Goal: Task Accomplishment & Management: Manage account settings

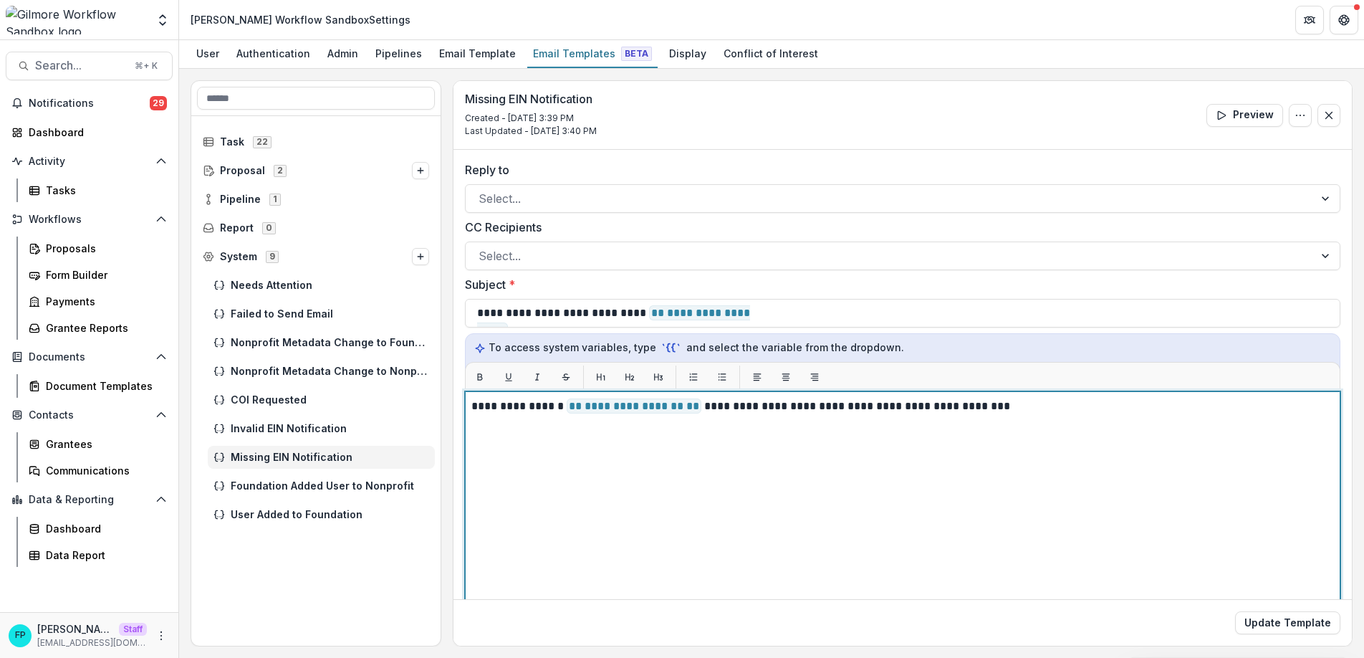
click at [1036, 410] on p "**********" at bounding box center [900, 406] width 858 height 17
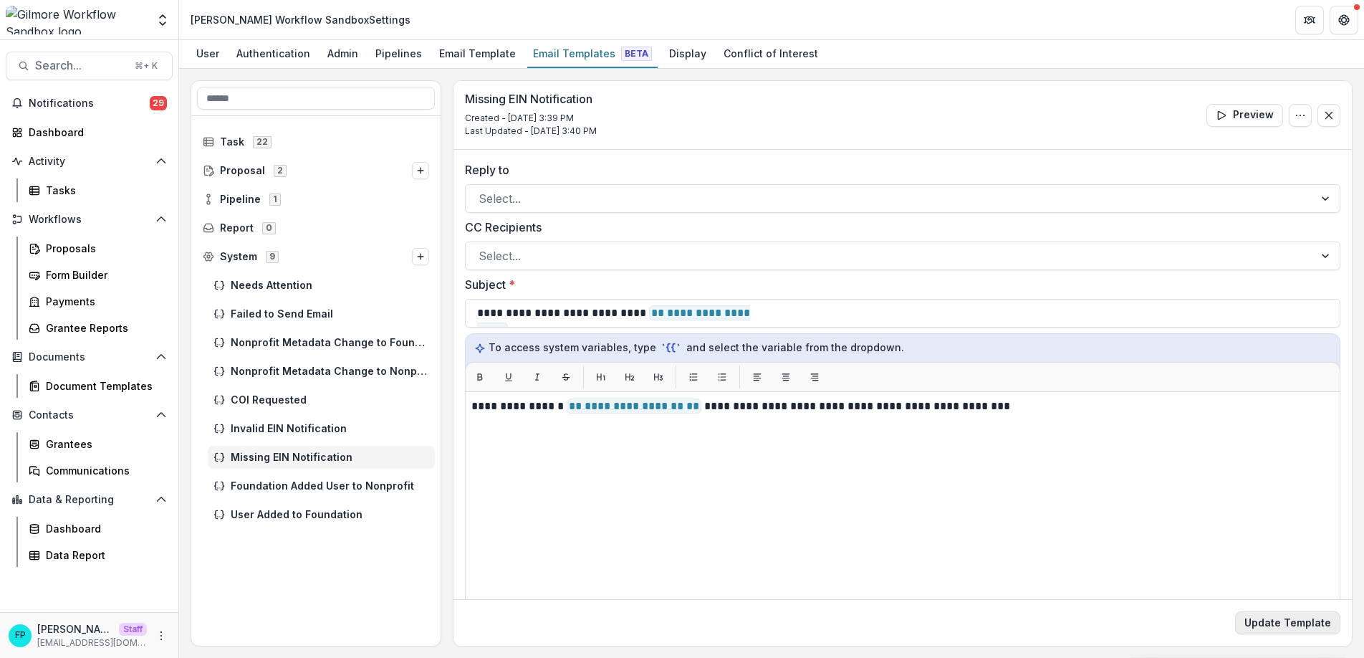
click at [1241, 615] on button "Update Template" at bounding box center [1287, 622] width 105 height 23
click at [422, 254] on icon "Options" at bounding box center [420, 256] width 9 height 9
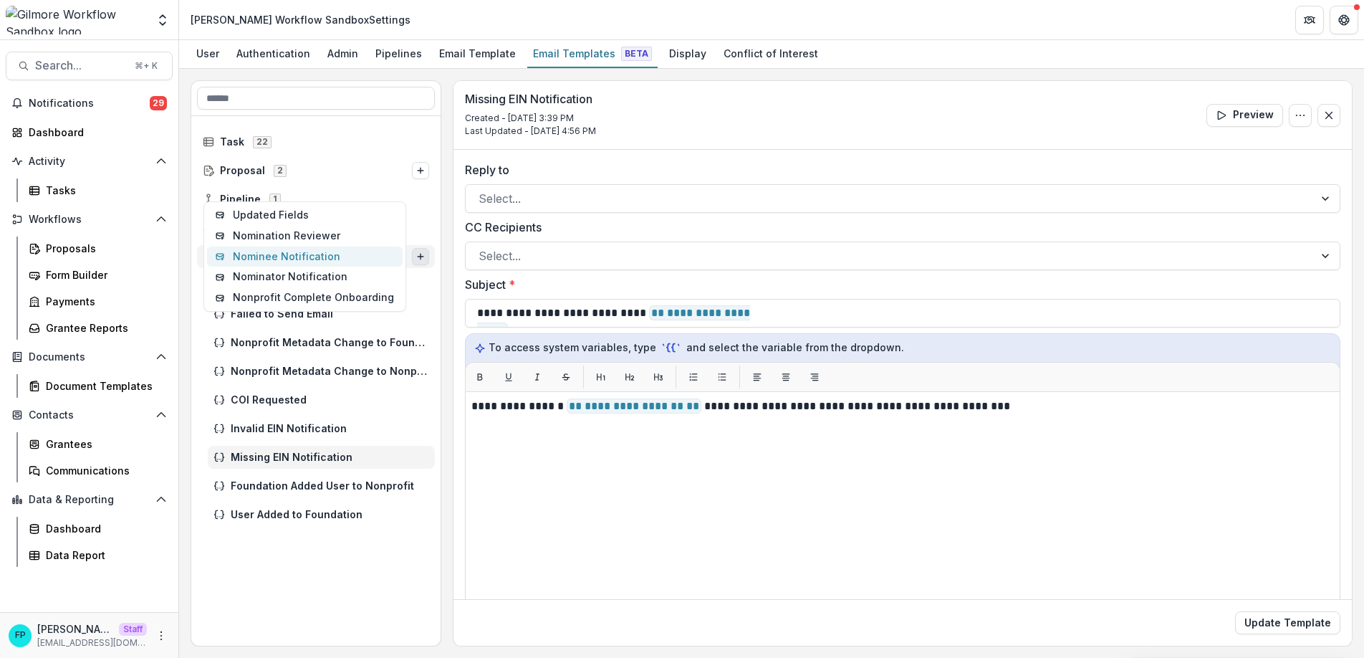
click at [342, 258] on button "Nominee Notification" at bounding box center [305, 256] width 196 height 21
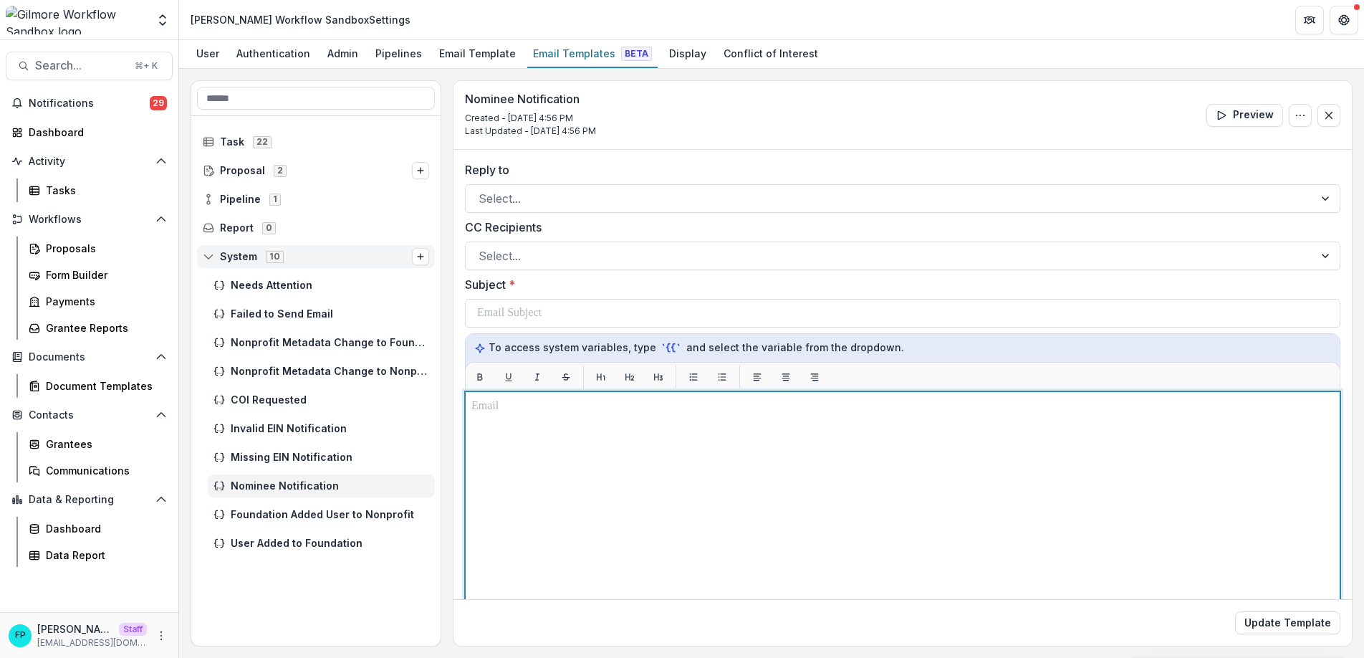
click at [599, 470] on div at bounding box center [902, 570] width 862 height 345
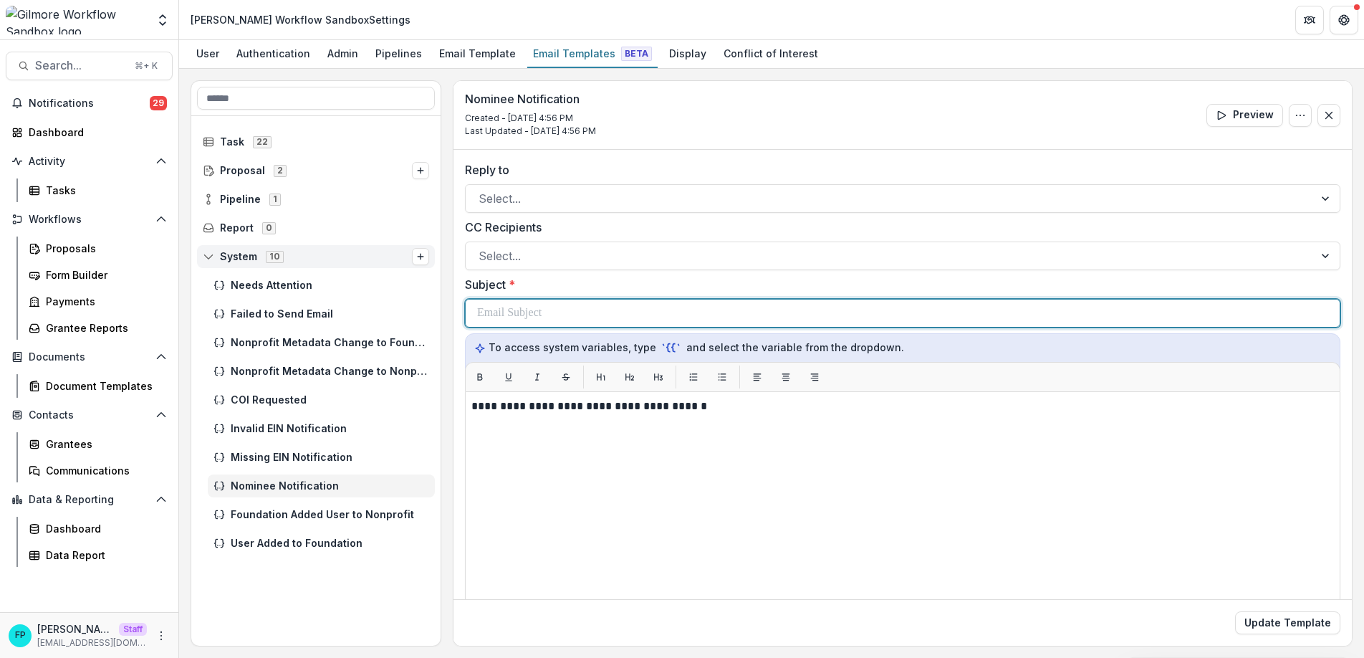
click at [522, 309] on p at bounding box center [509, 312] width 64 height 17
paste div
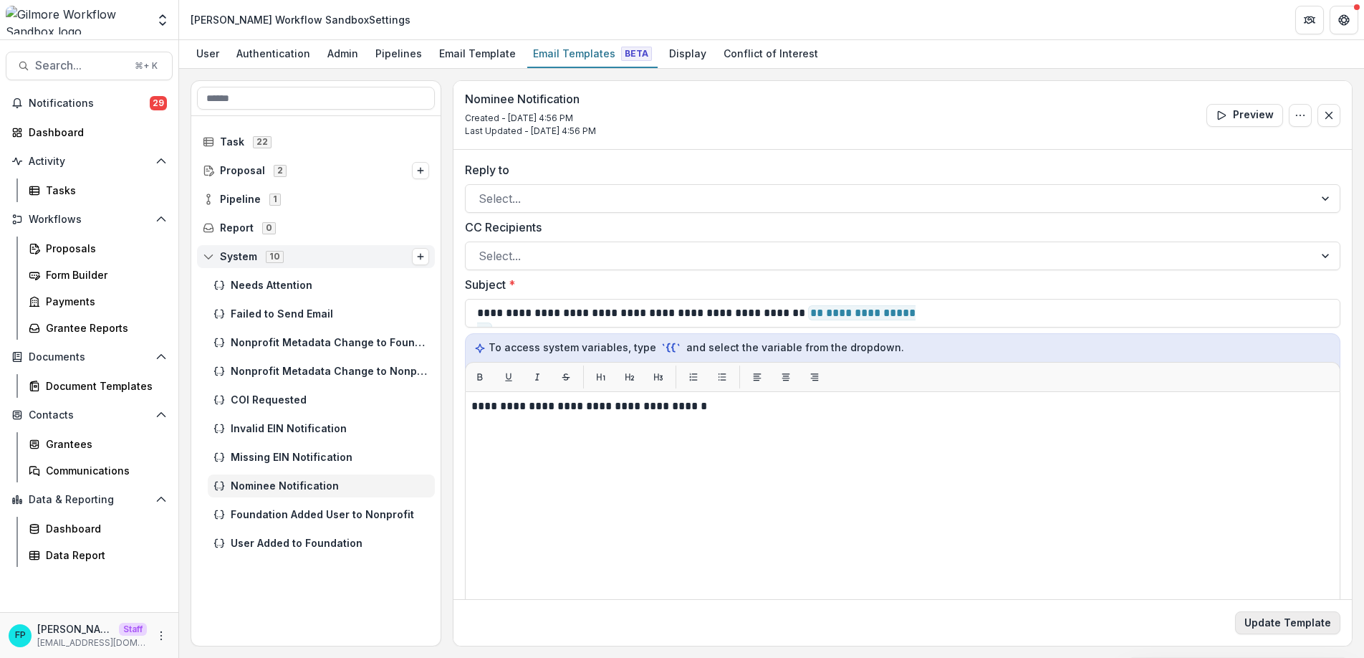
click at [1266, 618] on button "Update Template" at bounding box center [1287, 622] width 105 height 23
click at [428, 257] on button "Options" at bounding box center [420, 256] width 17 height 17
click at [372, 266] on button "Nominator Notification" at bounding box center [305, 266] width 196 height 21
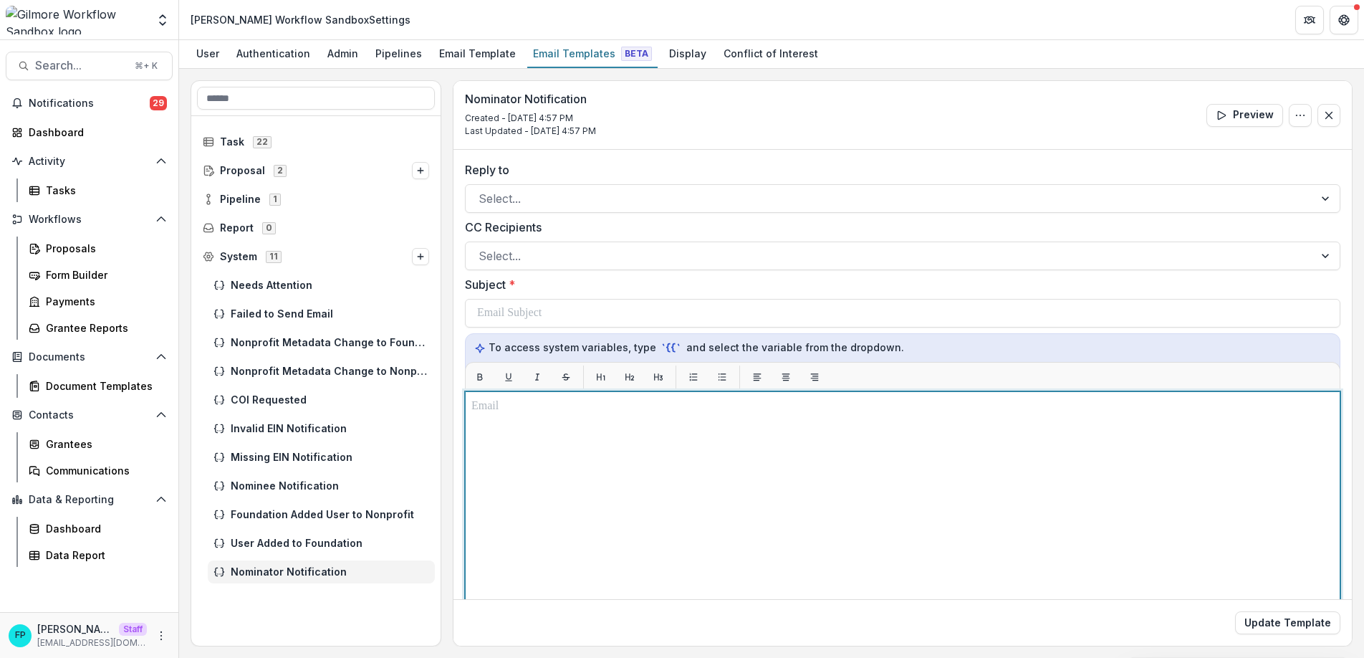
click at [539, 466] on div at bounding box center [902, 570] width 862 height 345
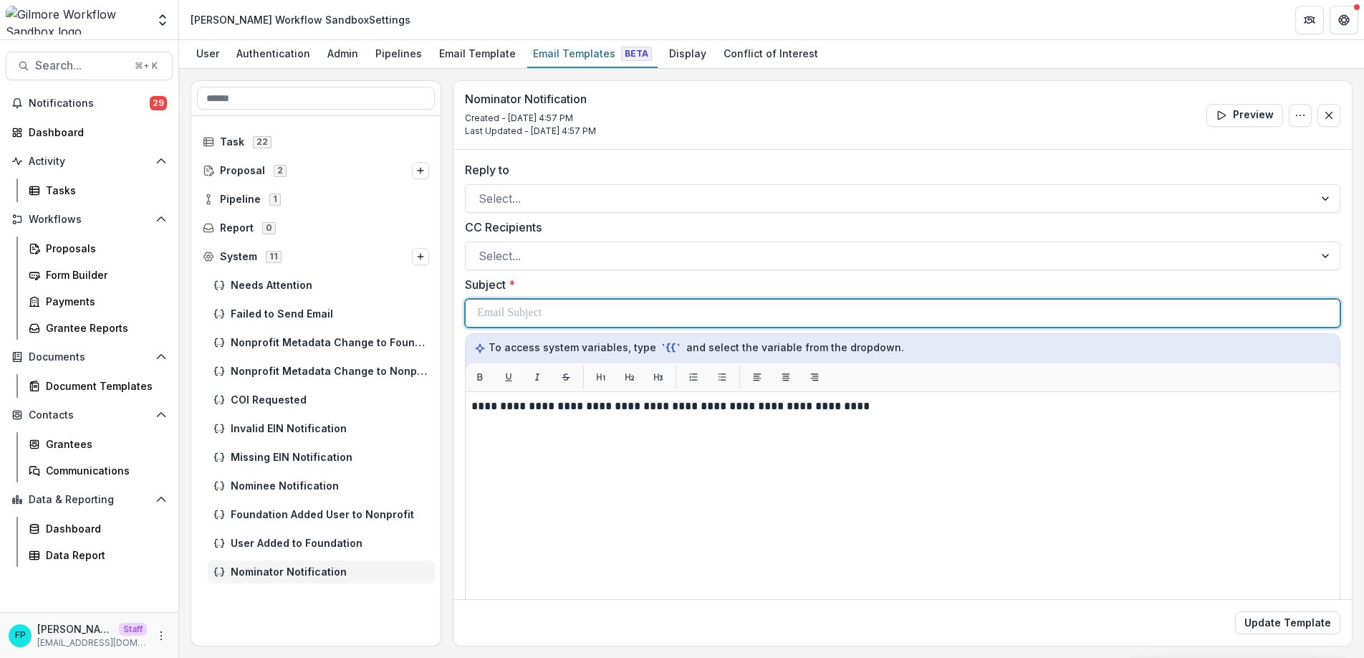
click at [504, 308] on p at bounding box center [509, 312] width 64 height 17
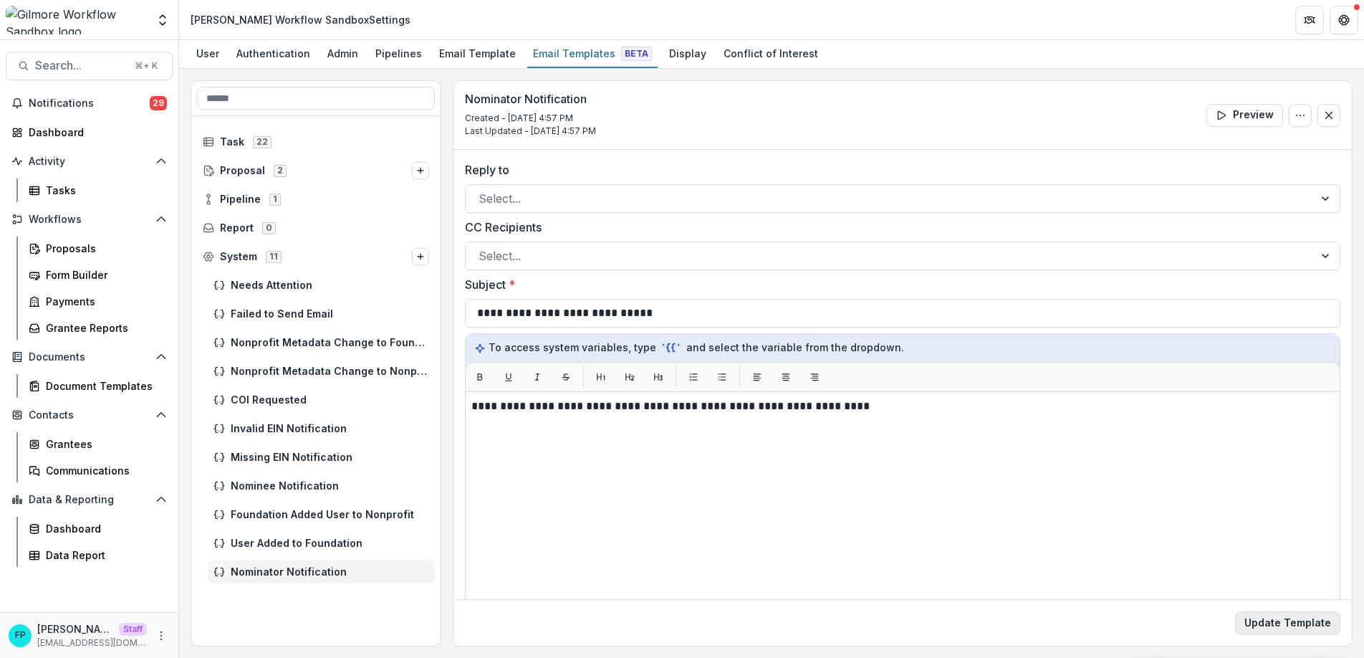
click at [1276, 616] on button "Update Template" at bounding box center [1287, 622] width 105 height 23
click at [428, 259] on button "Options" at bounding box center [420, 256] width 17 height 17
click at [349, 257] on button "Nomination Reviewer" at bounding box center [305, 256] width 196 height 21
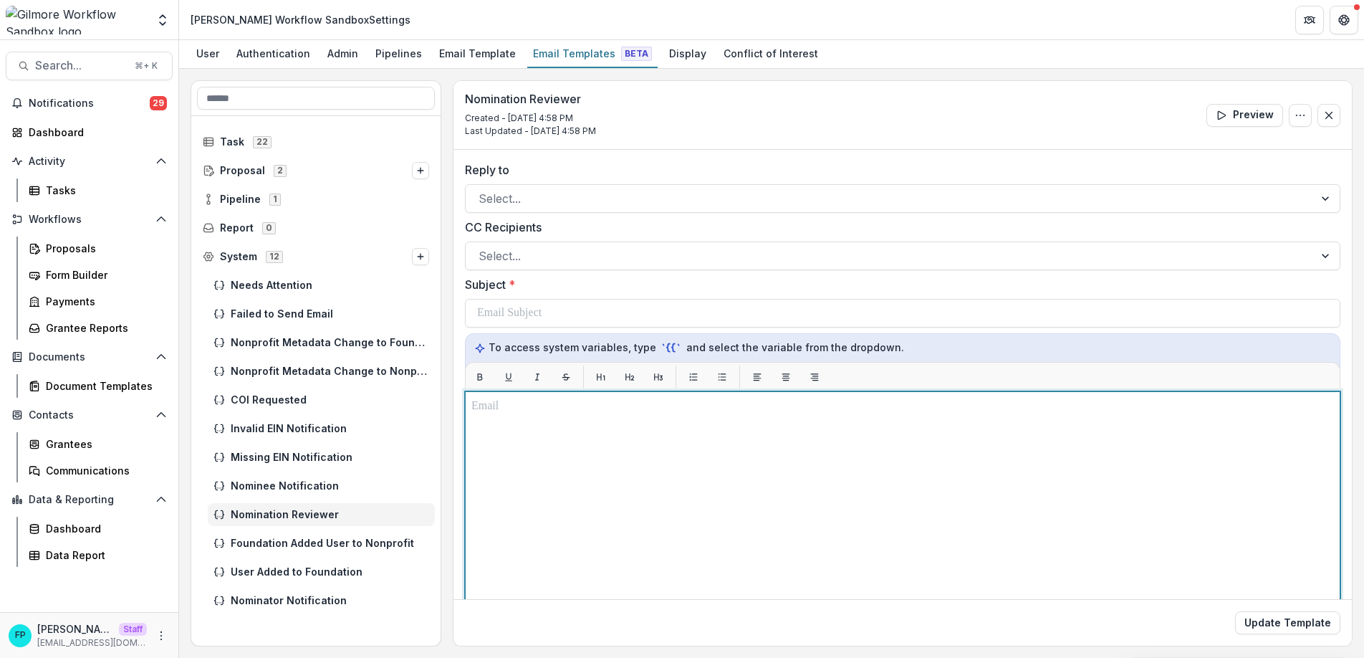
click at [567, 449] on div at bounding box center [902, 570] width 862 height 345
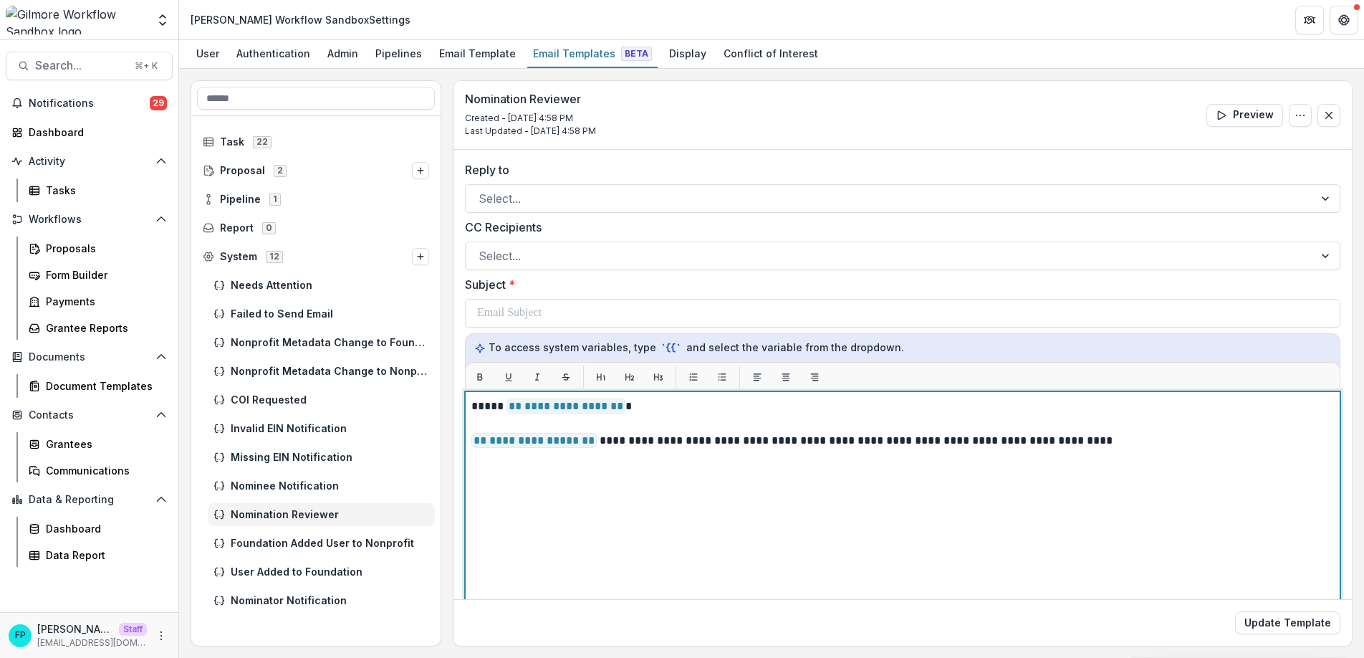
click at [617, 410] on span "**********" at bounding box center [565, 405] width 119 height 15
click at [593, 446] on p "**********" at bounding box center [900, 440] width 858 height 17
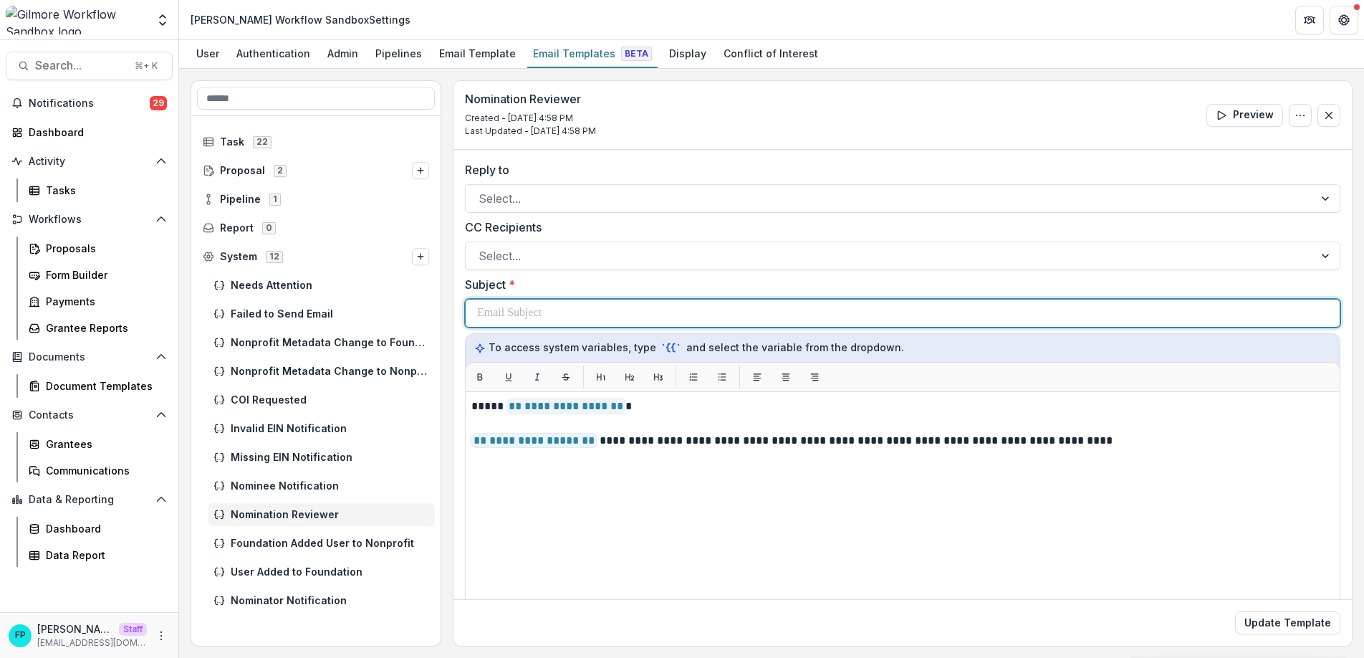
click at [590, 302] on div at bounding box center [902, 312] width 851 height 27
click at [585, 314] on span "**********" at bounding box center [530, 321] width 107 height 32
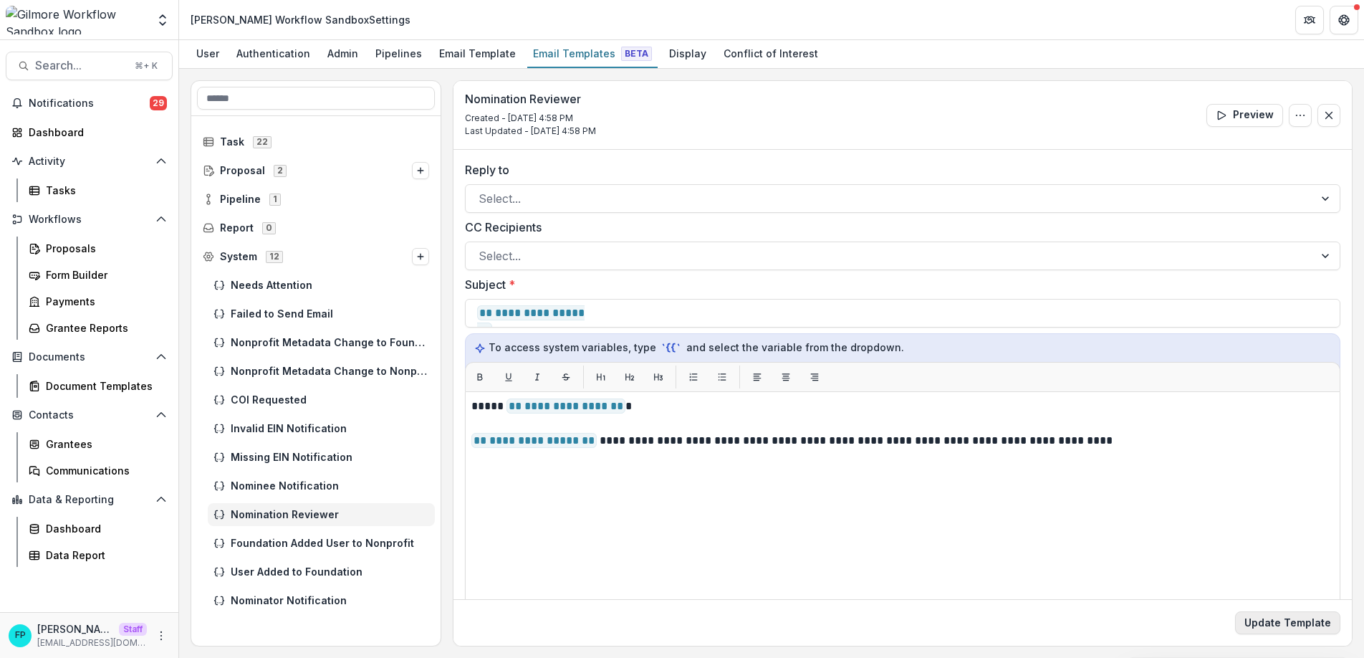
click at [1260, 625] on button "Update Template" at bounding box center [1287, 622] width 105 height 23
click at [419, 255] on icon "Options" at bounding box center [420, 256] width 9 height 9
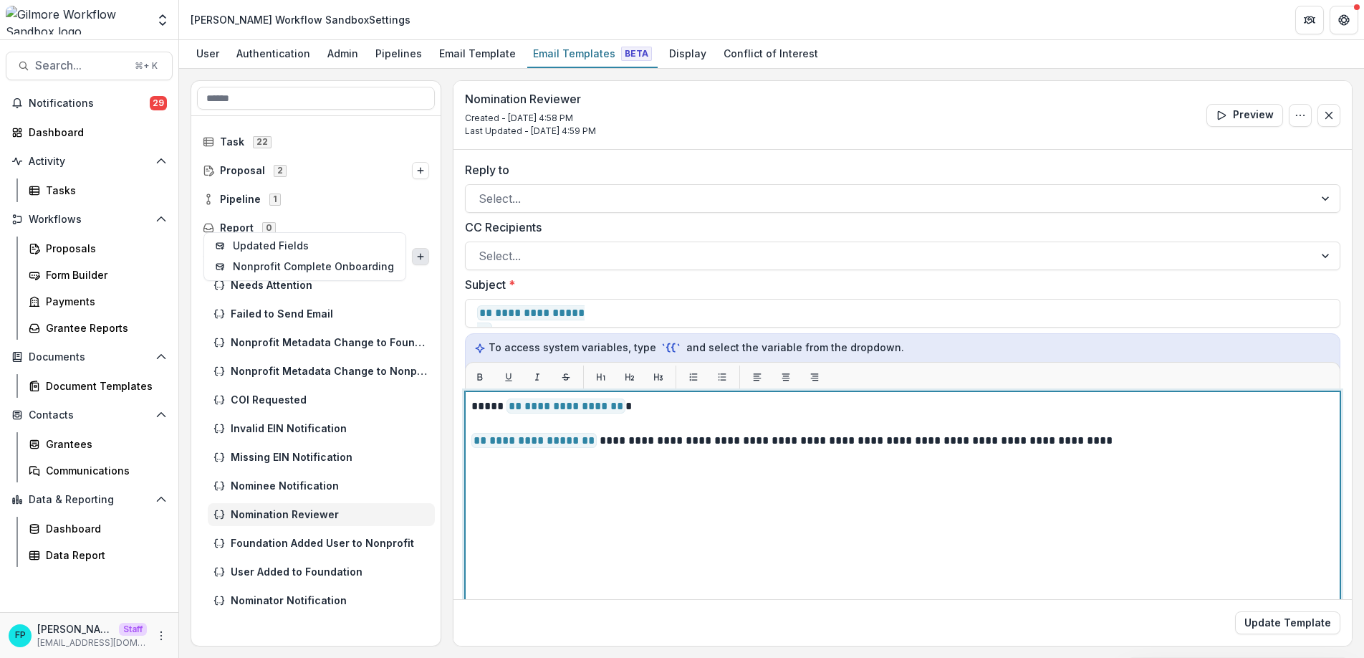
click at [621, 519] on div "**********" at bounding box center [902, 570] width 862 height 345
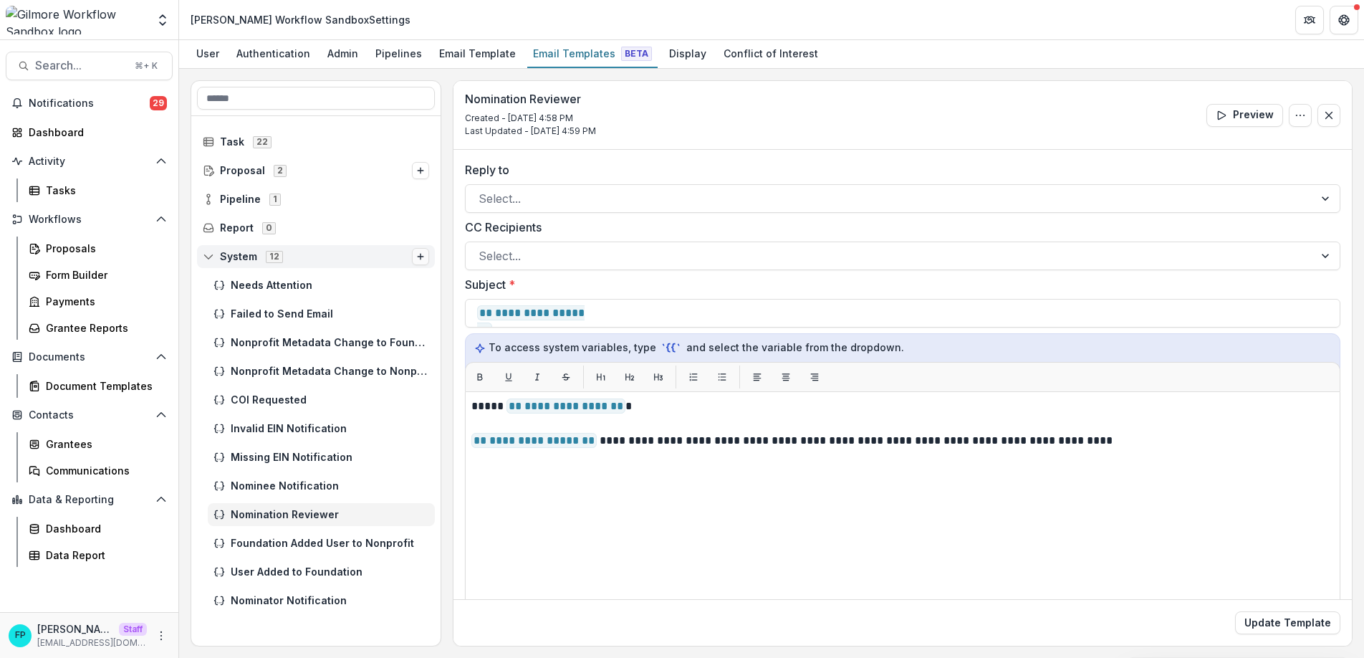
click at [418, 257] on icon "Options" at bounding box center [420, 256] width 9 height 9
click at [201, 254] on div "System 12 Updated Fields Nonprofit Complete Onboarding" at bounding box center [316, 256] width 238 height 23
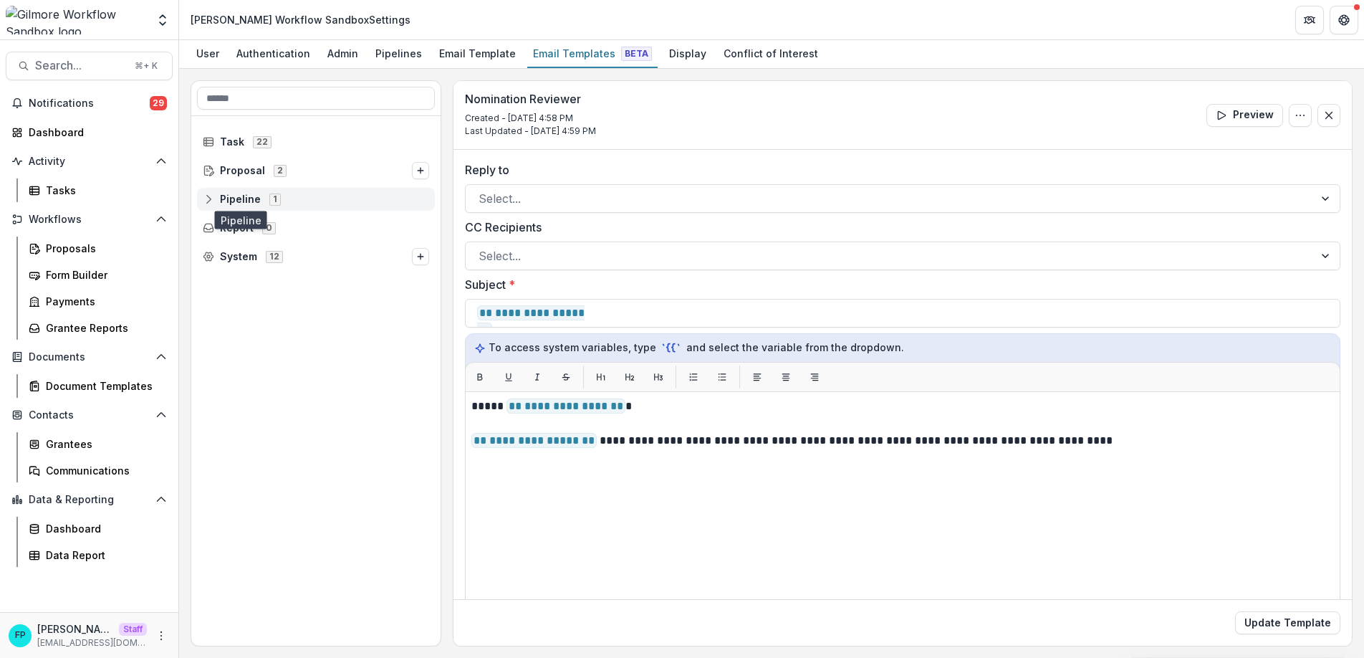
click at [227, 201] on span "Pipeline" at bounding box center [240, 199] width 41 height 12
click at [224, 229] on icon at bounding box center [218, 227] width 11 height 11
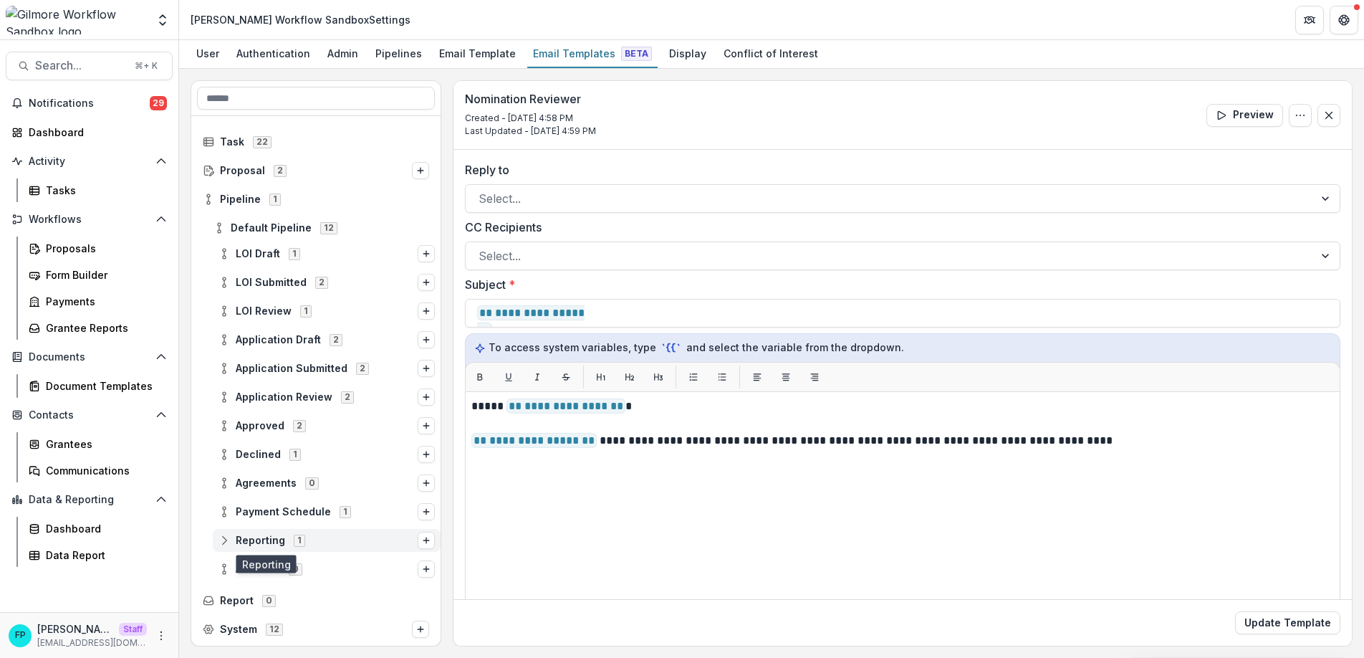
click at [261, 545] on span "Reporting" at bounding box center [260, 540] width 49 height 12
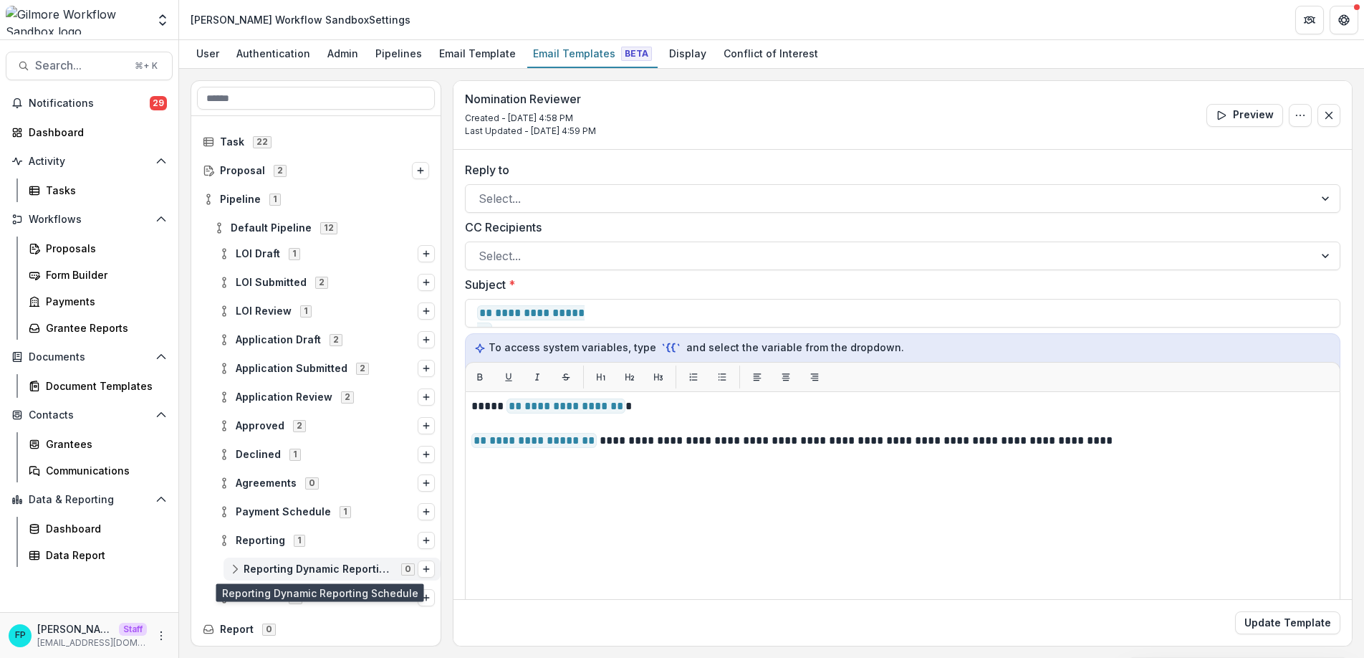
click at [317, 569] on span "Reporting Dynamic Reporting Schedule" at bounding box center [318, 569] width 149 height 12
click at [239, 568] on icon at bounding box center [234, 568] width 11 height 11
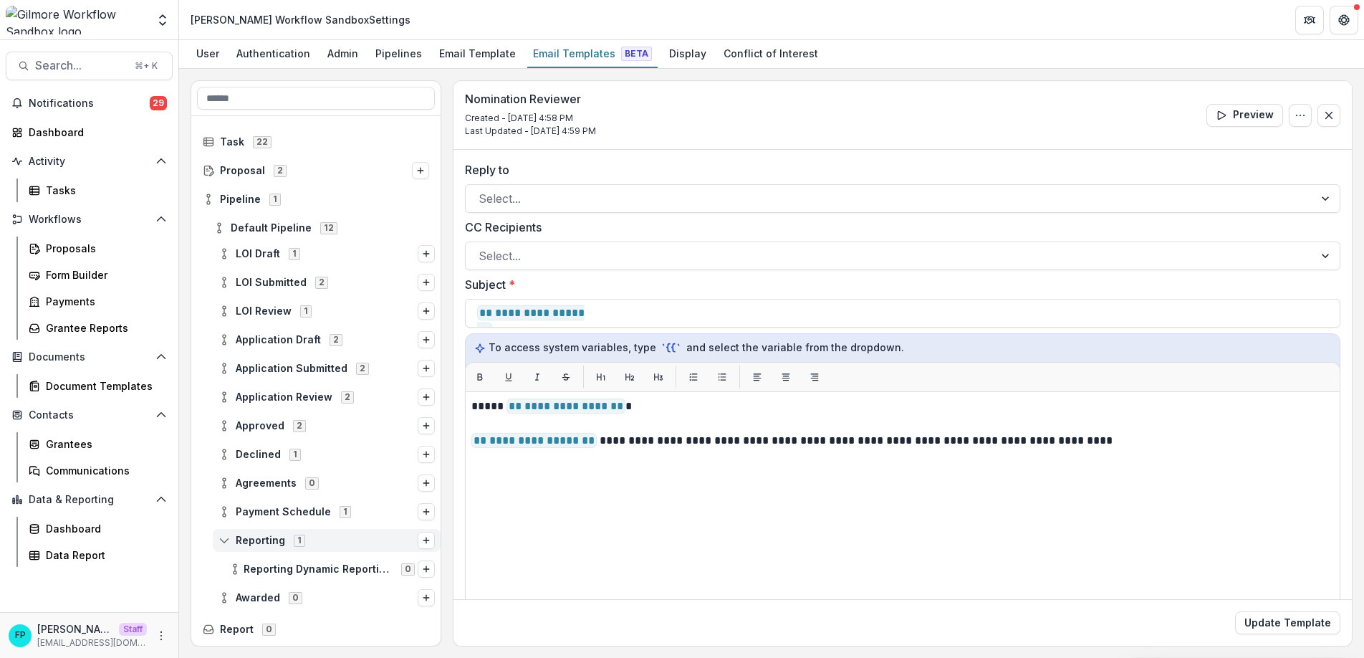
click at [226, 537] on span "Reporting 1" at bounding box center [317, 540] width 199 height 12
click at [221, 141] on span "Task" at bounding box center [232, 142] width 24 height 12
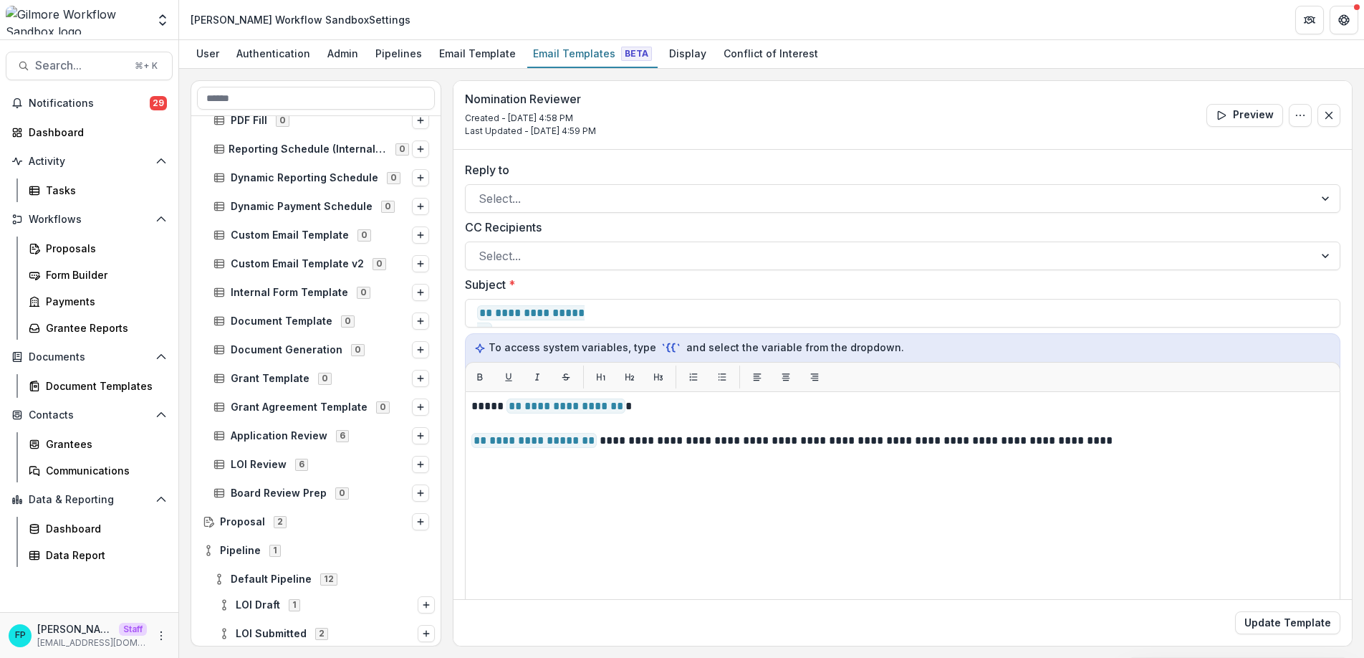
scroll to position [282, 0]
click at [269, 433] on span "Application Review" at bounding box center [279, 434] width 97 height 12
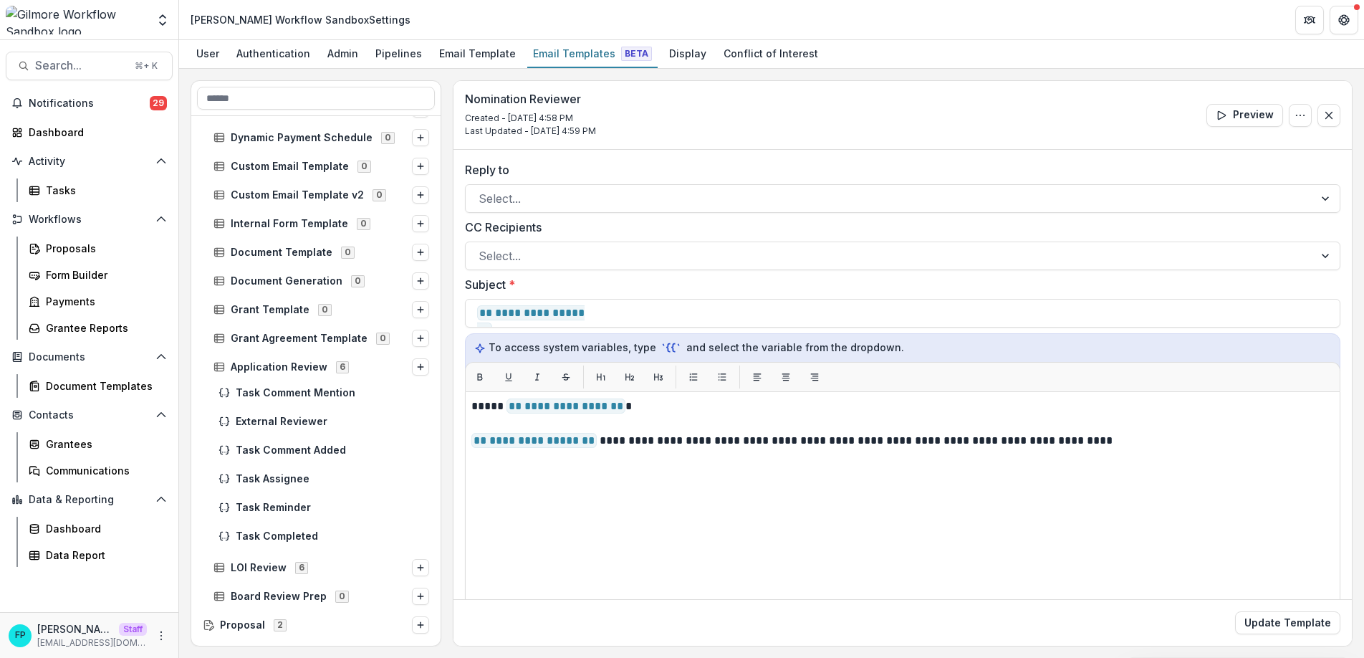
scroll to position [349, 0]
click at [422, 365] on button "Options" at bounding box center [420, 365] width 17 height 17
click at [428, 398] on div "Task Comment Mention" at bounding box center [327, 391] width 228 height 23
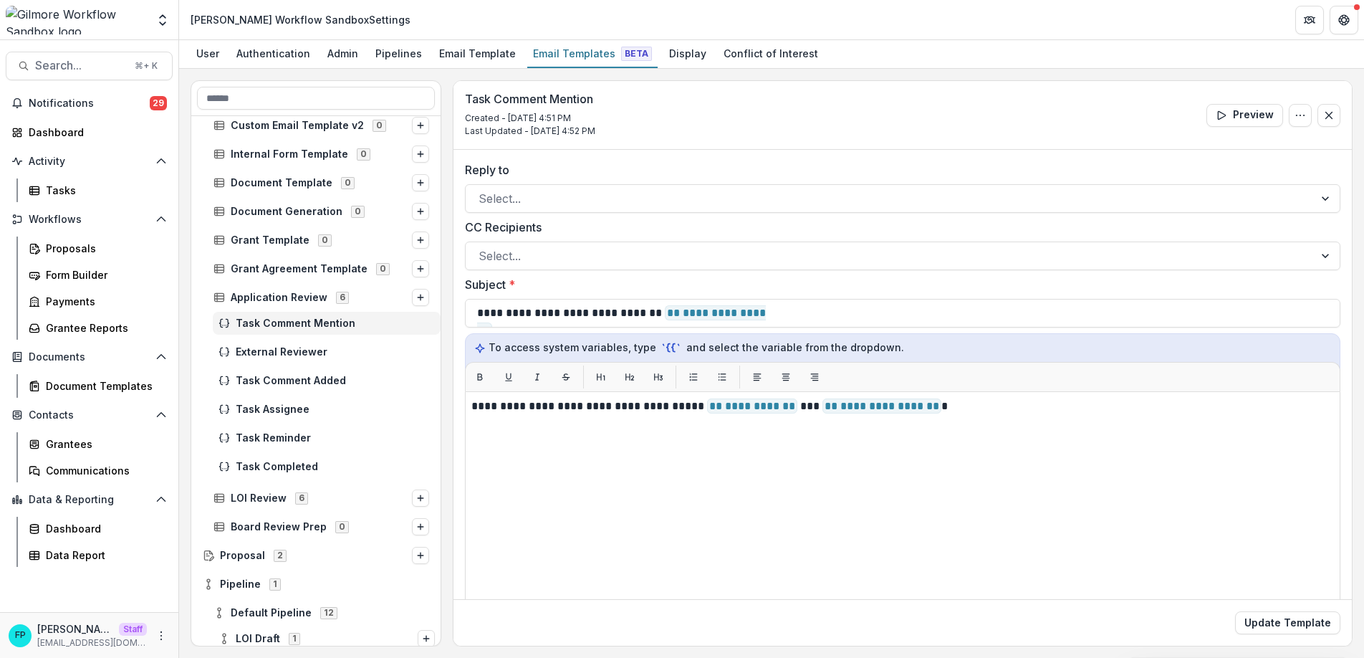
scroll to position [420, 0]
click at [267, 491] on span "LOI Review" at bounding box center [259, 496] width 56 height 12
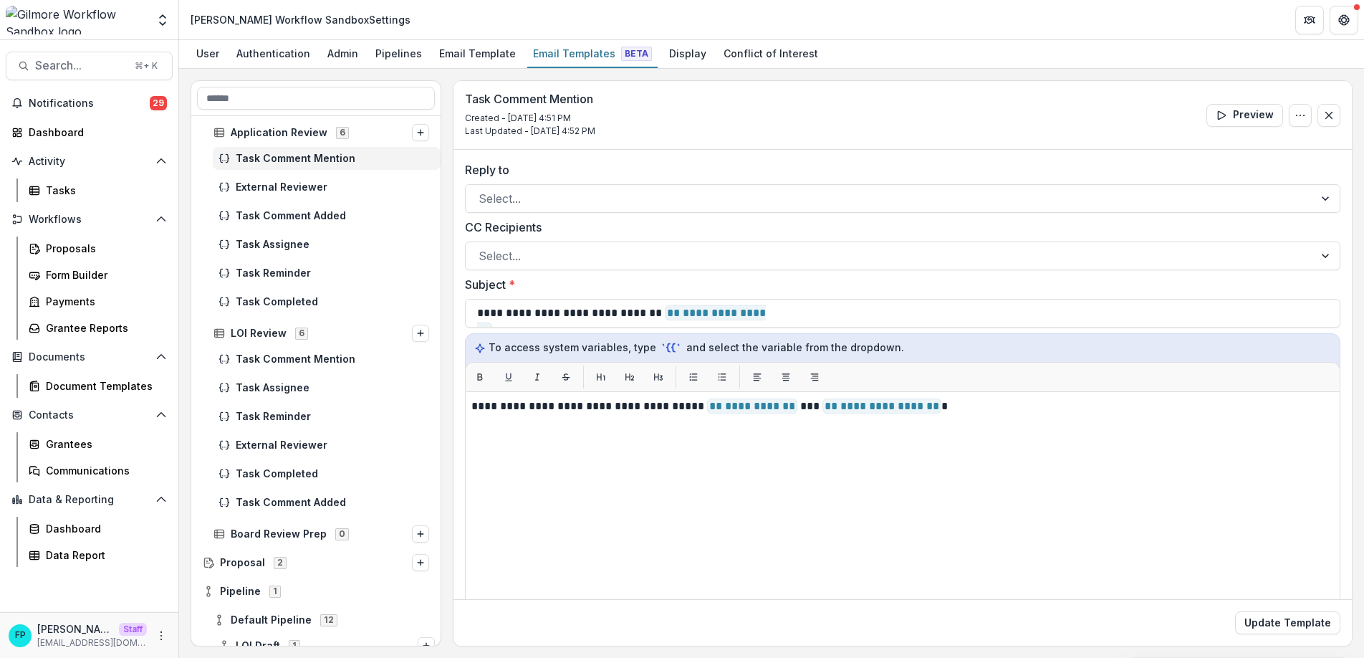
scroll to position [591, 0]
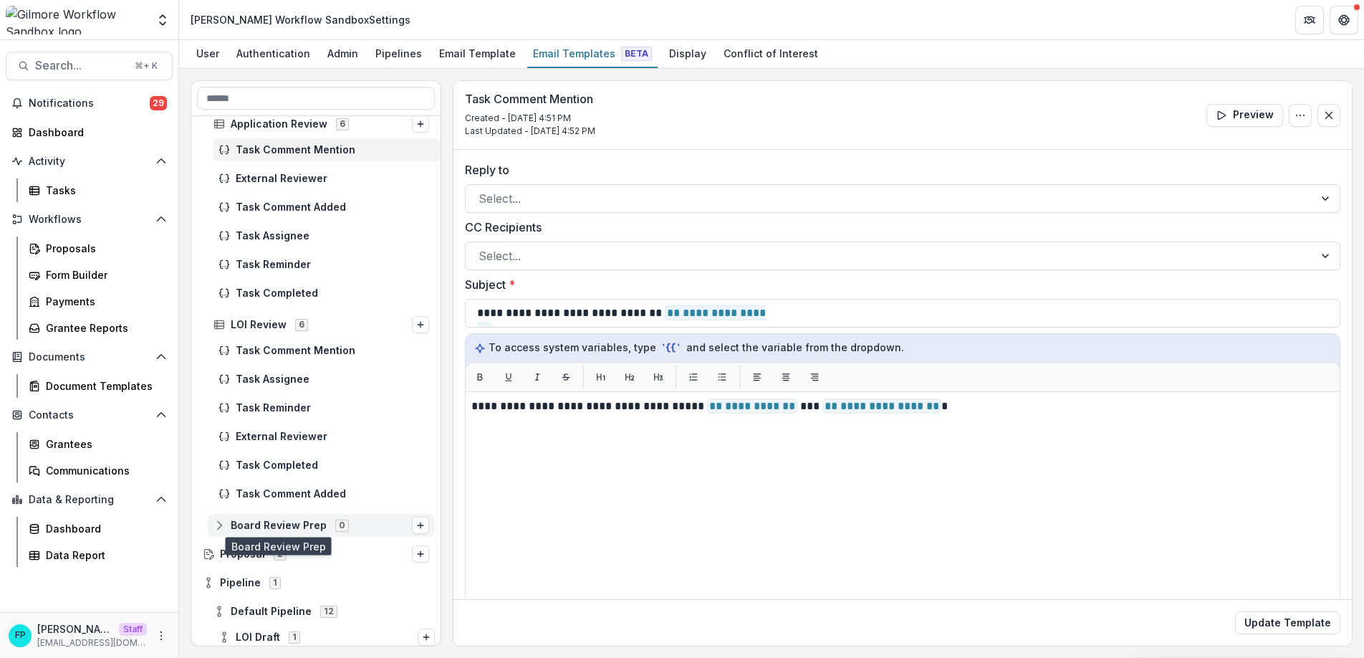
click at [277, 522] on span "Board Review Prep" at bounding box center [279, 525] width 96 height 12
click at [223, 527] on icon at bounding box center [218, 524] width 11 height 11
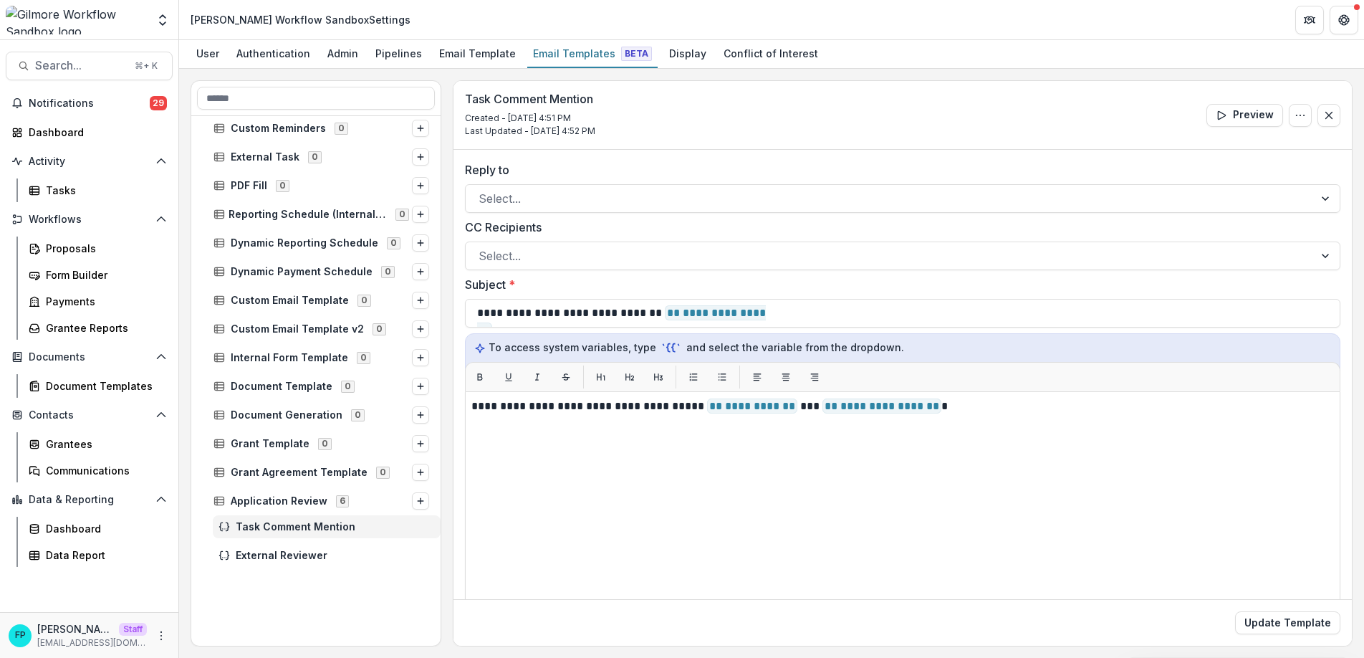
scroll to position [0, 0]
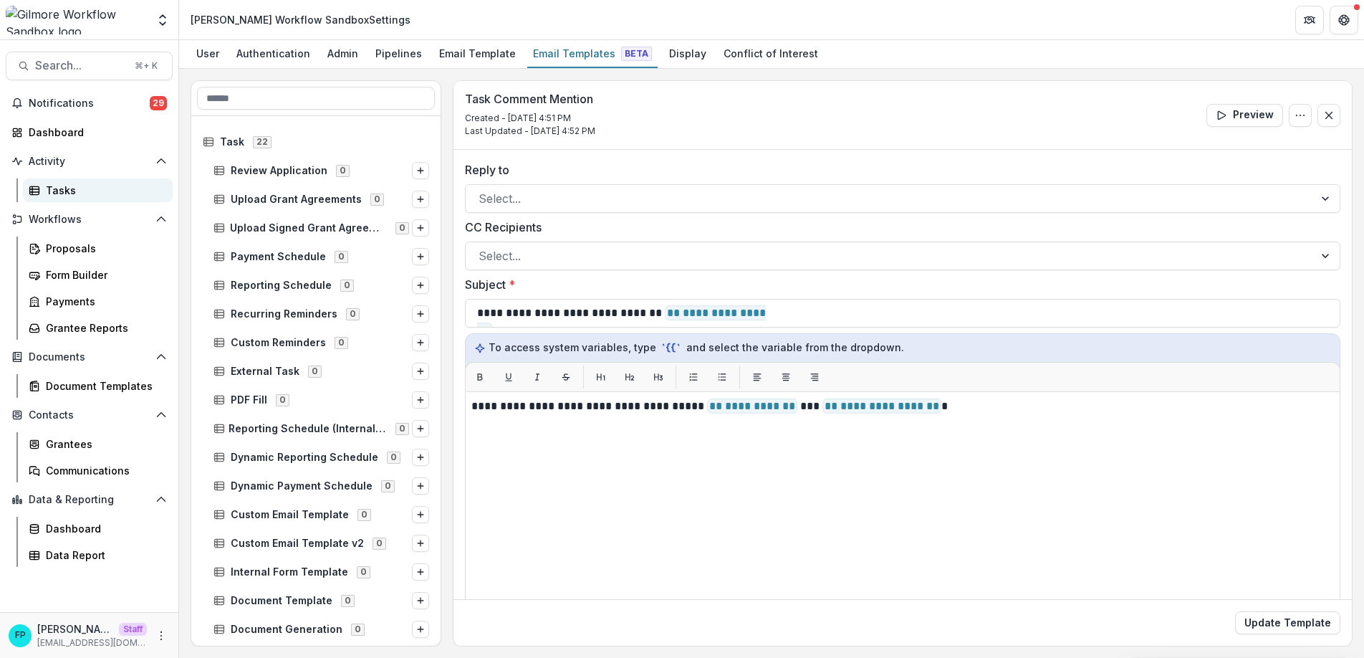
click at [87, 189] on div "Tasks" at bounding box center [103, 190] width 115 height 15
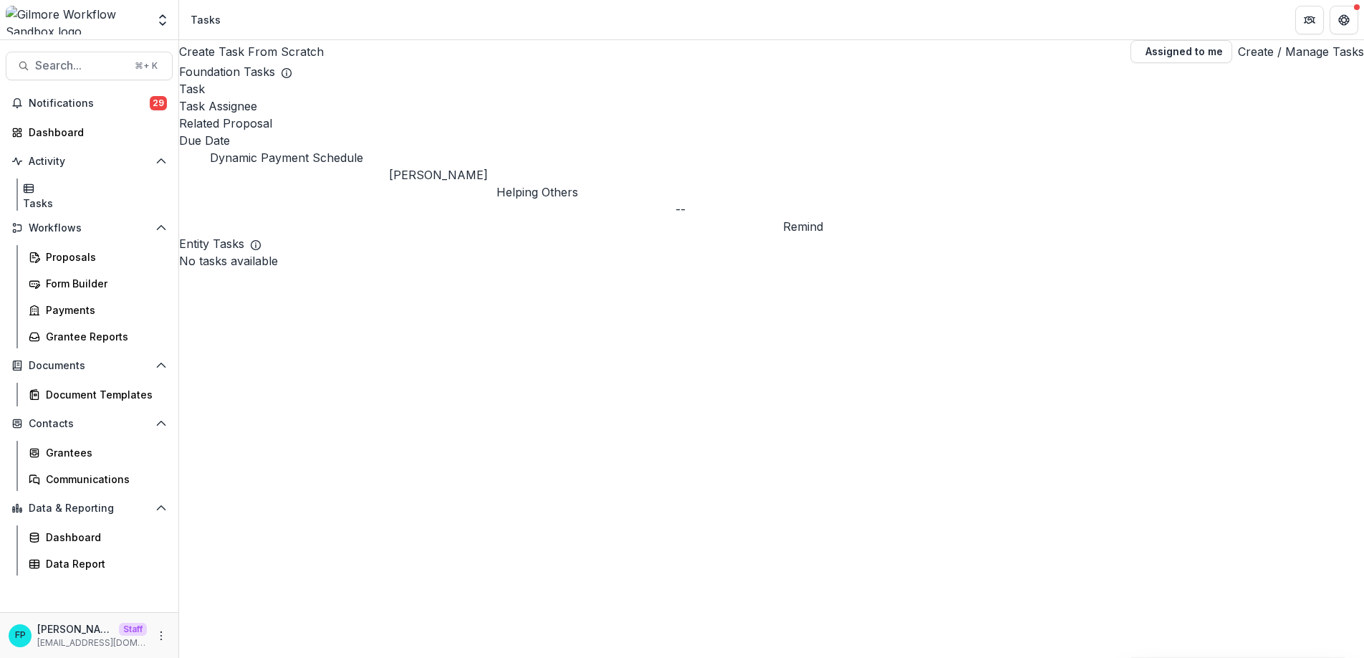
click at [1248, 60] on link "Create / Manage Tasks" at bounding box center [1301, 51] width 126 height 17
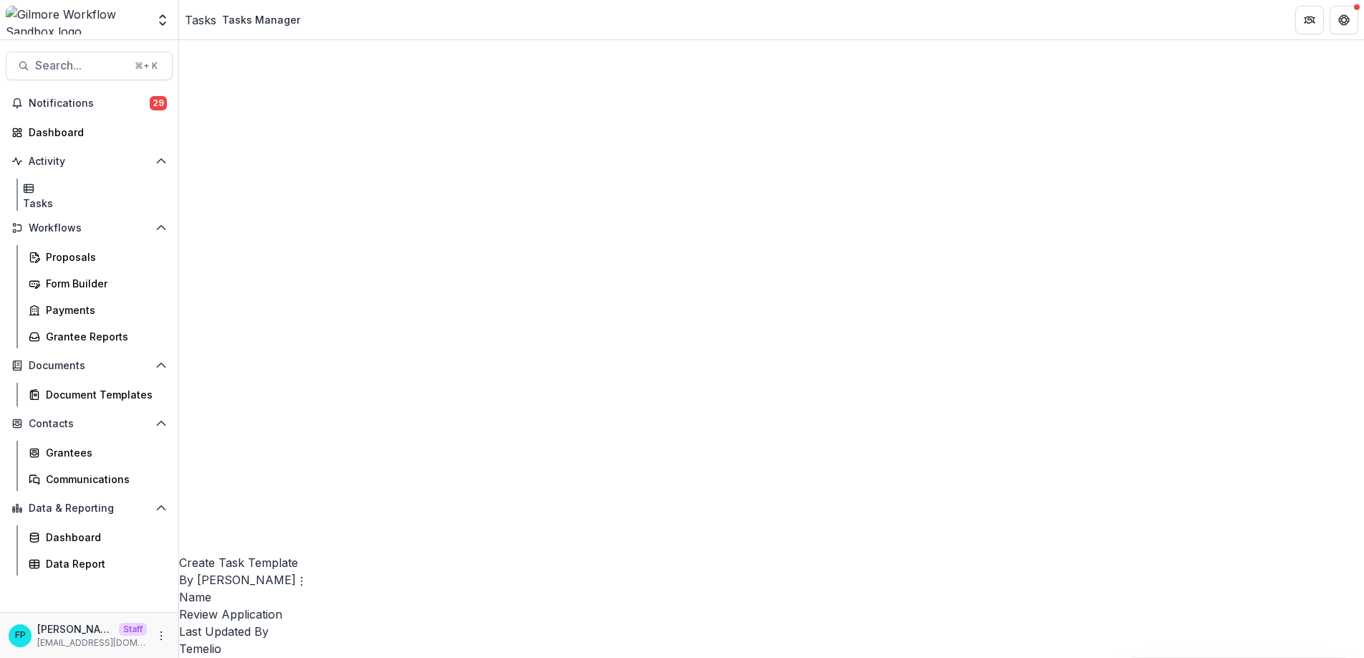
scroll to position [723, 0]
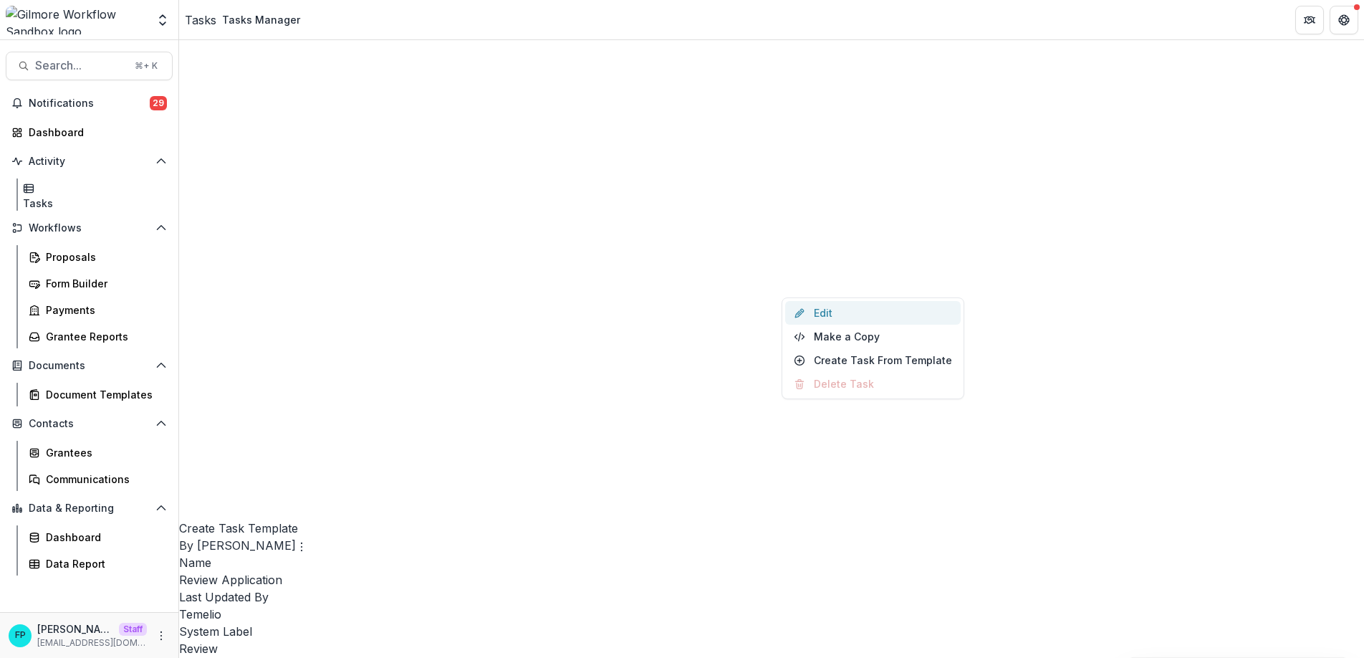
click at [842, 312] on link "Edit" at bounding box center [873, 313] width 176 height 24
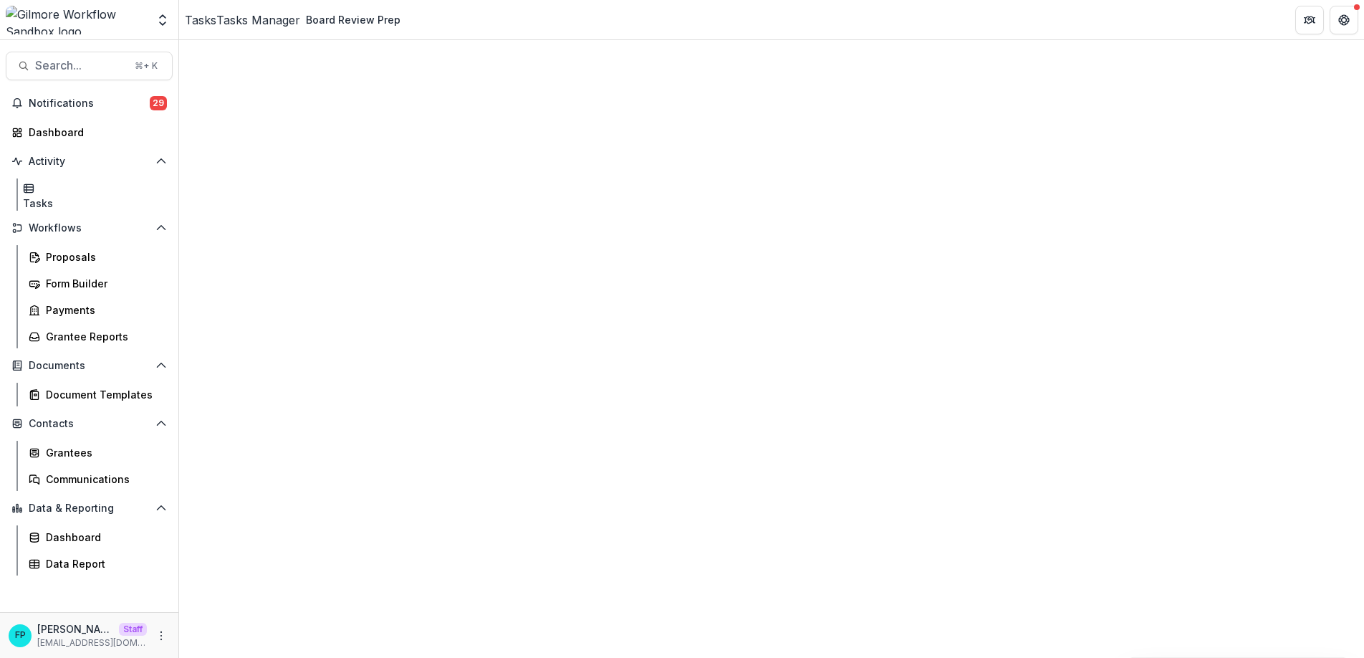
scroll to position [753, 0]
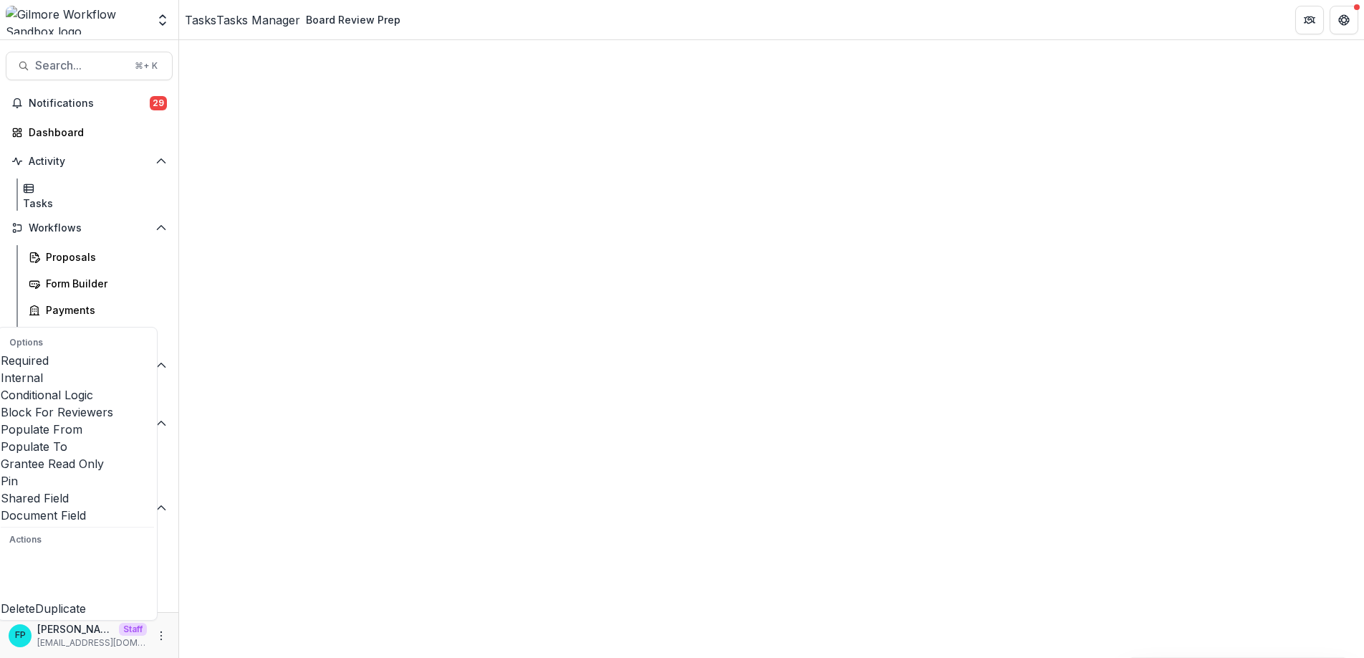
click at [1, 438] on span at bounding box center [1, 438] width 0 height 0
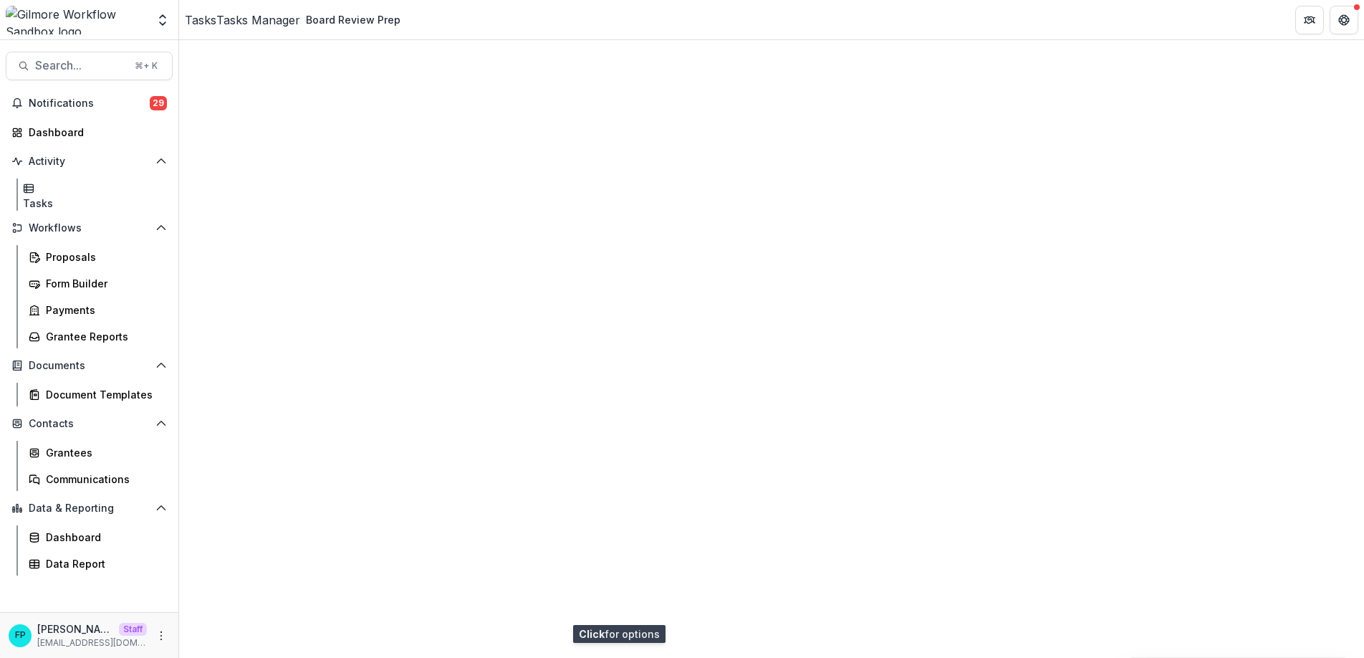
scroll to position [787, 0]
type input "****"
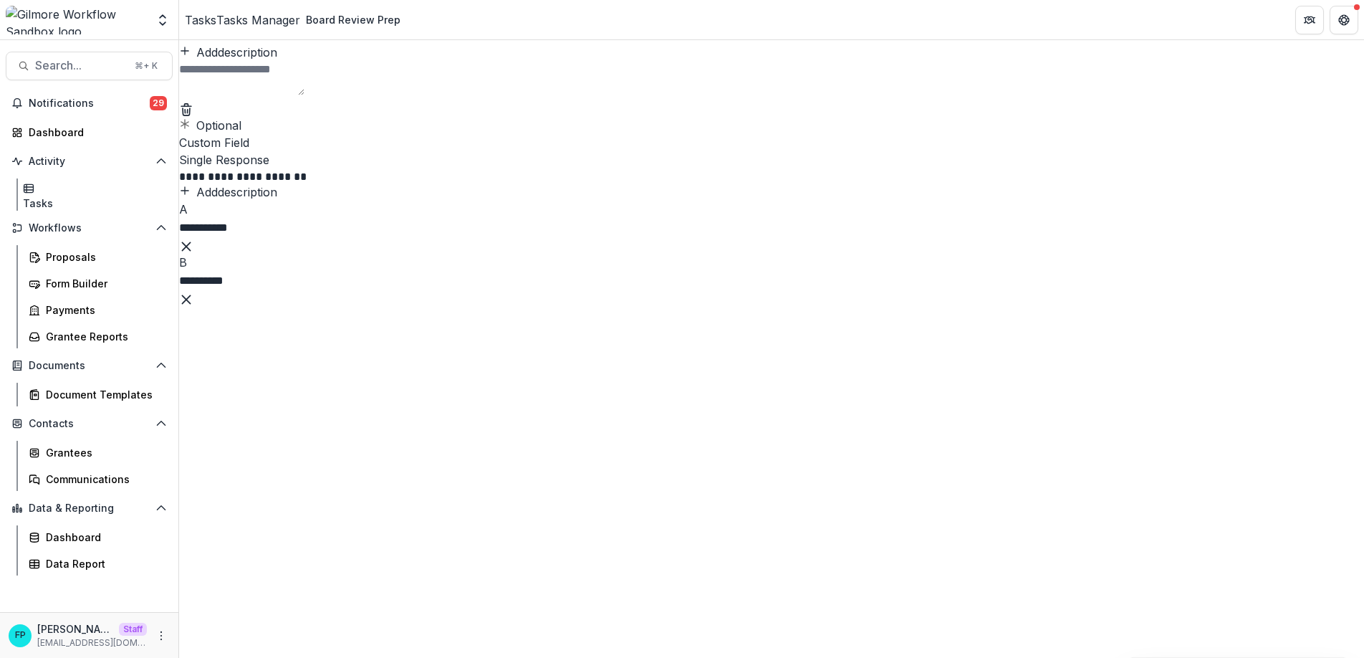
scroll to position [0, 0]
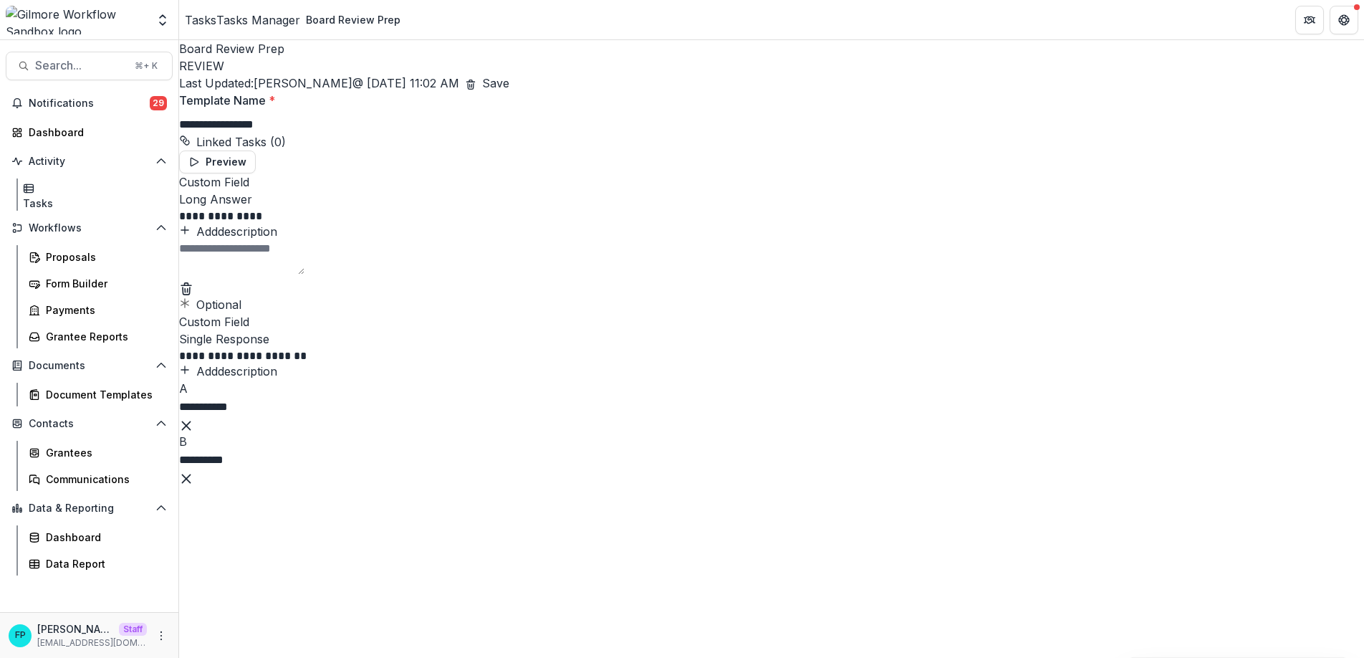
click at [509, 74] on button "Save" at bounding box center [495, 82] width 27 height 17
click at [267, 19] on div "Tasks Manager" at bounding box center [258, 19] width 84 height 17
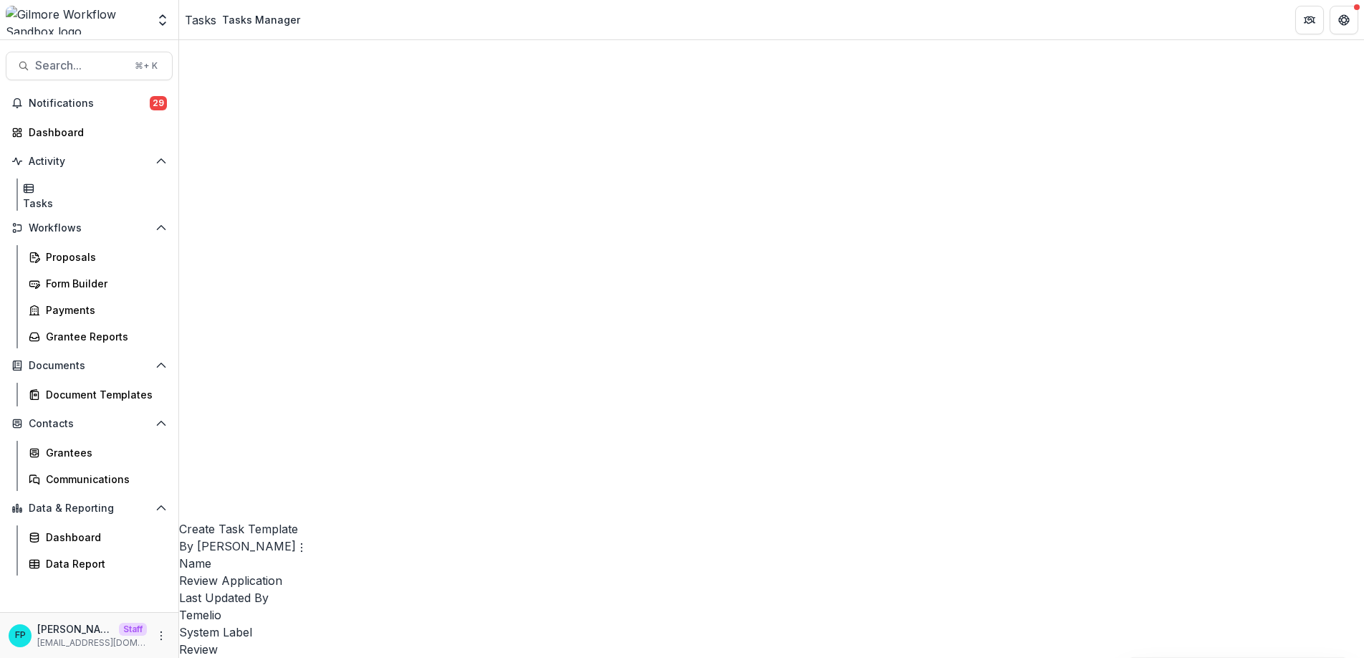
scroll to position [723, 0]
click at [602, 314] on link "Edit" at bounding box center [647, 313] width 176 height 24
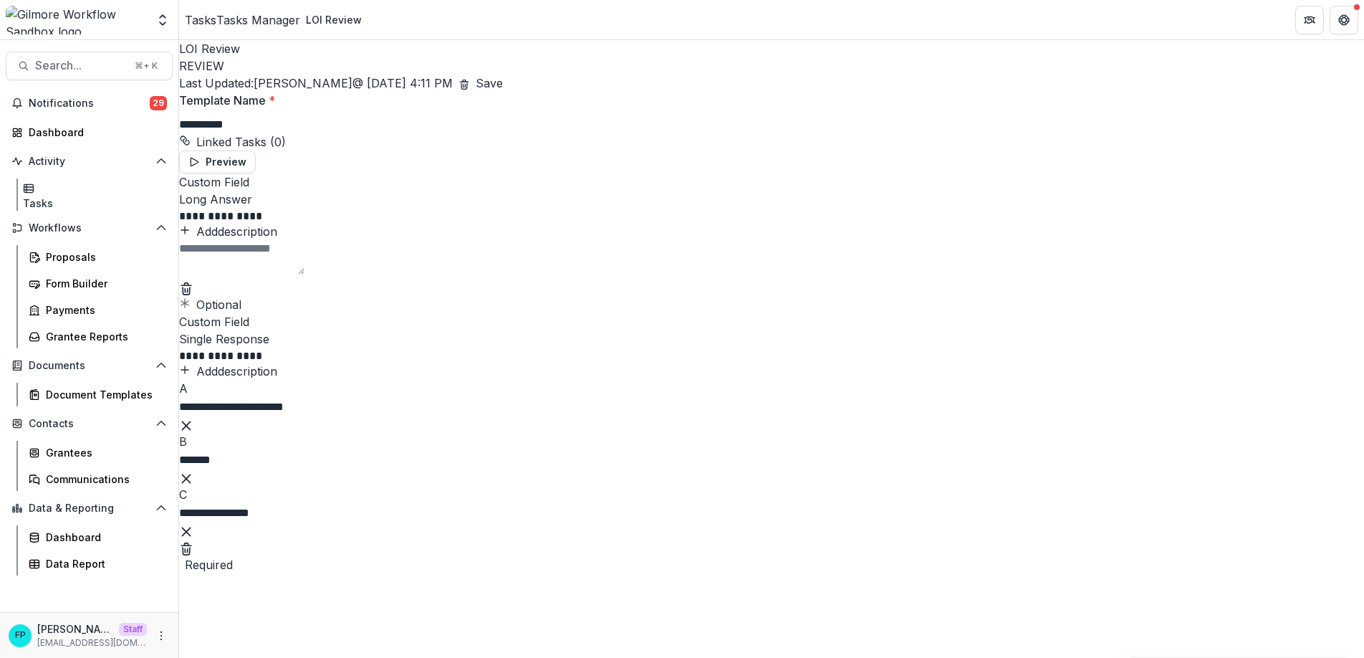
scroll to position [239, 0]
click at [295, 21] on div "Tasks Manager" at bounding box center [258, 19] width 84 height 17
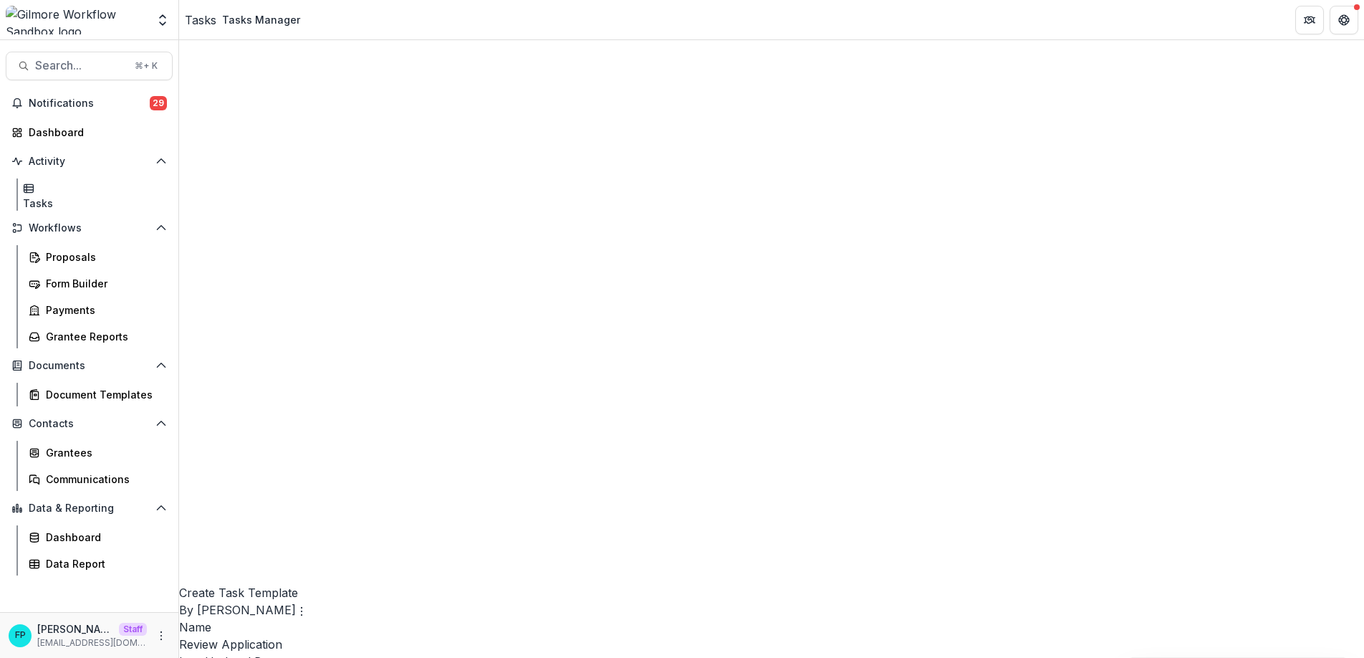
scroll to position [676, 0]
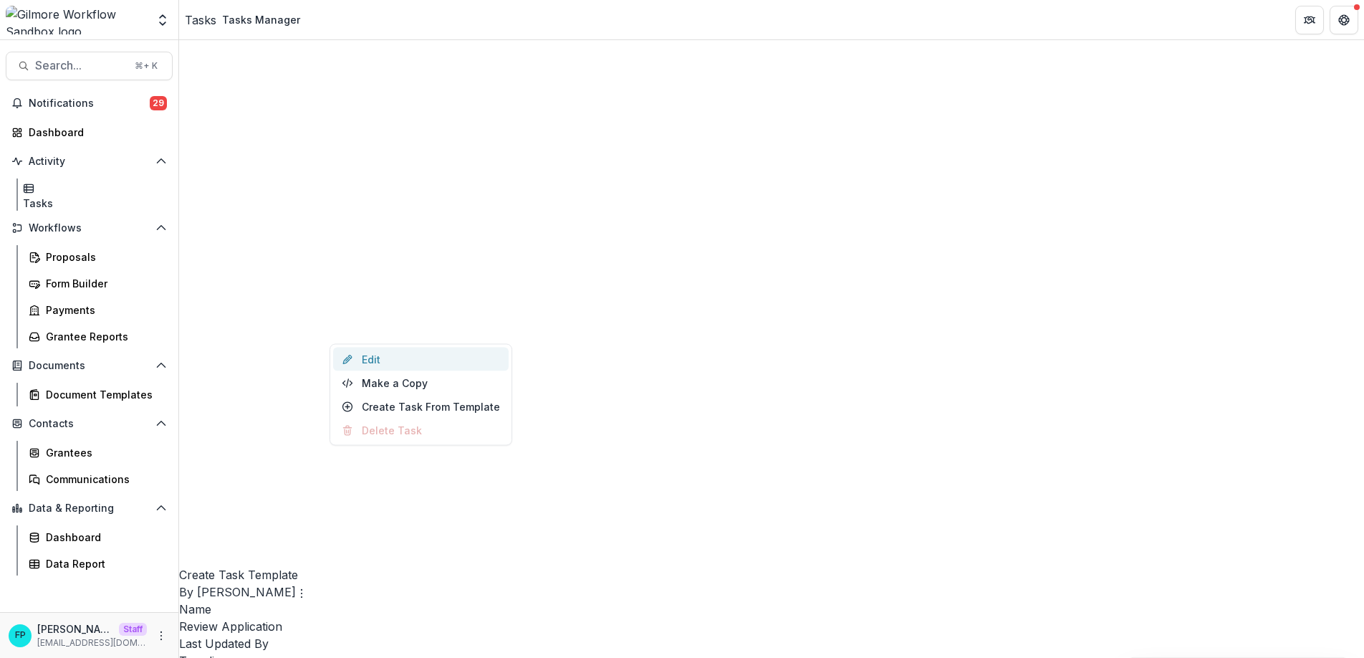
click at [372, 359] on link "Edit" at bounding box center [421, 359] width 176 height 24
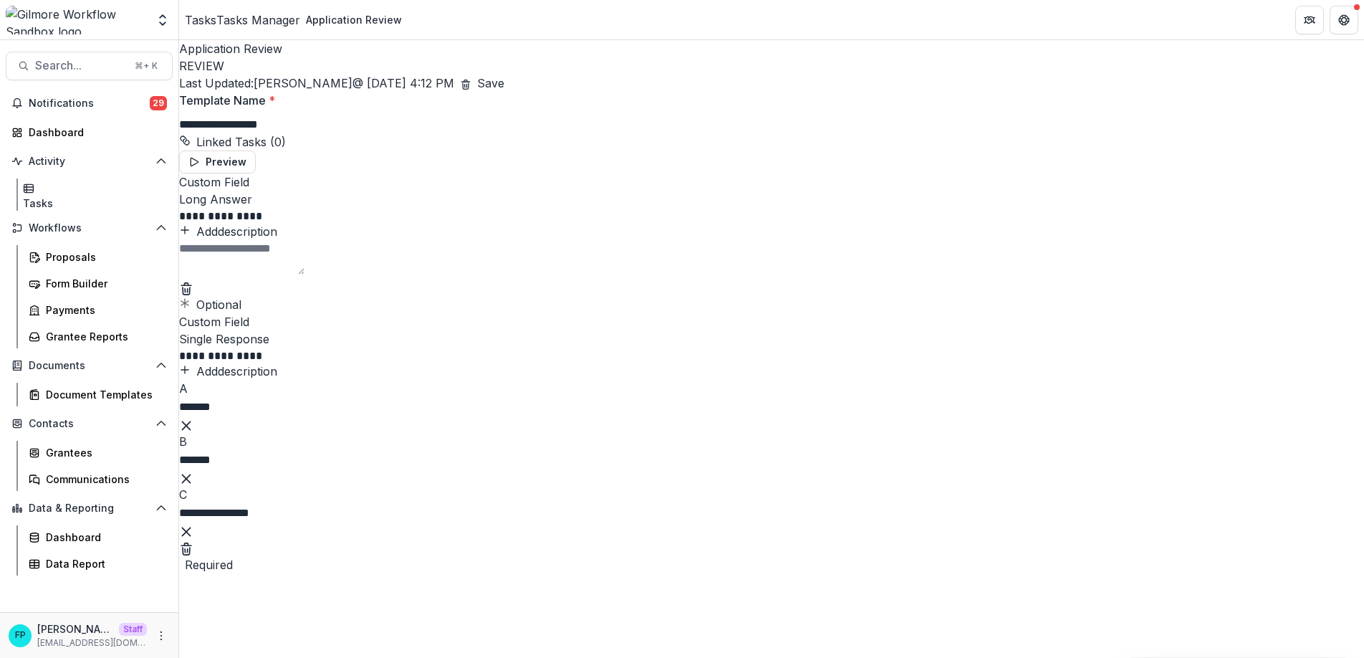
click at [284, 16] on div "Tasks Manager" at bounding box center [258, 19] width 84 height 17
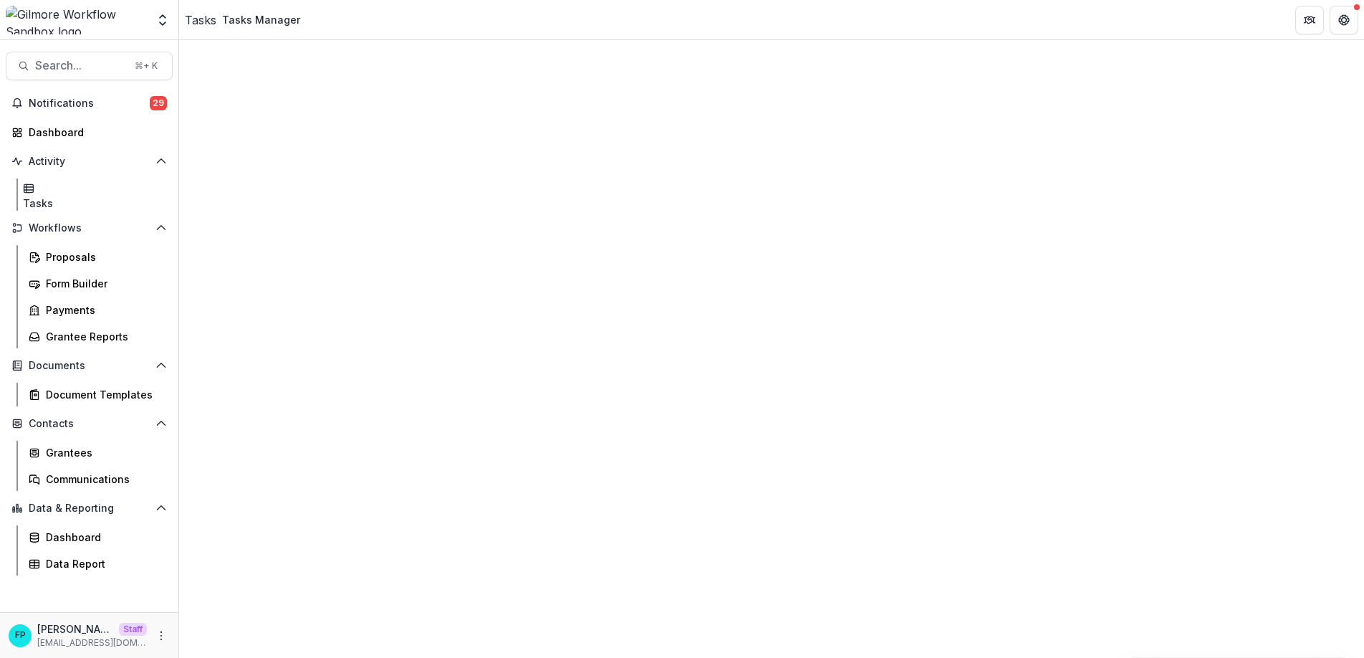
scroll to position [254, 0]
click at [762, 251] on circle at bounding box center [758, 252] width 9 height 9
select select
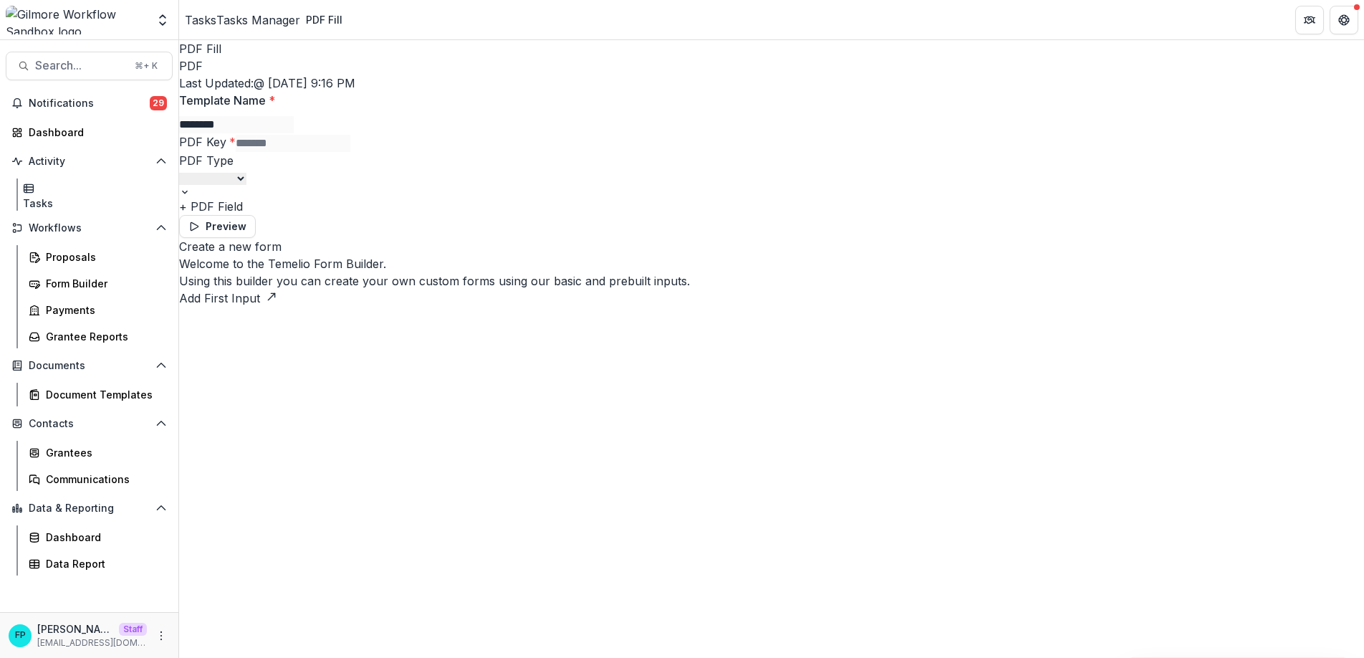
click at [246, 185] on select "**********" at bounding box center [212, 179] width 67 height 12
click at [104, 389] on div "Document Templates" at bounding box center [103, 394] width 115 height 15
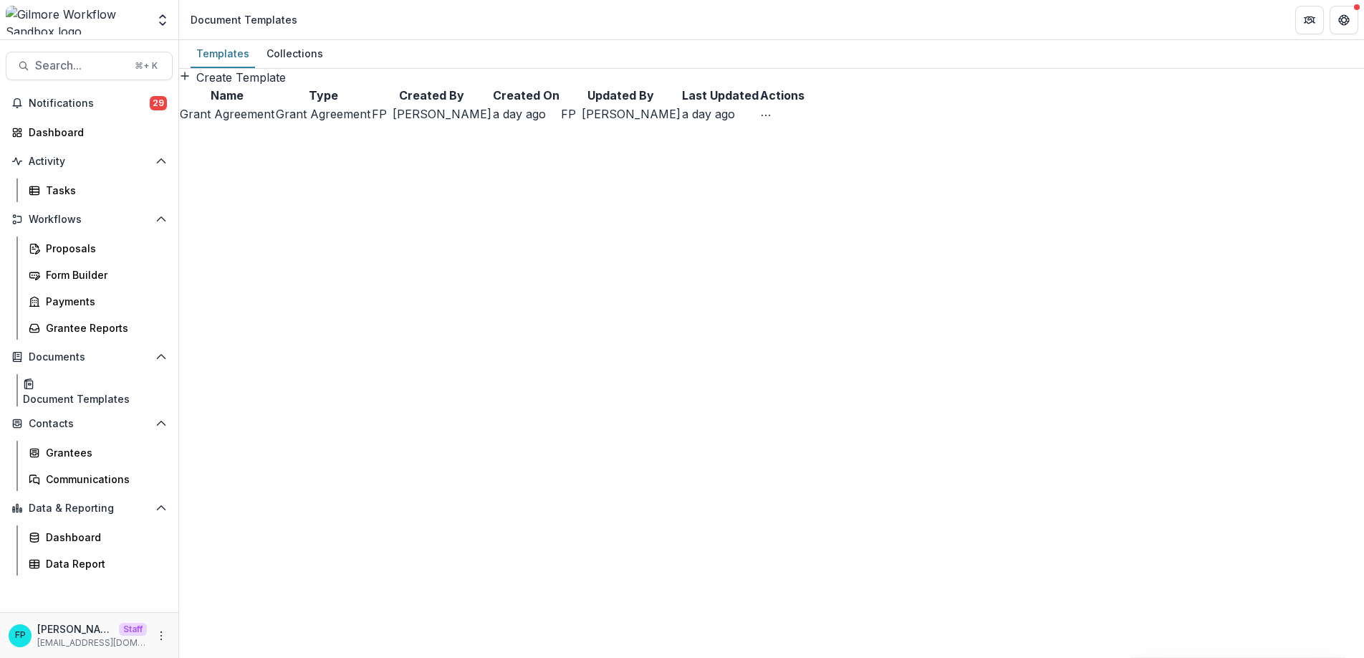
click at [273, 121] on link "Grant Agreement" at bounding box center [227, 114] width 95 height 14
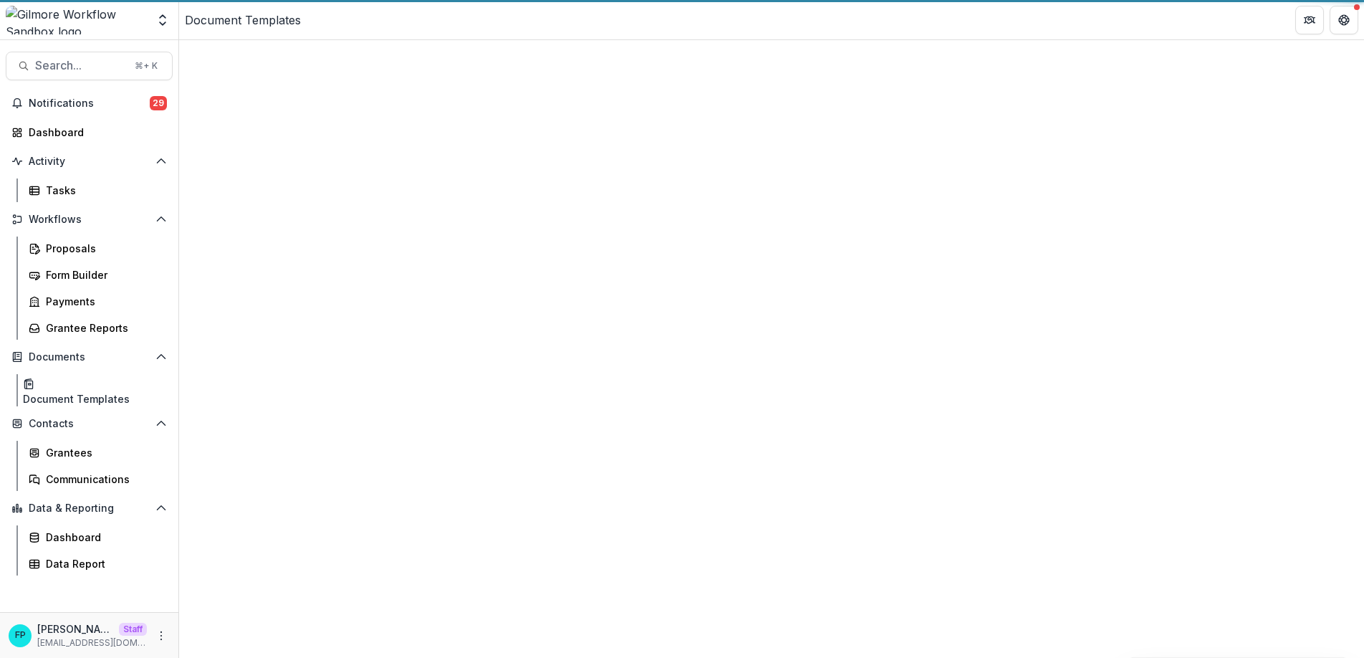
select select "**********"
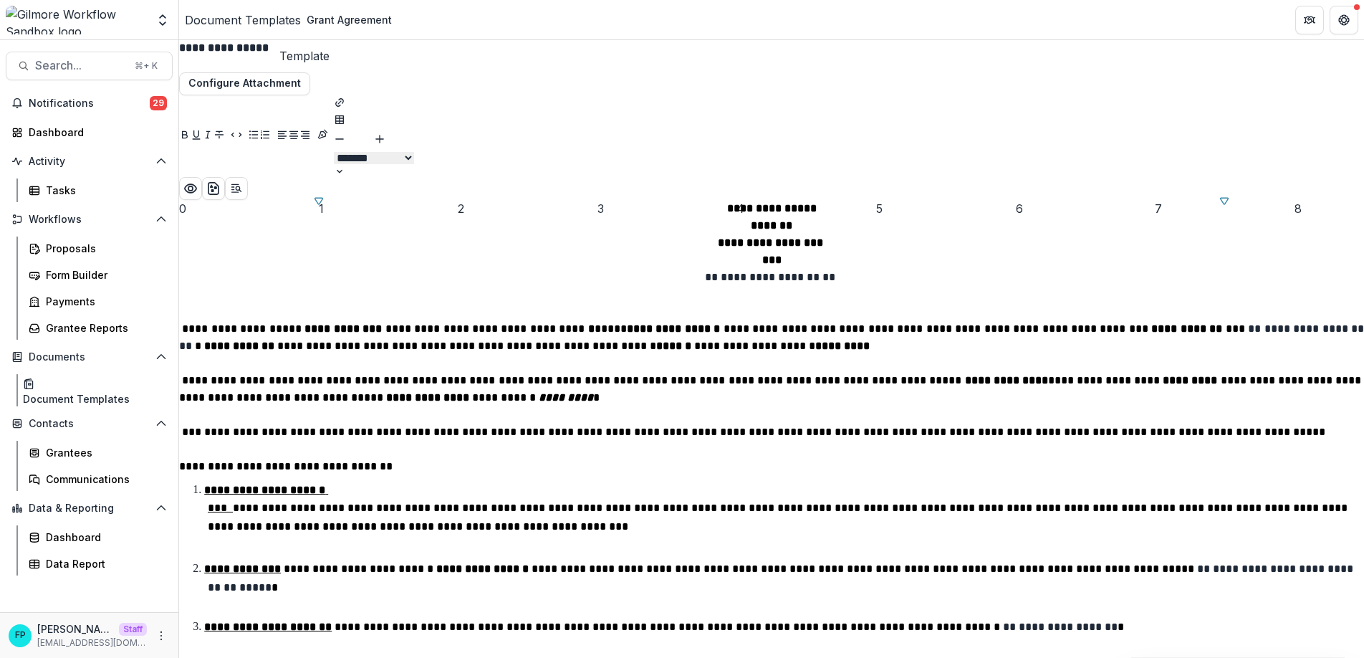
scroll to position [572, 0]
click at [84, 195] on div "Tasks" at bounding box center [103, 190] width 115 height 15
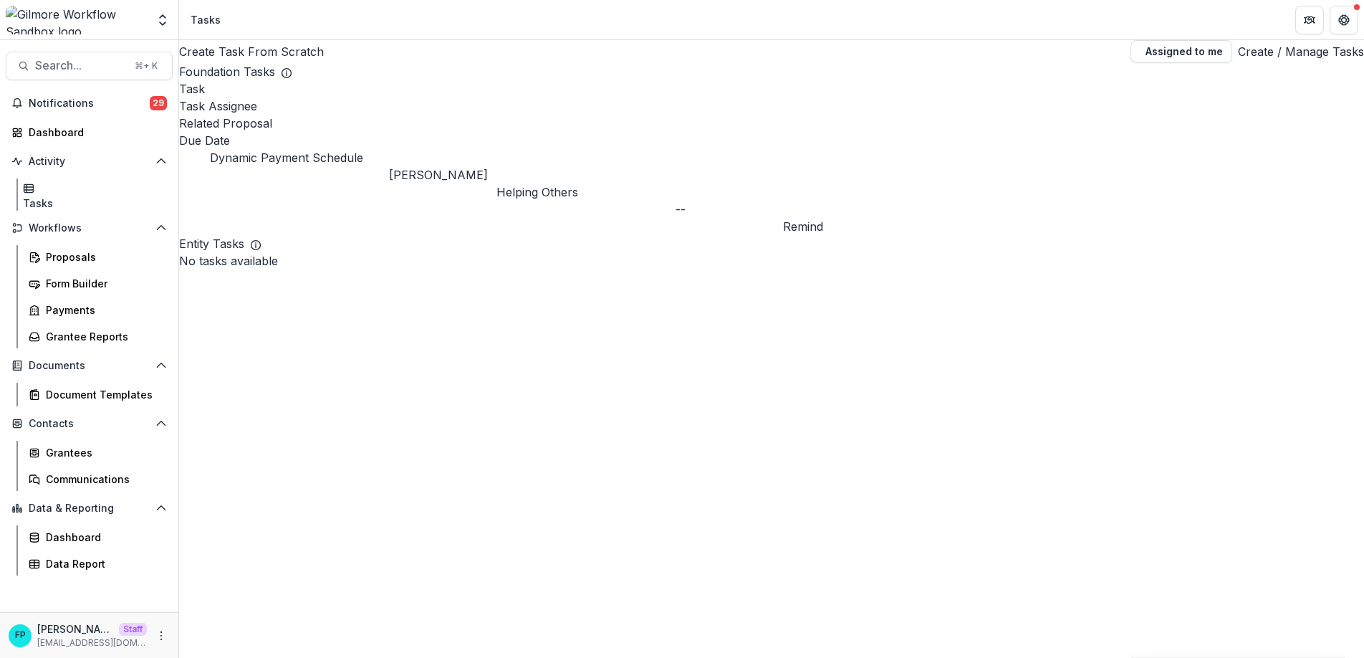
click at [1279, 60] on link "Create / Manage Tasks" at bounding box center [1301, 51] width 126 height 17
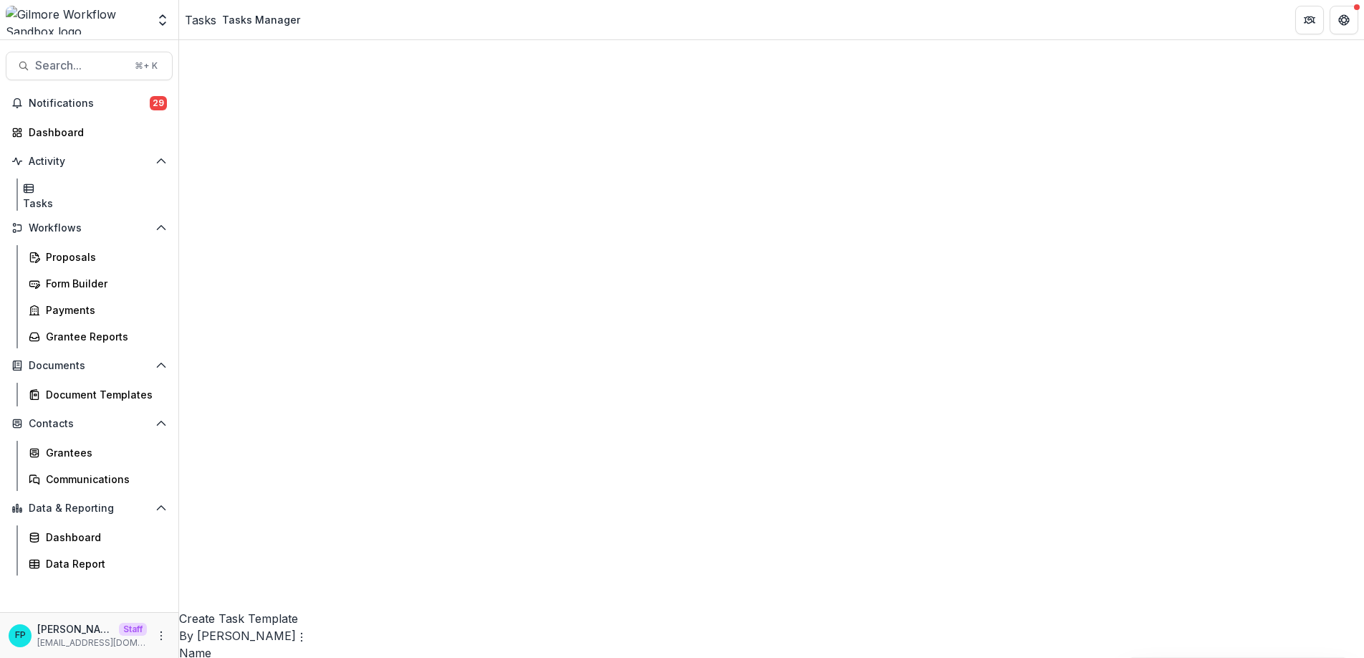
scroll to position [717, 0]
drag, startPoint x: 1010, startPoint y: 155, endPoint x: 1150, endPoint y: 156, distance: 140.4
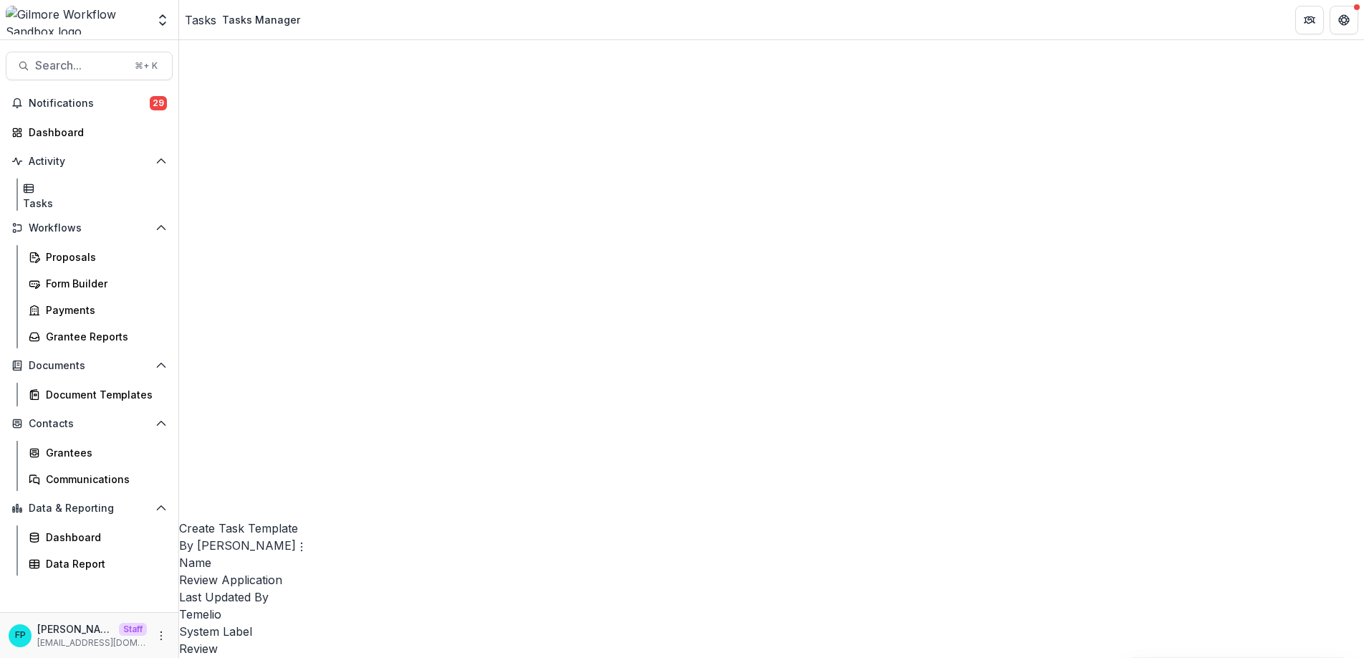
click at [822, 310] on link "Edit" at bounding box center [873, 313] width 176 height 24
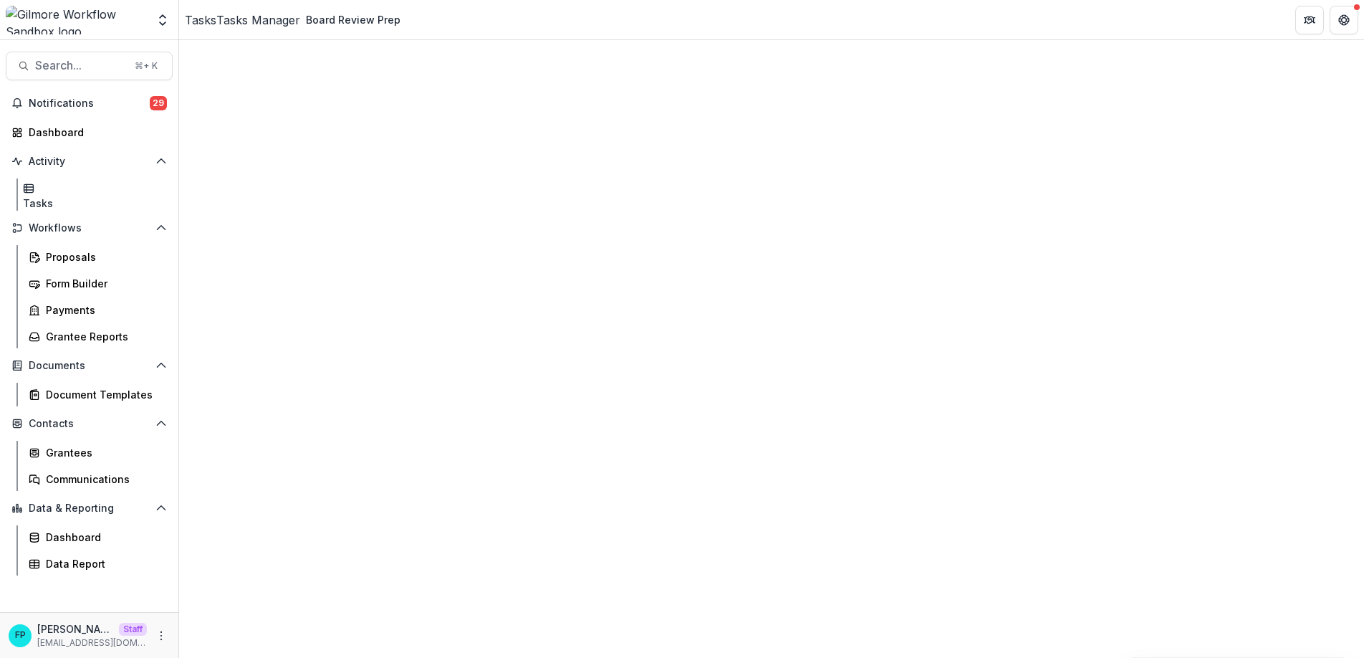
scroll to position [787, 0]
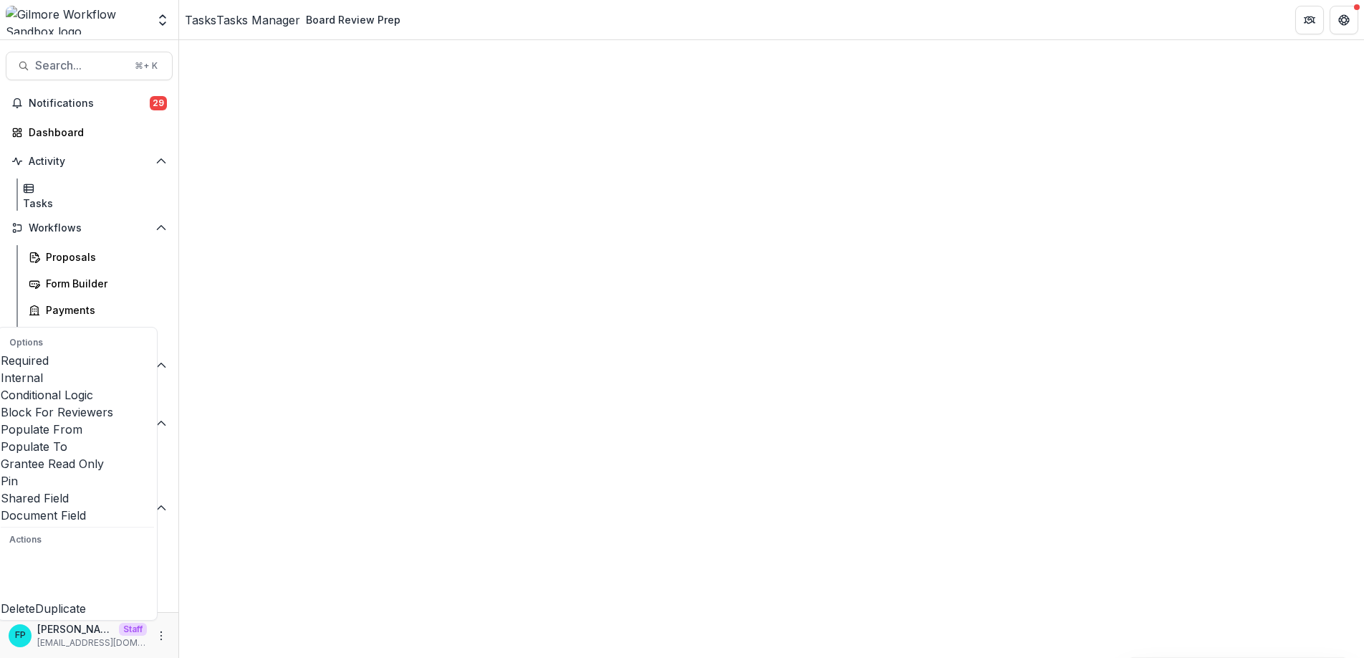
click at [1, 506] on span at bounding box center [1, 506] width 0 height 0
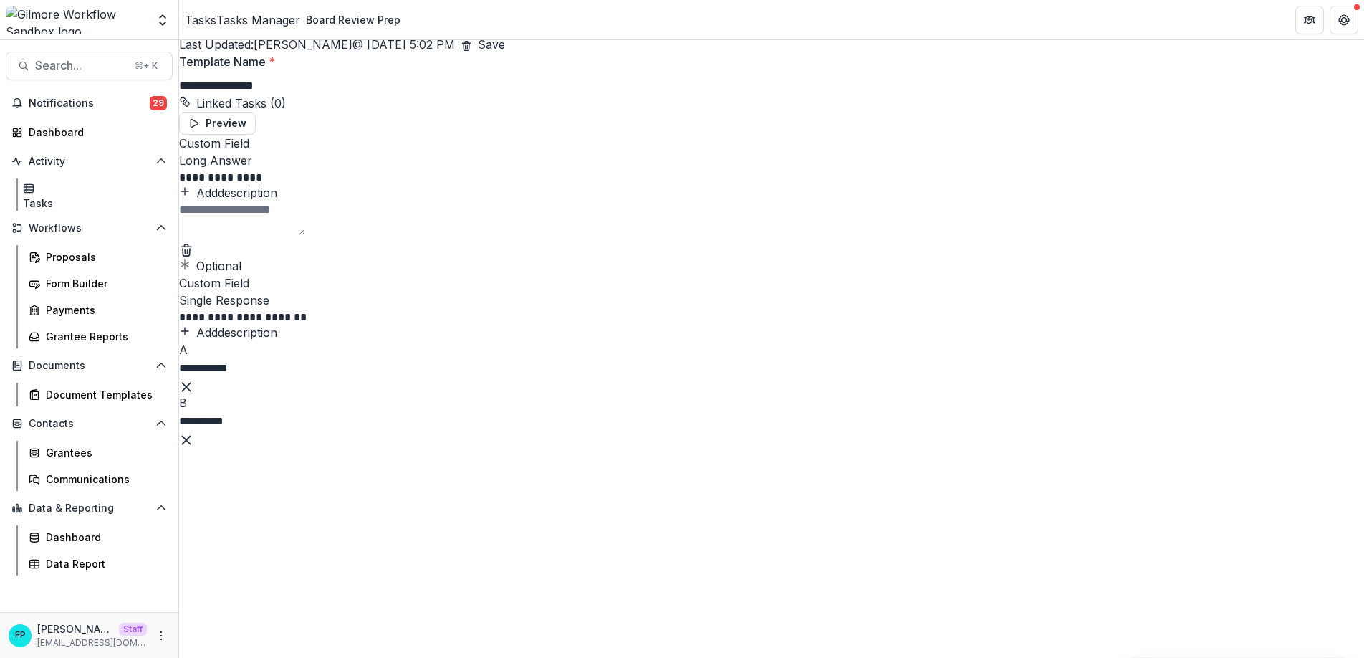
scroll to position [0, 0]
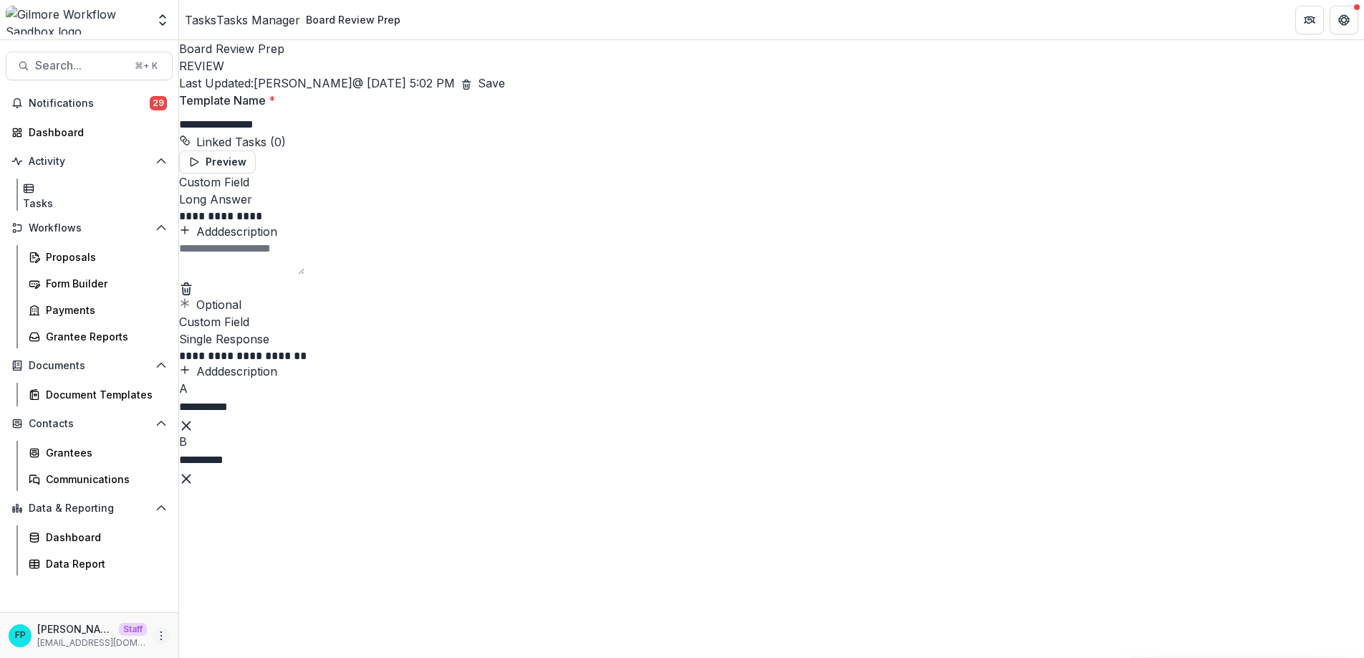
click at [164, 633] on icon "More" at bounding box center [160, 635] width 11 height 11
click at [209, 607] on link "User Settings" at bounding box center [255, 605] width 153 height 24
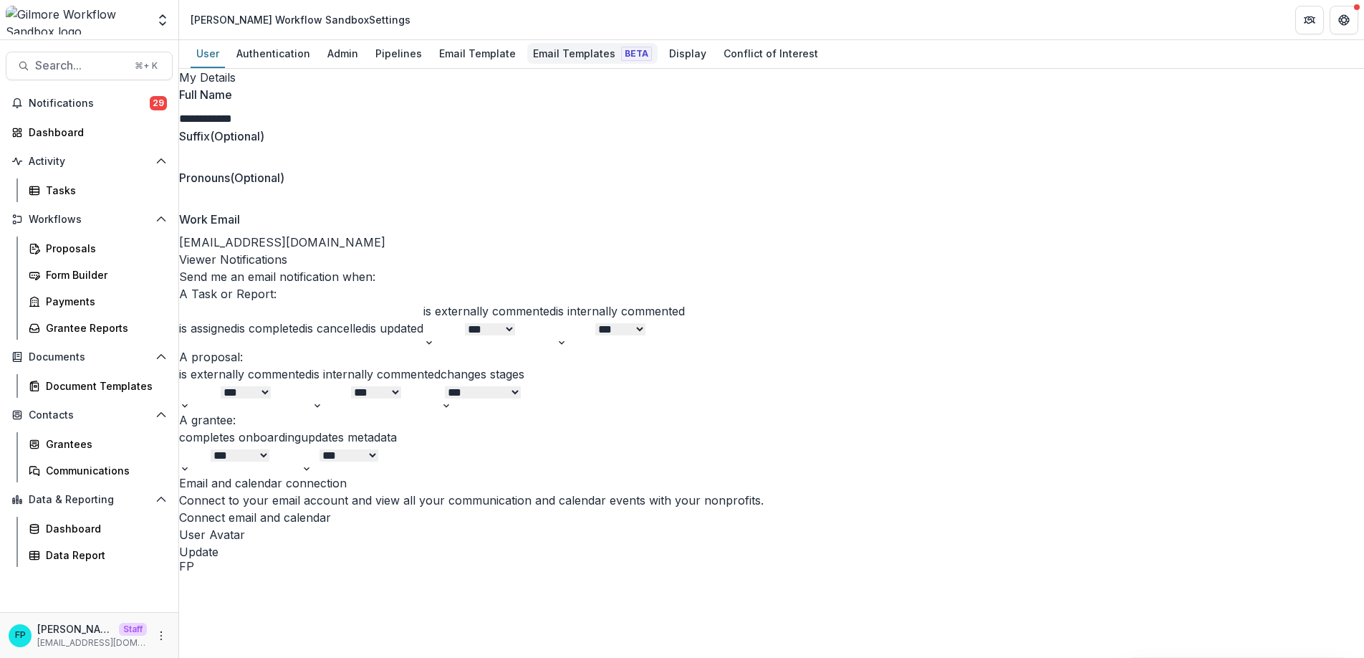
click at [567, 52] on div "Email Templates Beta" at bounding box center [592, 53] width 130 height 21
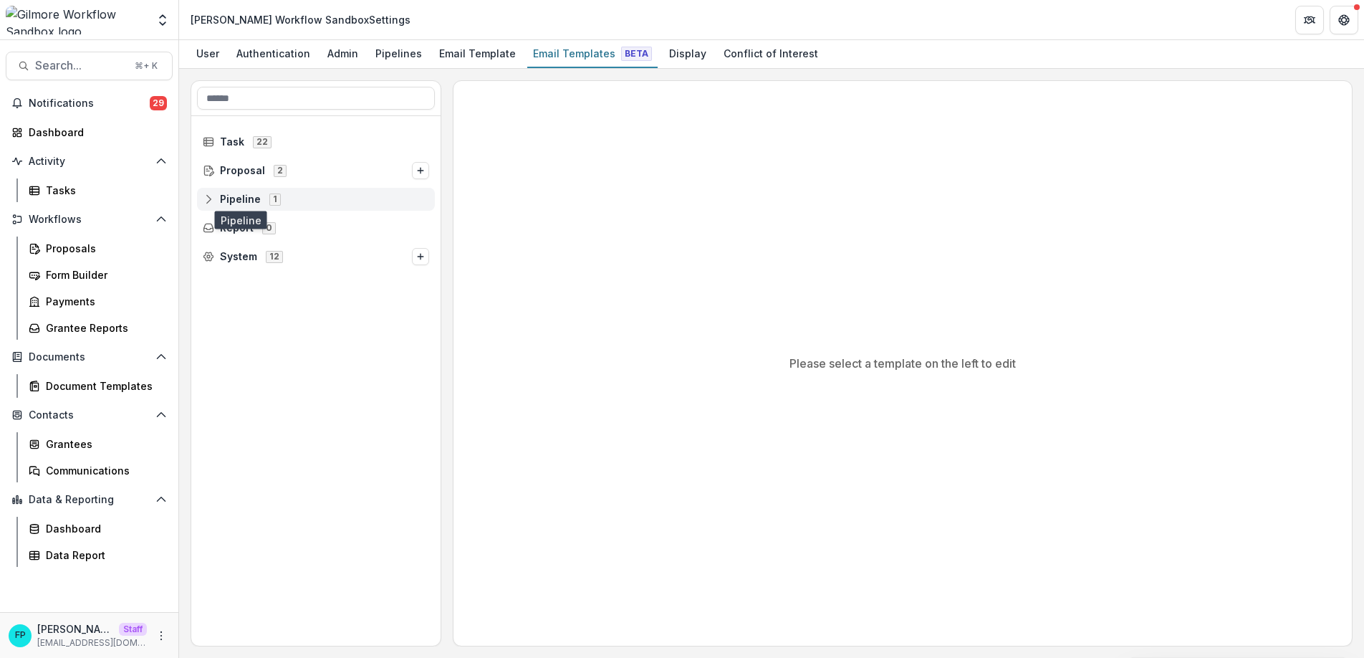
click at [229, 195] on span "Pipeline" at bounding box center [240, 199] width 41 height 12
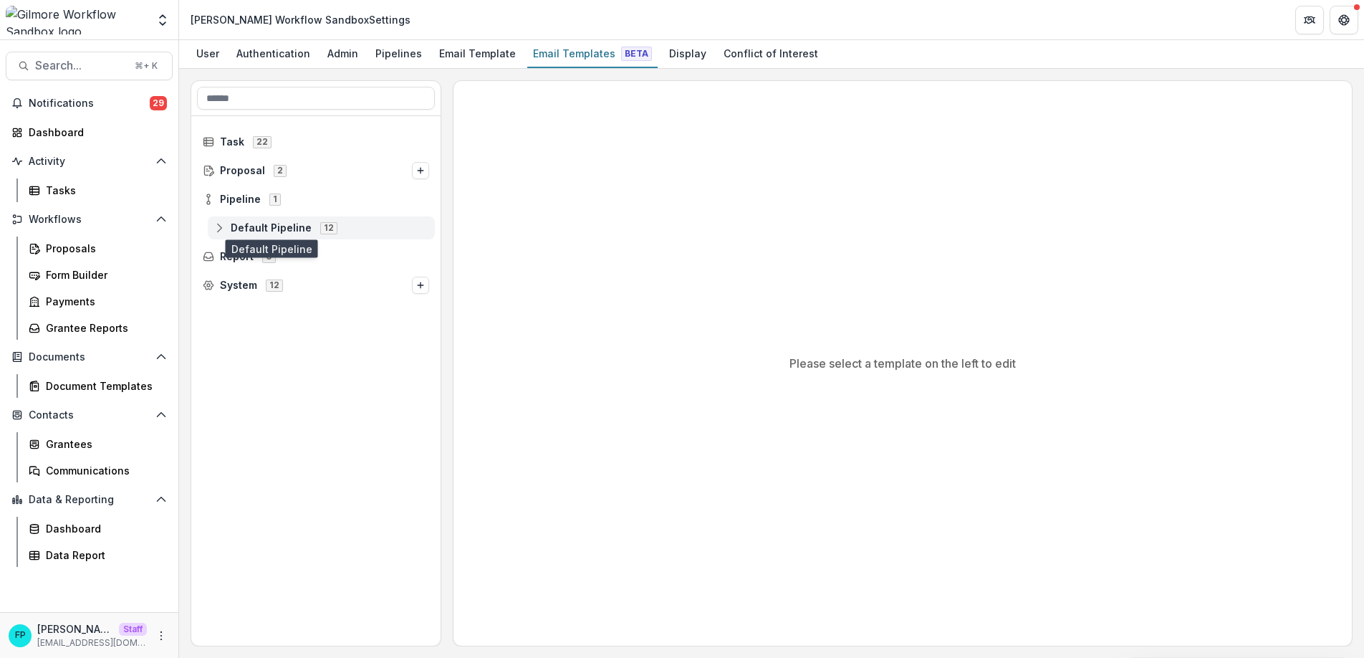
click at [239, 228] on span "Default Pipeline" at bounding box center [271, 228] width 81 height 12
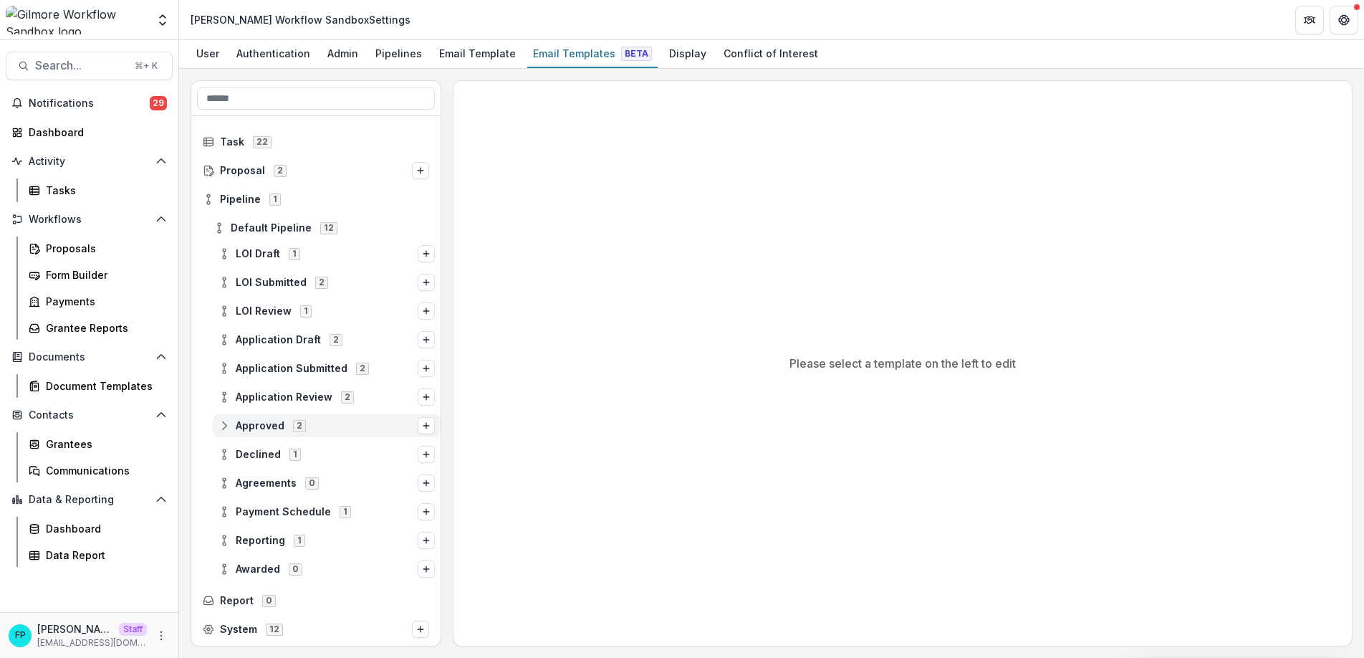
click at [264, 436] on div "Approved 2" at bounding box center [327, 425] width 228 height 23
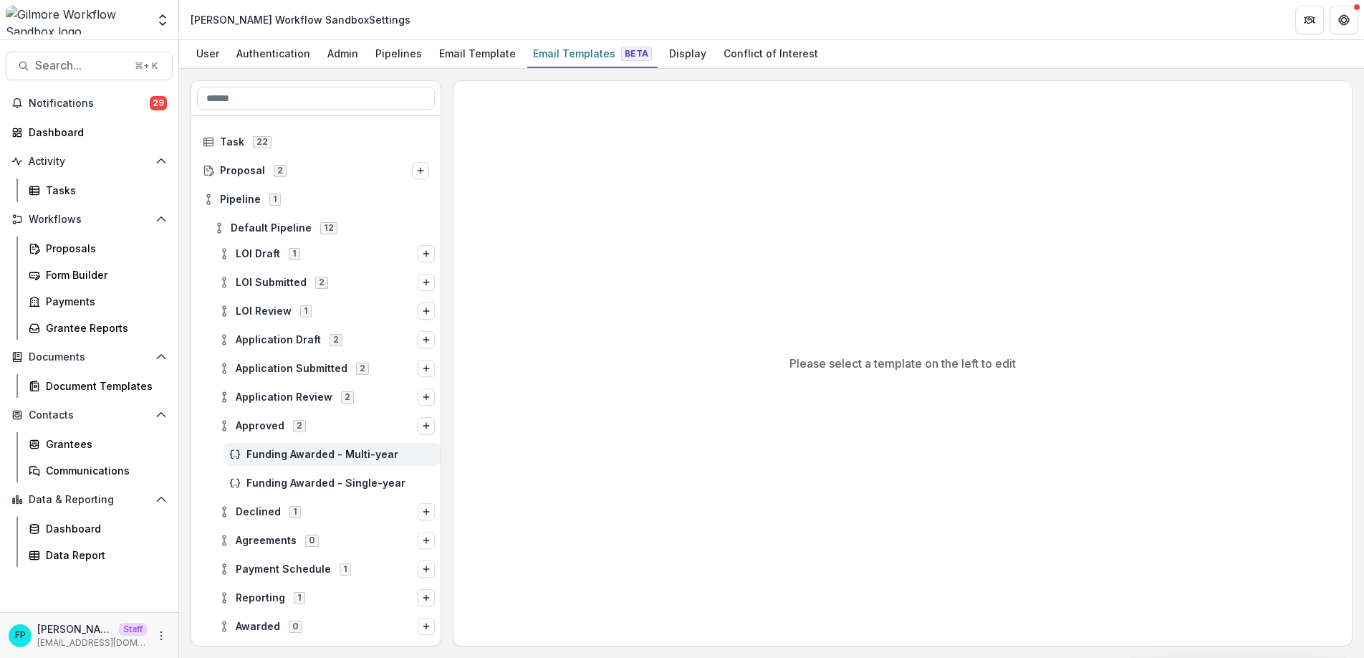
click at [352, 457] on span "Funding Awarded - Multi-year" at bounding box center [340, 454] width 188 height 12
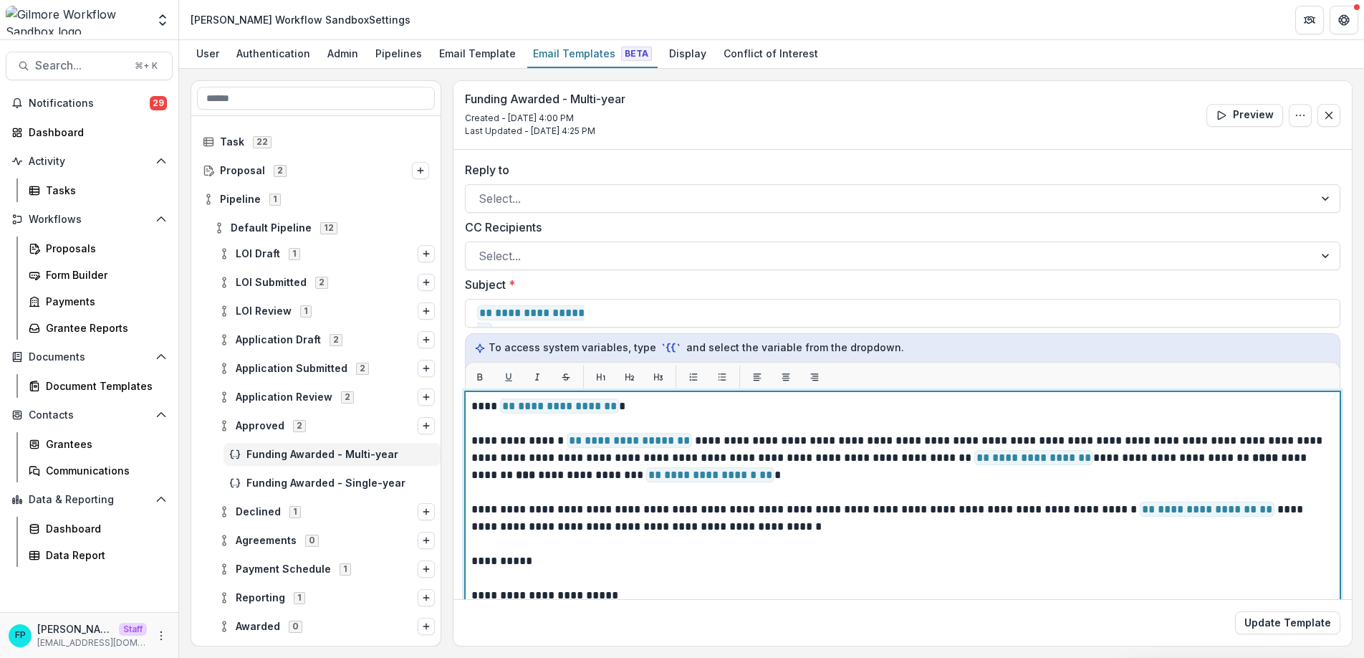
click at [1277, 467] on p "**********" at bounding box center [900, 458] width 858 height 52
click at [535, 469] on strong "***" at bounding box center [525, 474] width 19 height 11
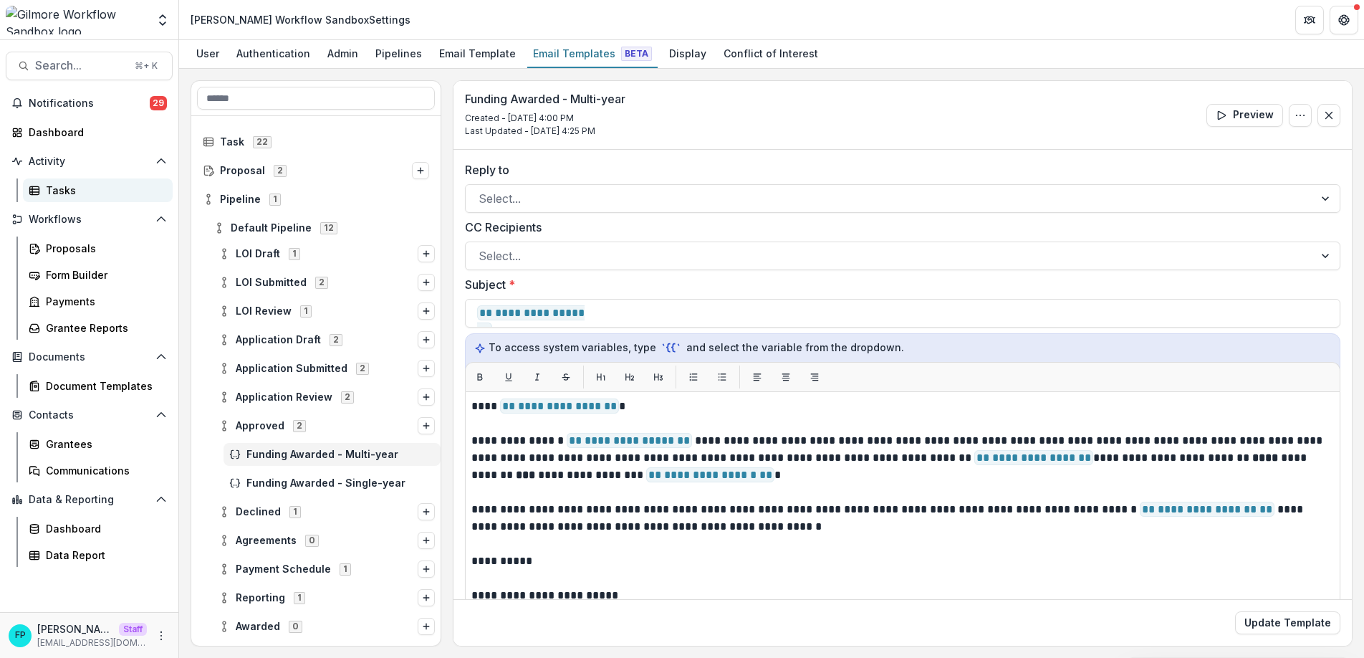
click at [69, 191] on div "Tasks" at bounding box center [103, 190] width 115 height 15
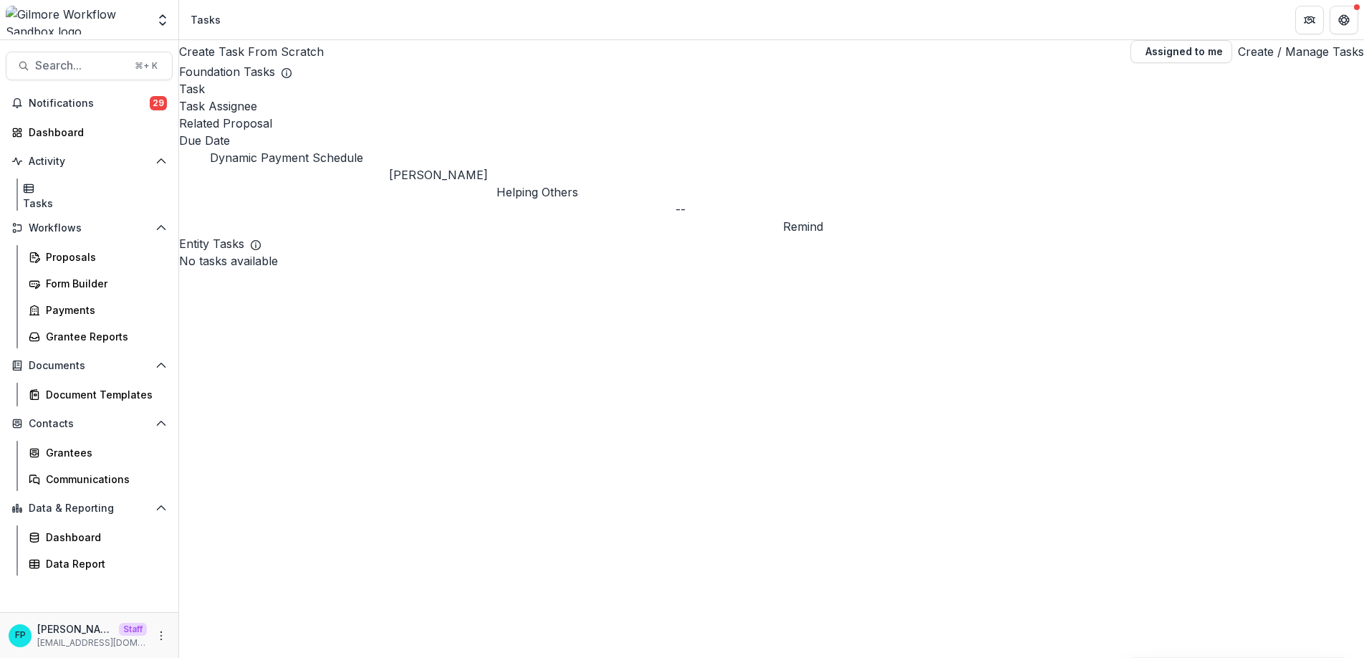
click at [1272, 60] on link "Create / Manage Tasks" at bounding box center [1301, 51] width 126 height 17
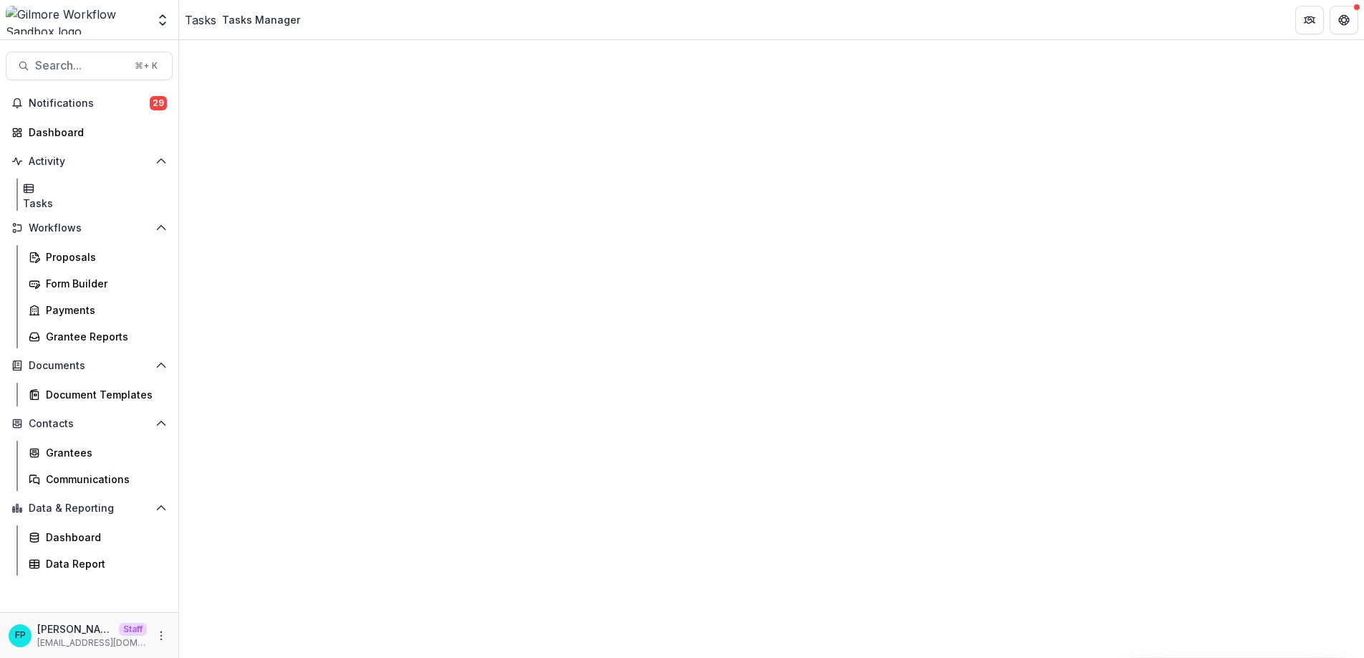
scroll to position [575, 0]
click at [835, 461] on link "Edit" at bounding box center [873, 461] width 176 height 24
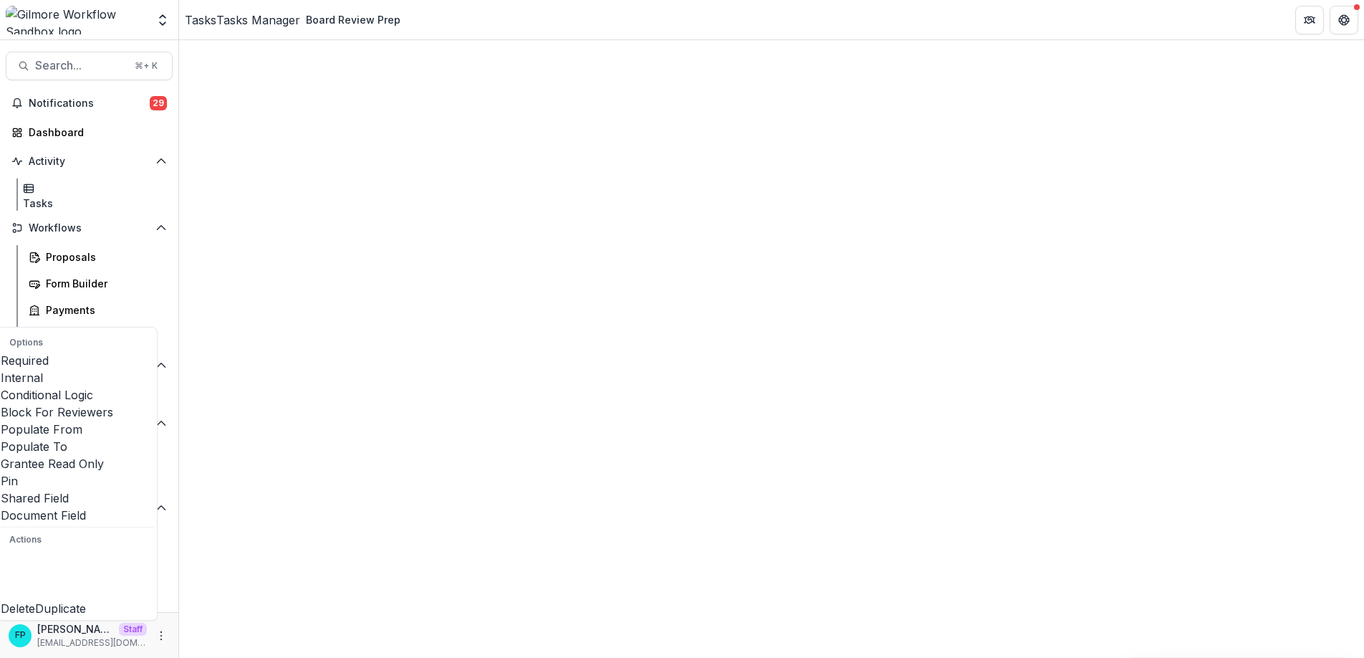
click at [1, 438] on span at bounding box center [1, 438] width 0 height 0
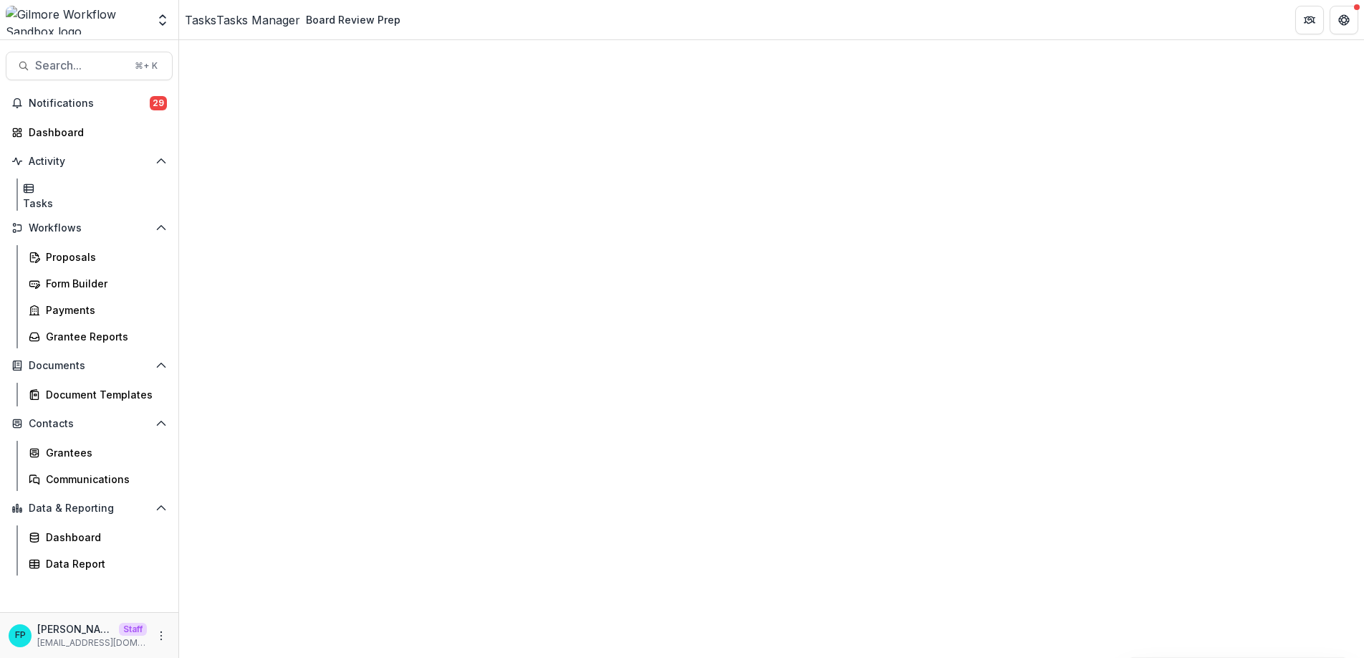
type input "***"
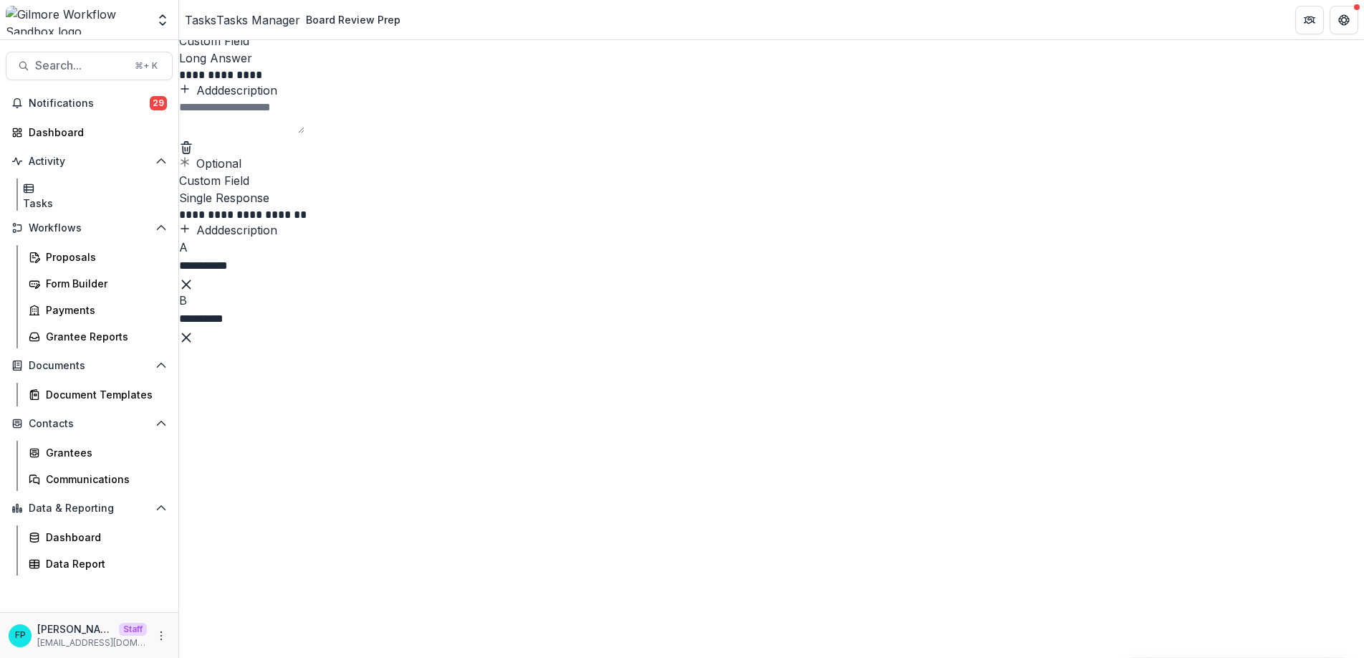
scroll to position [0, 0]
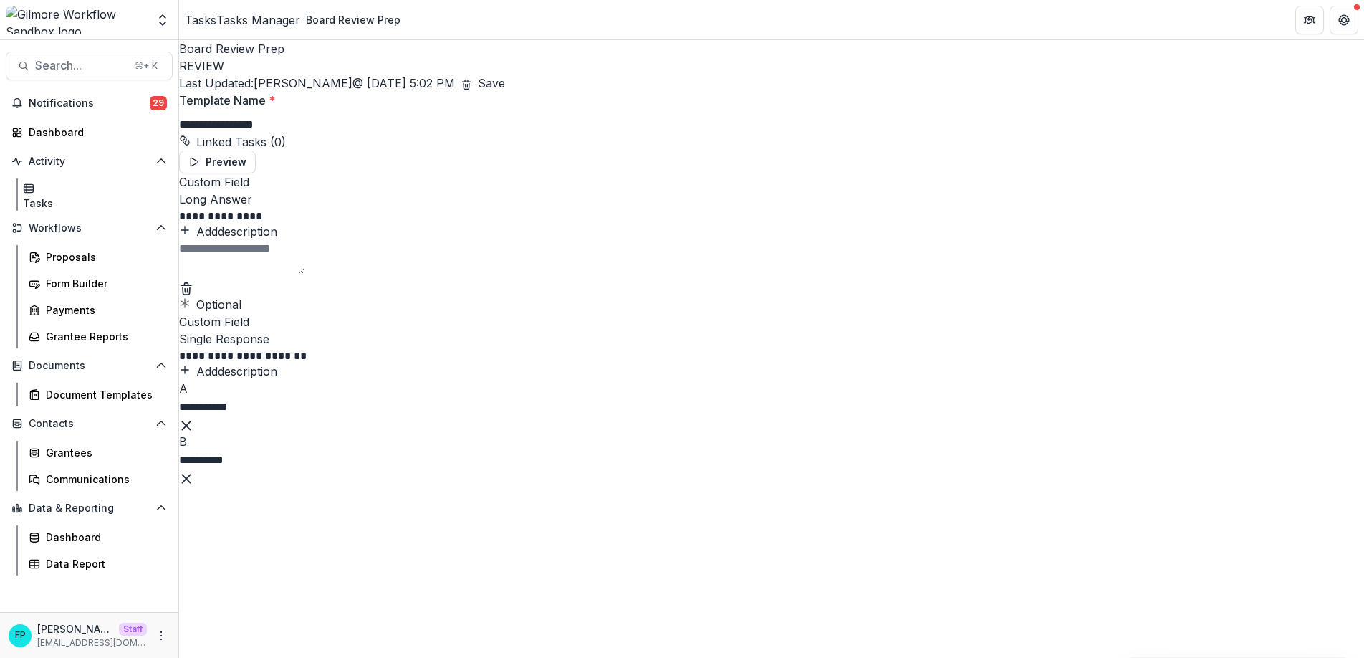
click at [505, 74] on button "Save" at bounding box center [491, 82] width 27 height 17
click at [503, 74] on button "Save" at bounding box center [489, 82] width 27 height 17
click at [100, 445] on div "Grantees" at bounding box center [103, 452] width 115 height 15
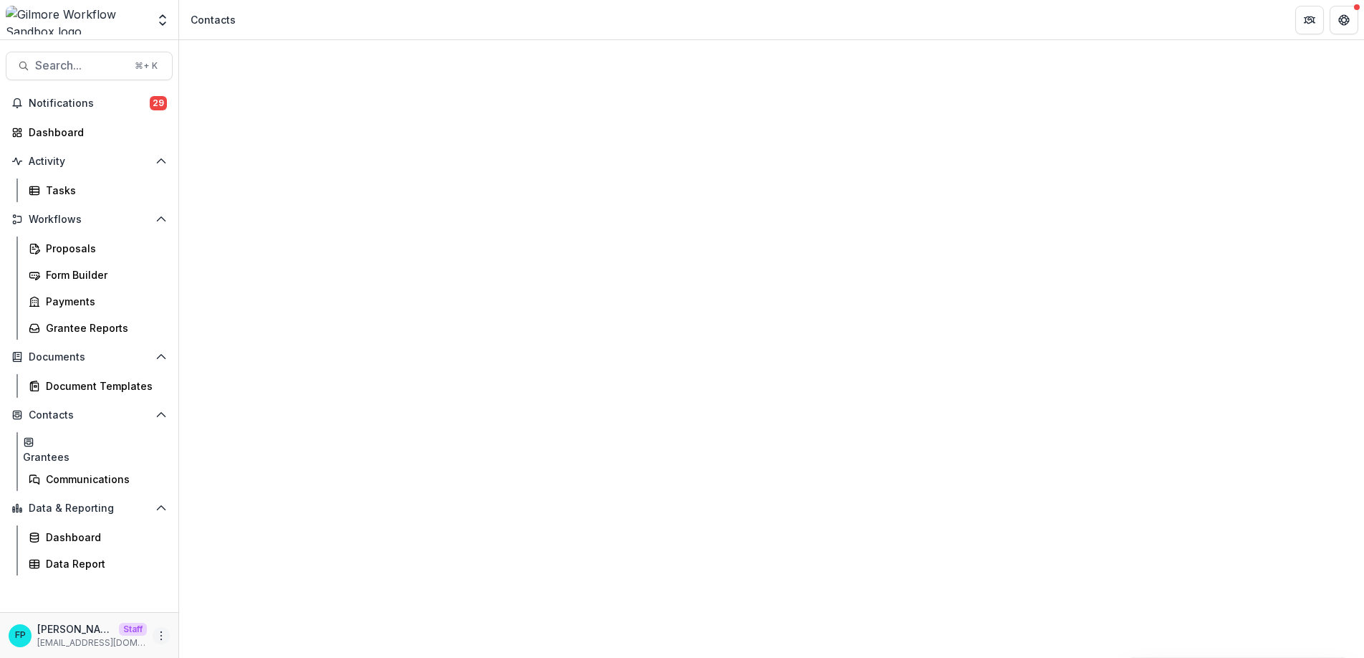
click at [160, 636] on icon "More" at bounding box center [160, 635] width 11 height 11
click at [272, 607] on link "User Settings" at bounding box center [255, 605] width 153 height 24
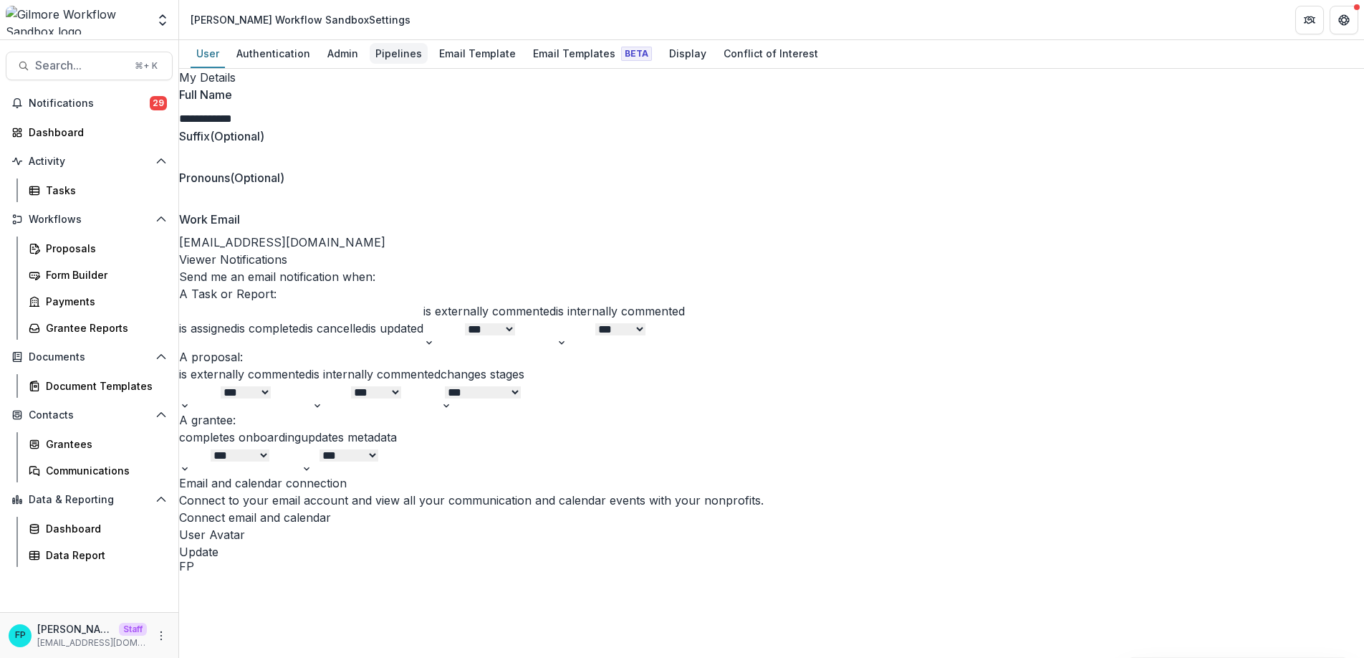
click at [388, 55] on div "Pipelines" at bounding box center [399, 53] width 58 height 21
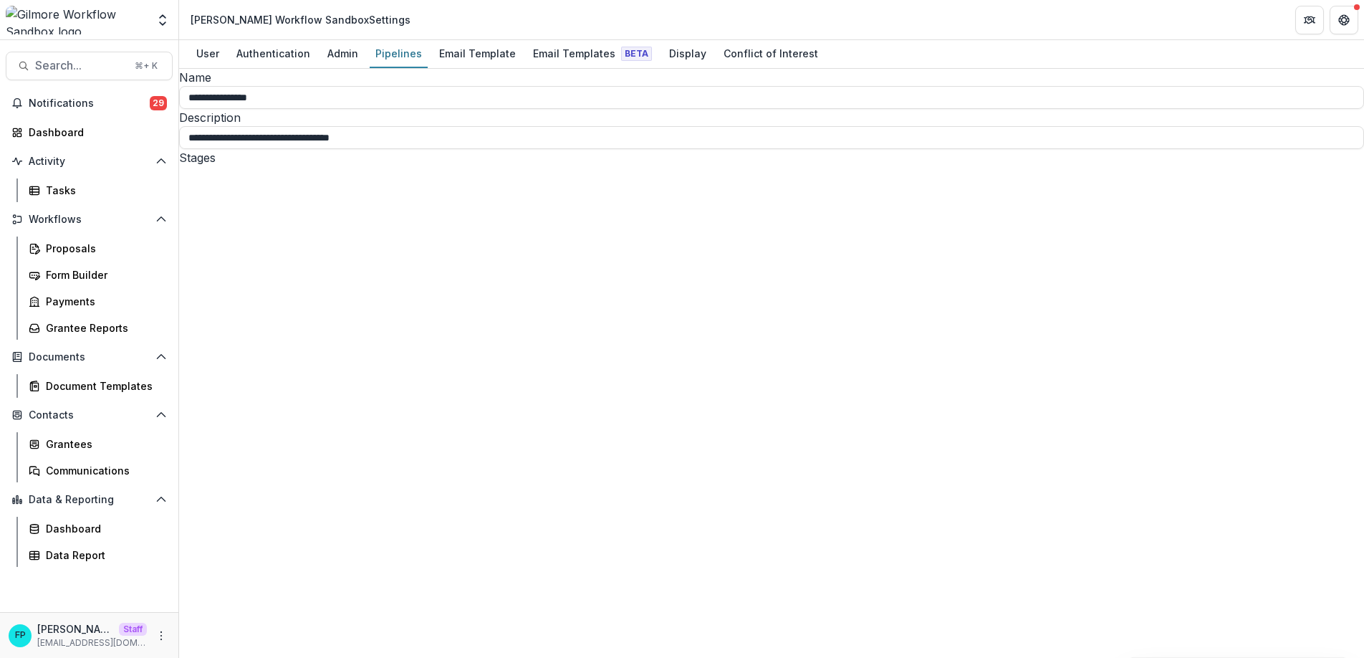
select select "******"
select select "********"
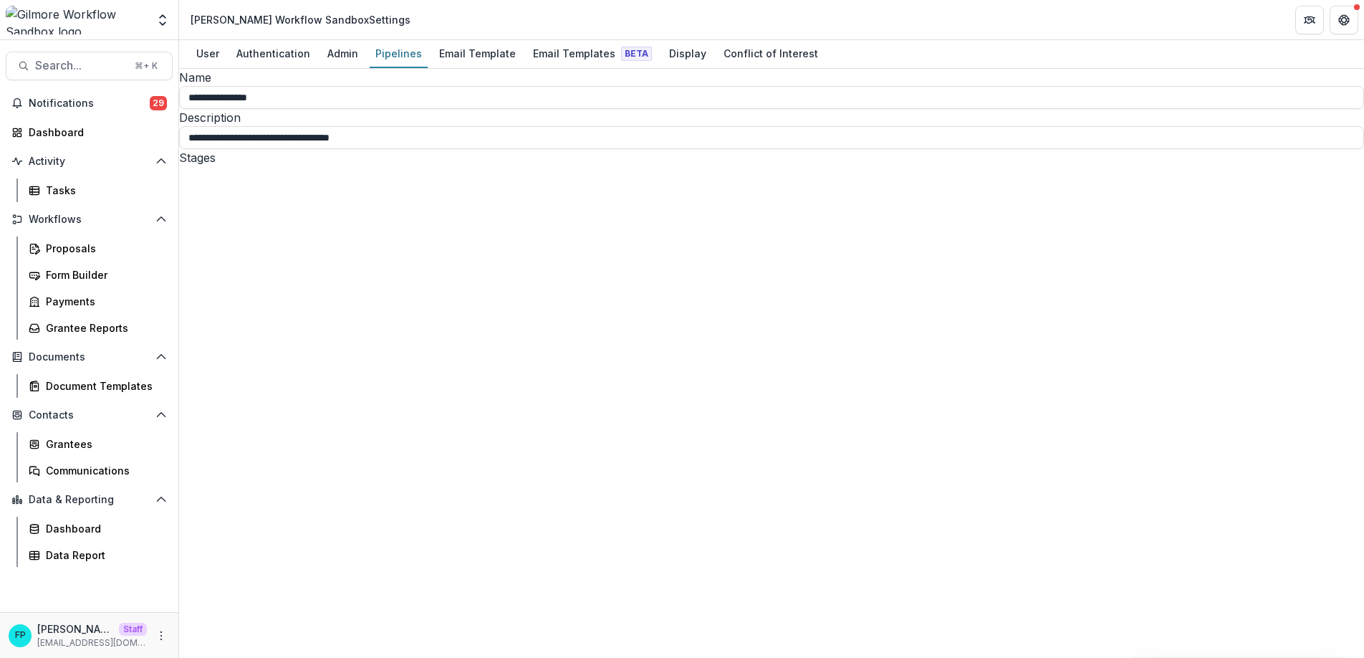
scroll to position [98, 0]
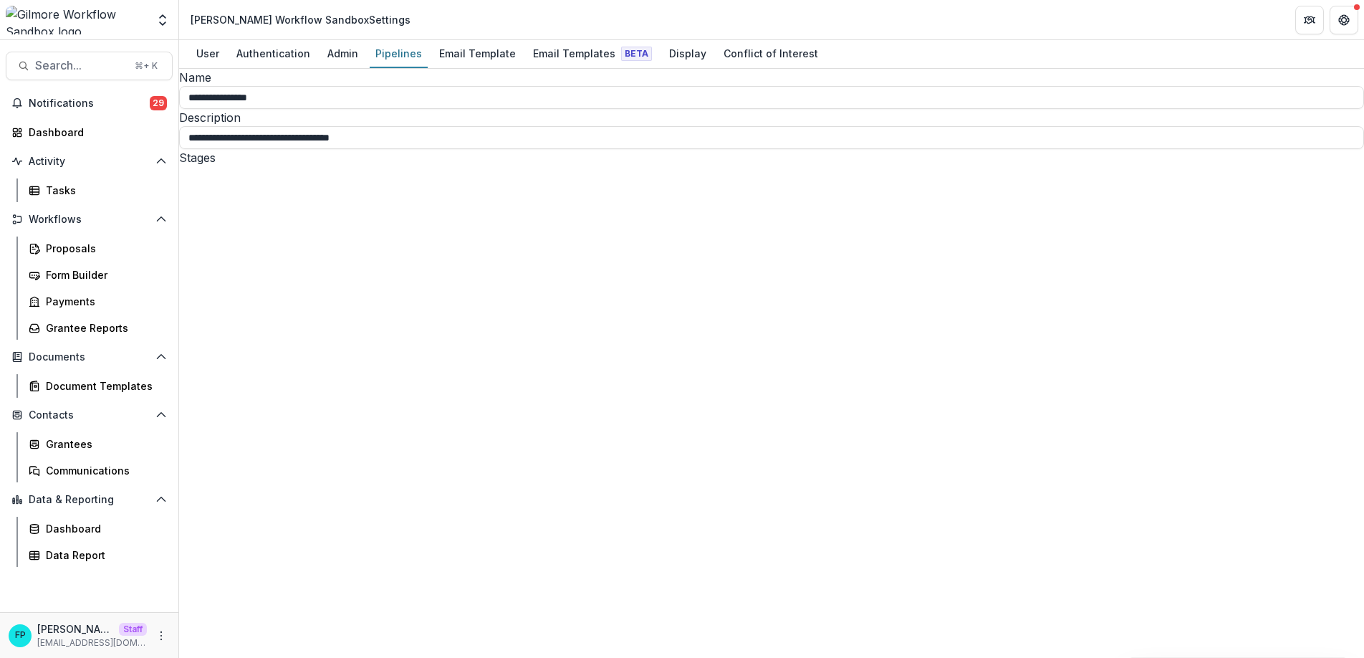
click at [111, 387] on div "Document Templates" at bounding box center [103, 385] width 115 height 15
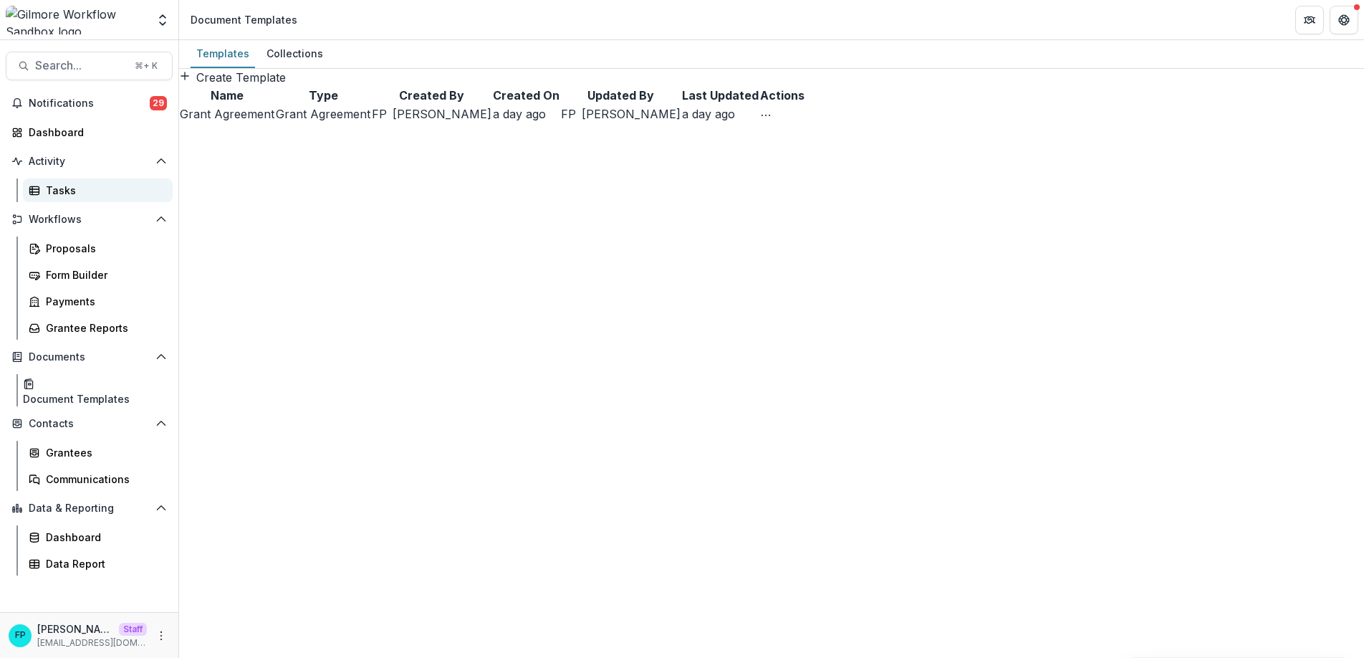
click at [122, 197] on div "Tasks" at bounding box center [103, 190] width 115 height 15
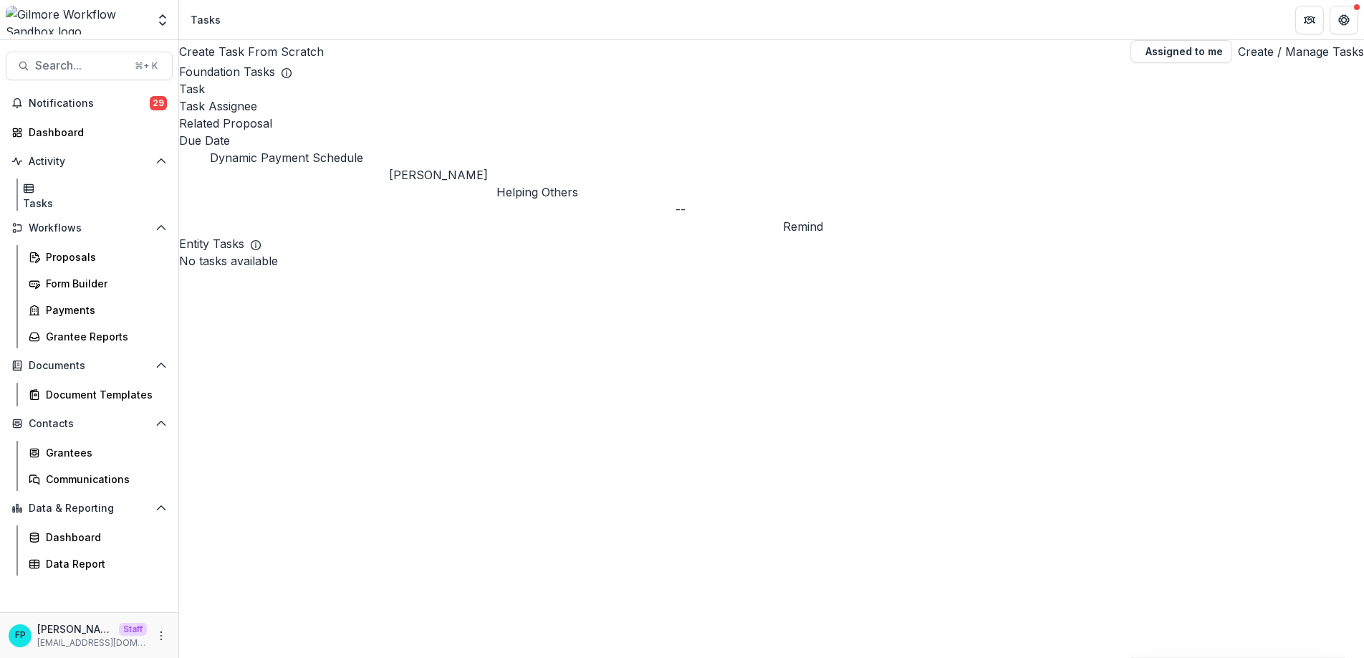
click at [1246, 60] on link "Create / Manage Tasks" at bounding box center [1301, 51] width 126 height 17
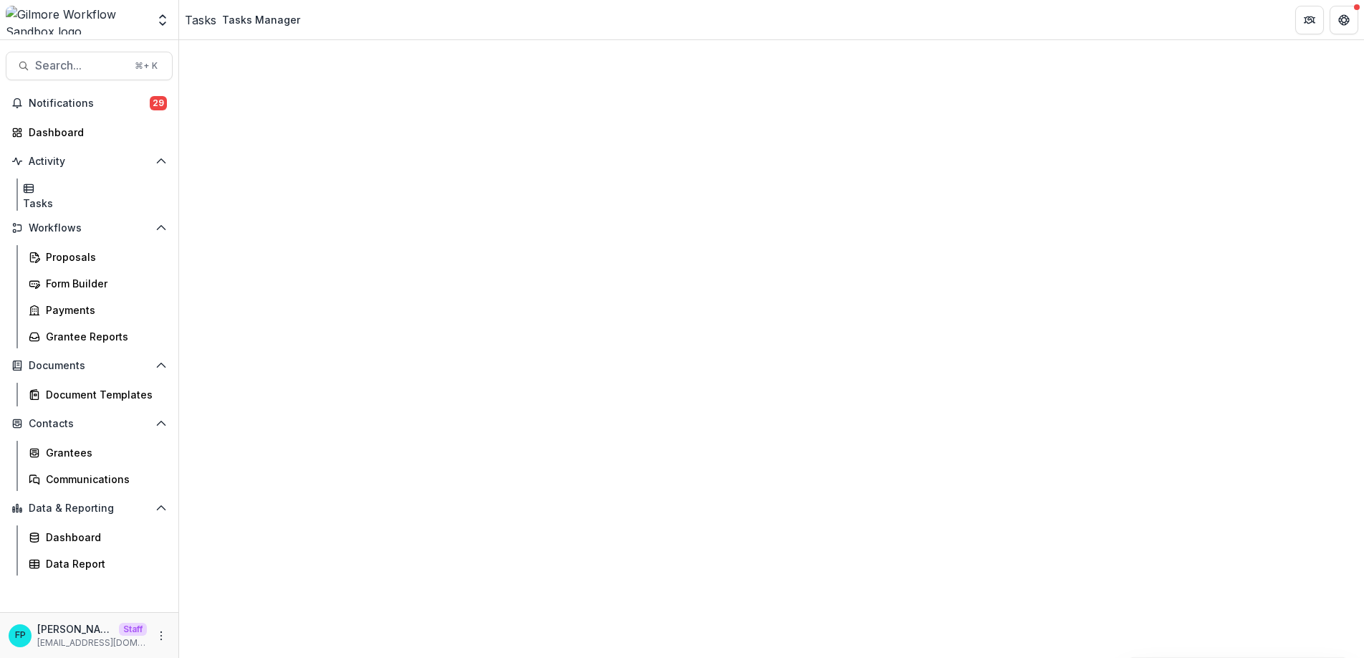
scroll to position [445, 0]
click at [545, 414] on link "View" at bounding box center [606, 415] width 176 height 24
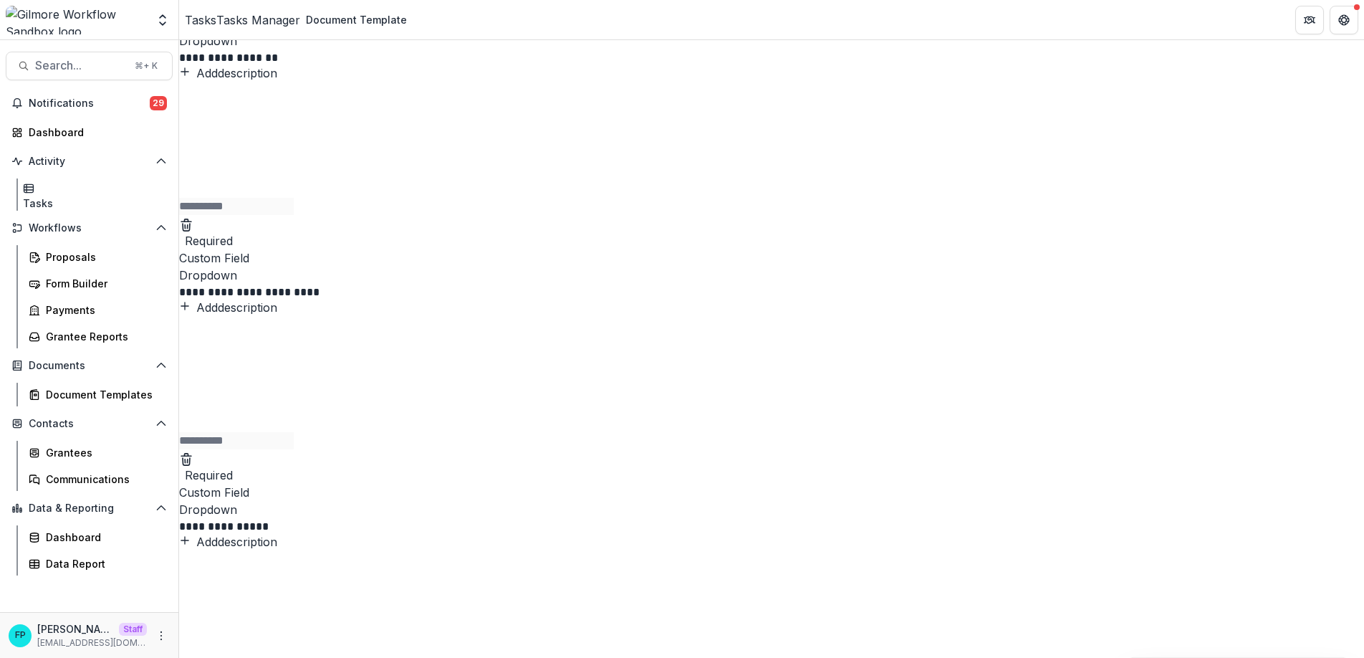
scroll to position [145, 0]
click at [294, 211] on div "button" at bounding box center [236, 143] width 115 height 133
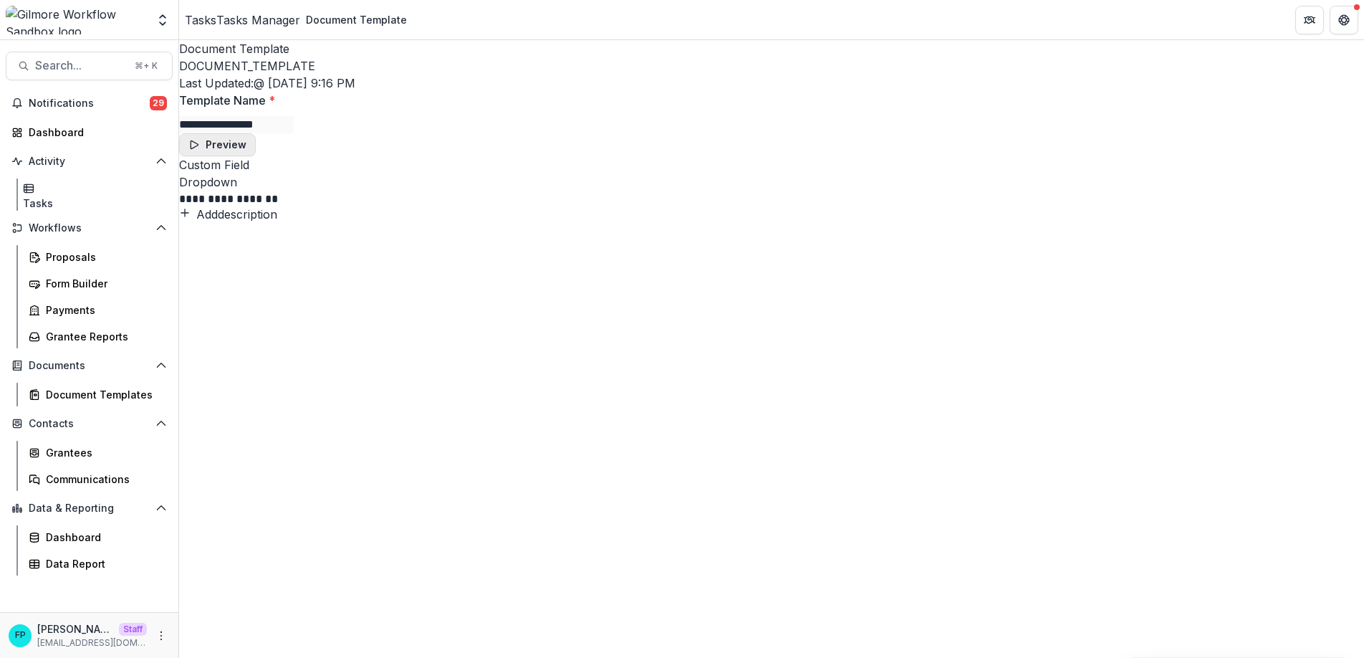
click at [256, 156] on button "Preview" at bounding box center [217, 144] width 77 height 23
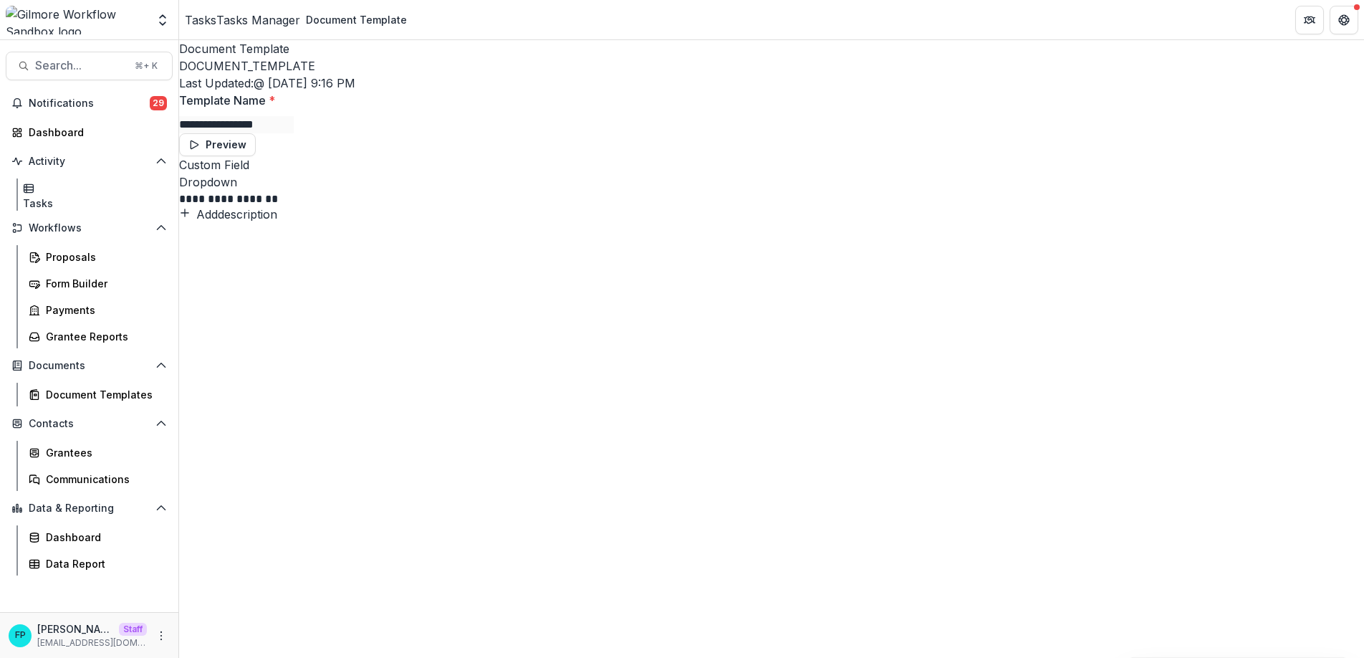
click at [271, 15] on div "Tasks Manager" at bounding box center [258, 19] width 84 height 17
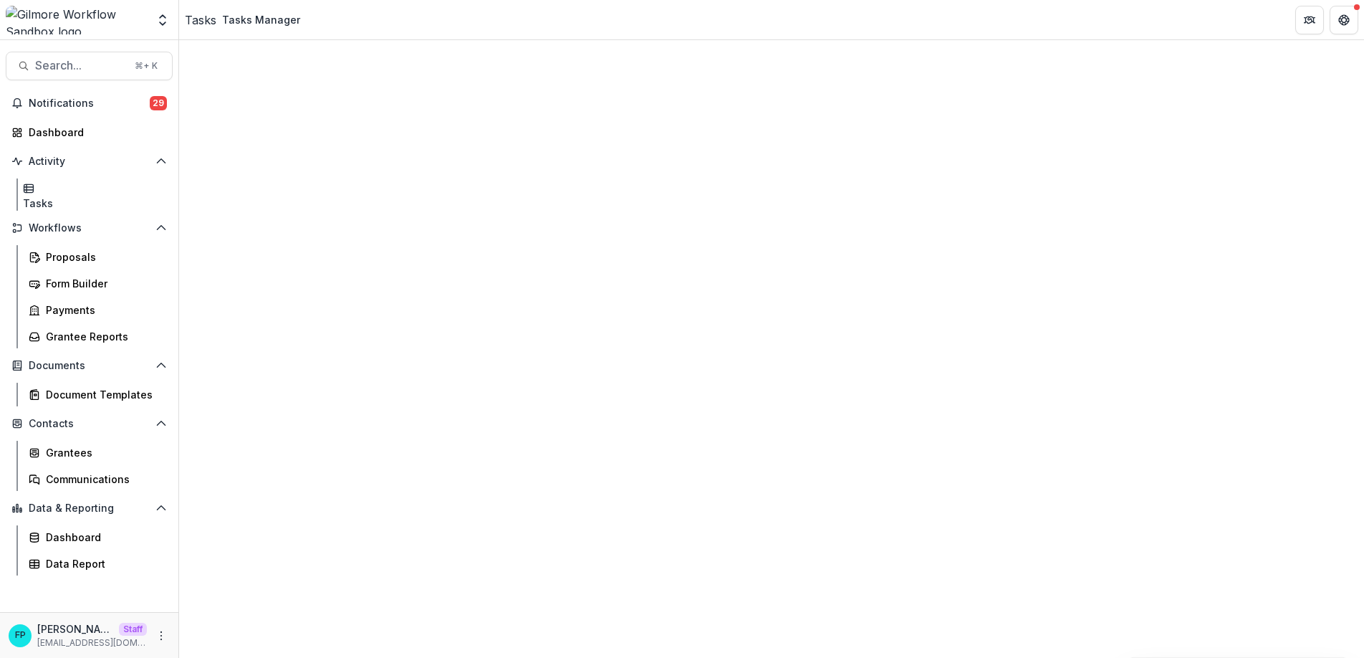
scroll to position [401, 0]
click at [772, 452] on link "View" at bounding box center [832, 458] width 176 height 24
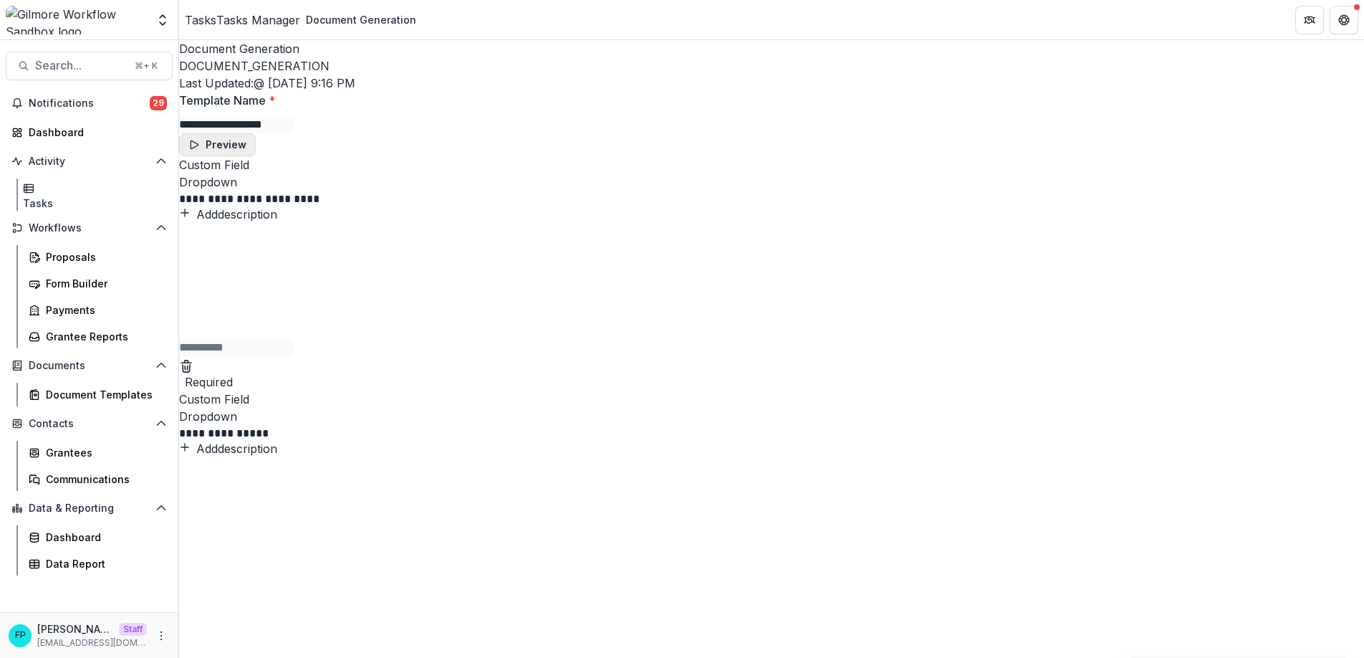
click at [256, 156] on button "Preview" at bounding box center [217, 144] width 77 height 23
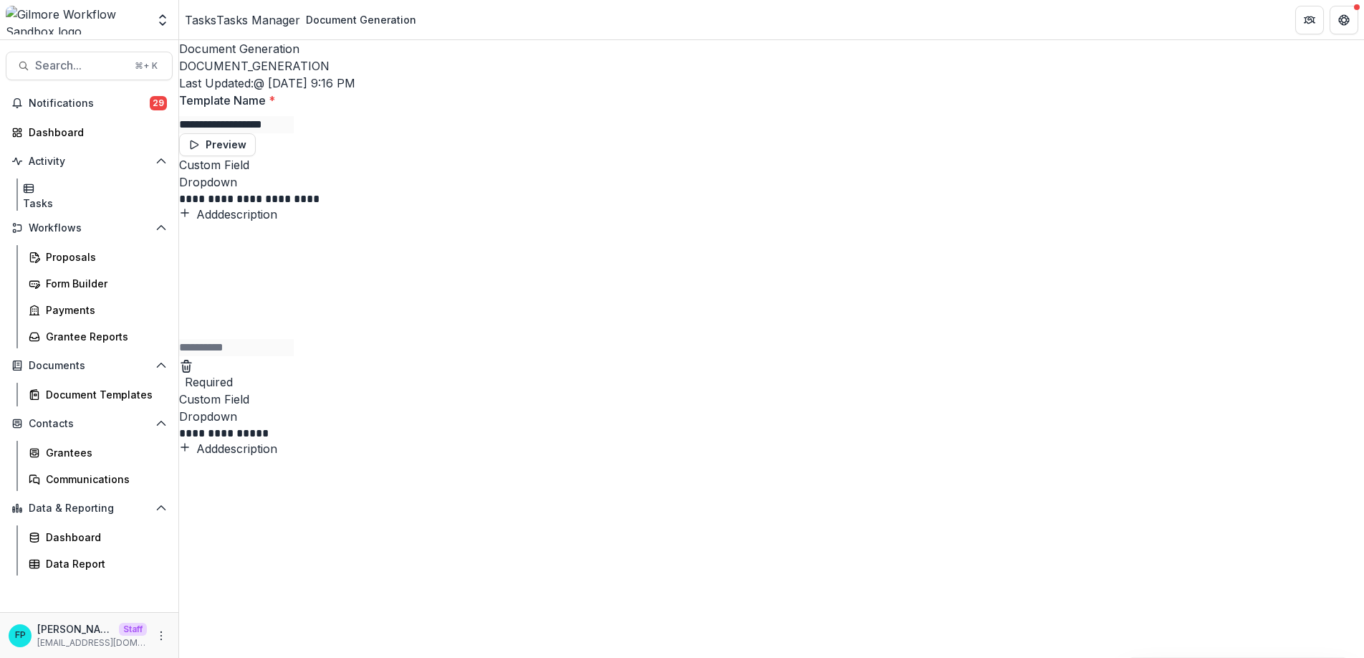
click at [263, 18] on div "Tasks Manager" at bounding box center [258, 19] width 84 height 17
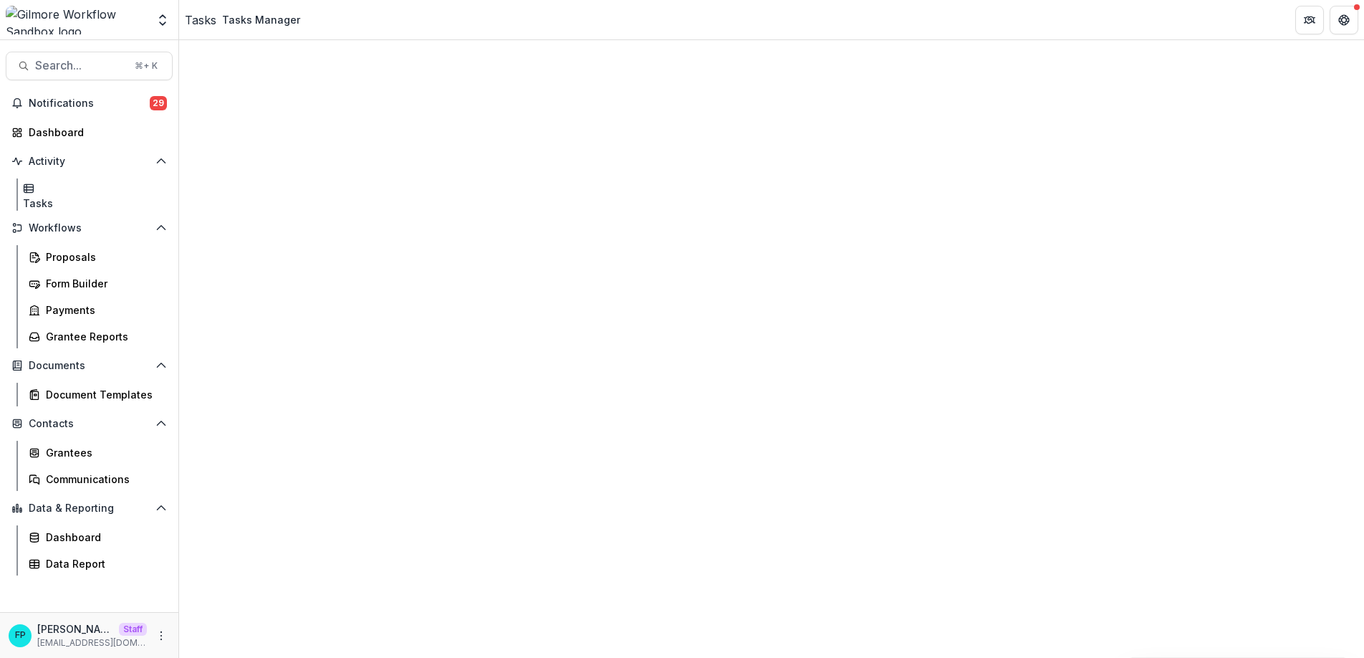
scroll to position [548, 0]
click at [1143, 308] on link "View" at bounding box center [1118, 311] width 176 height 24
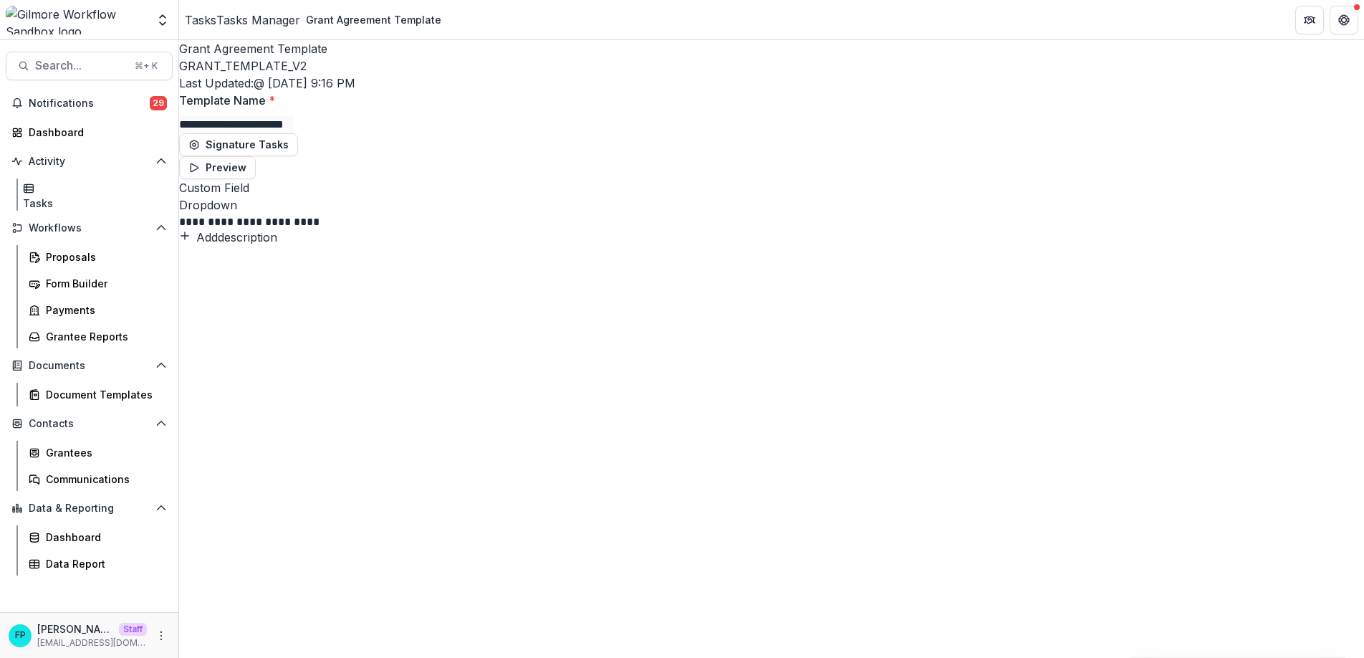
scroll to position [1, 0]
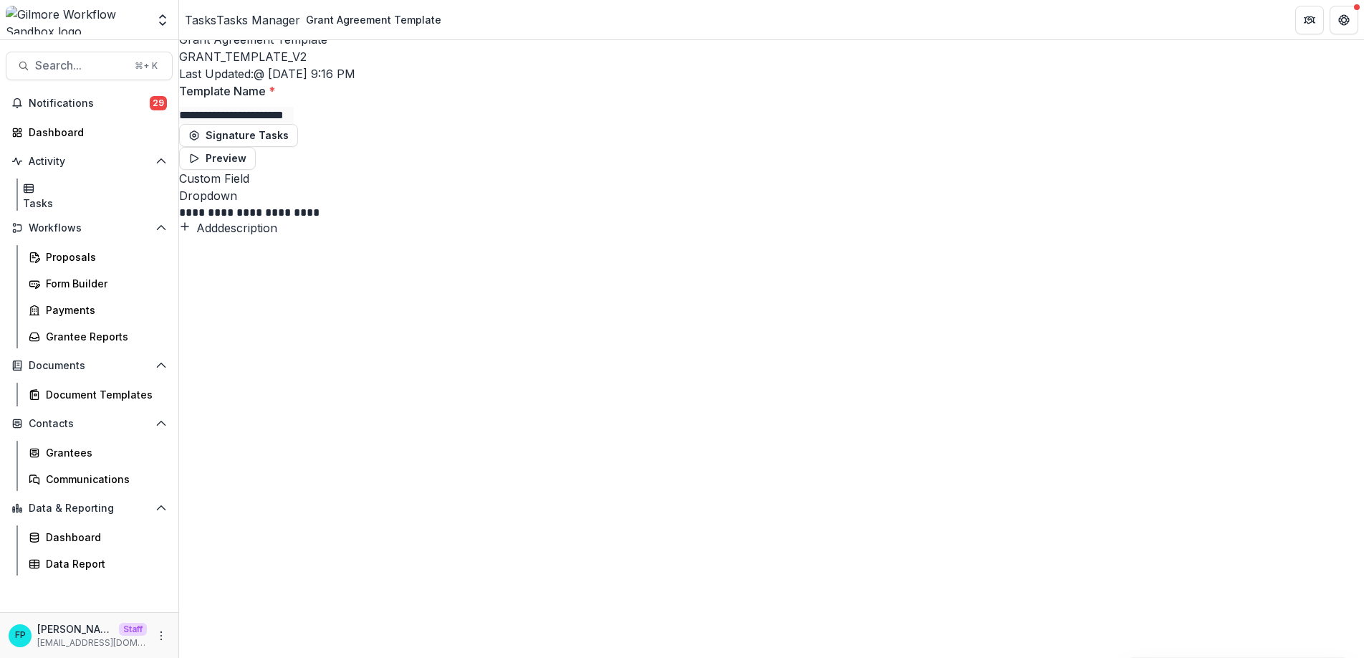
scroll to position [0, 0]
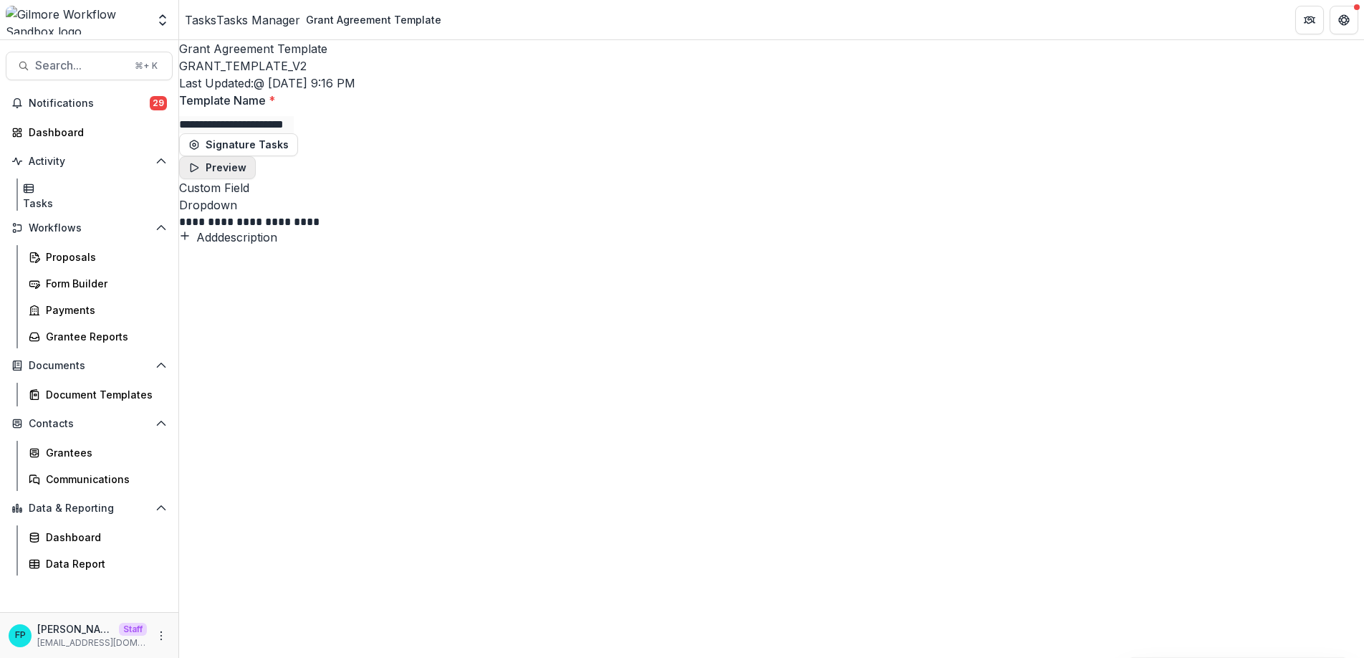
click at [256, 179] on button "Preview" at bounding box center [217, 167] width 77 height 23
click at [155, 636] on button "More" at bounding box center [161, 635] width 17 height 17
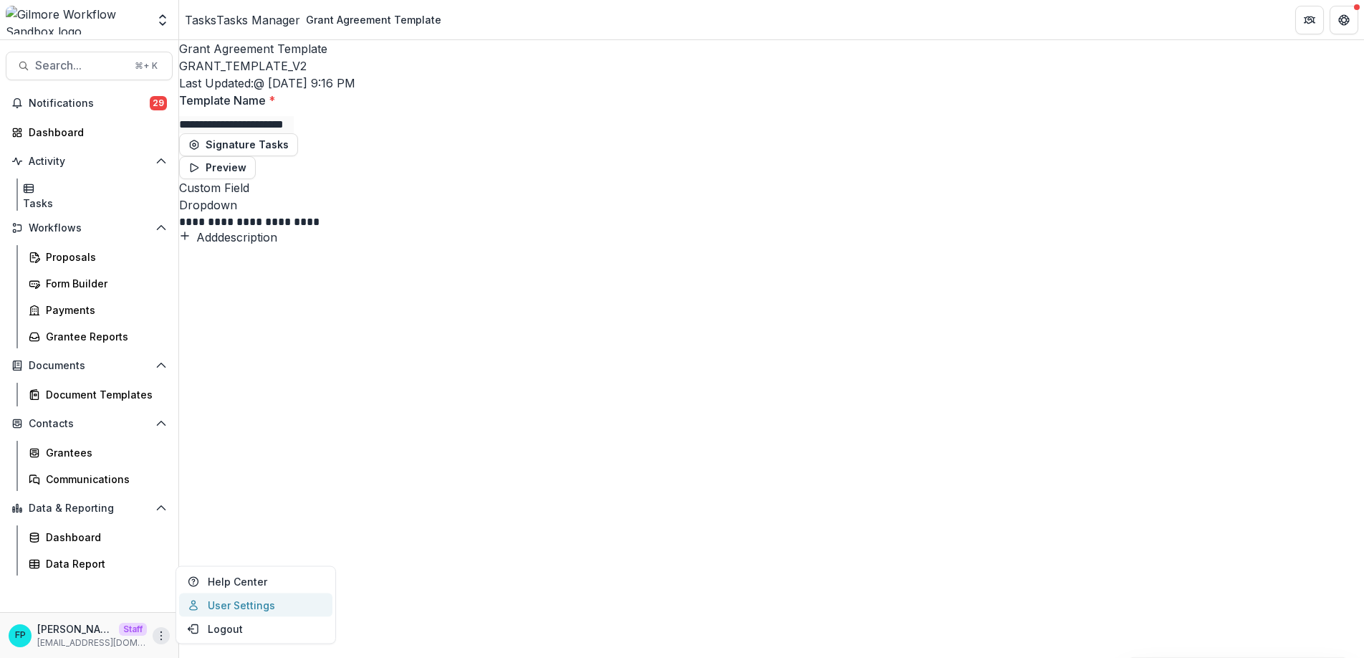
click at [228, 608] on link "User Settings" at bounding box center [255, 605] width 153 height 24
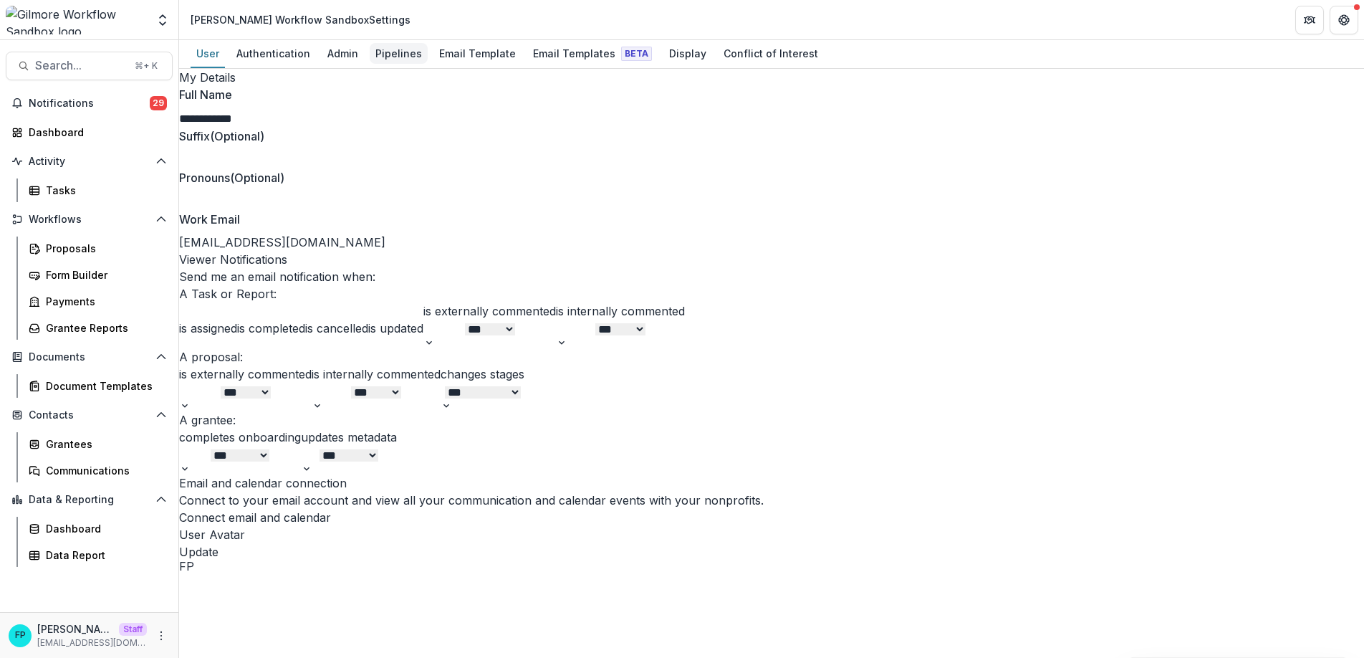
click at [399, 53] on div "Pipelines" at bounding box center [399, 53] width 58 height 21
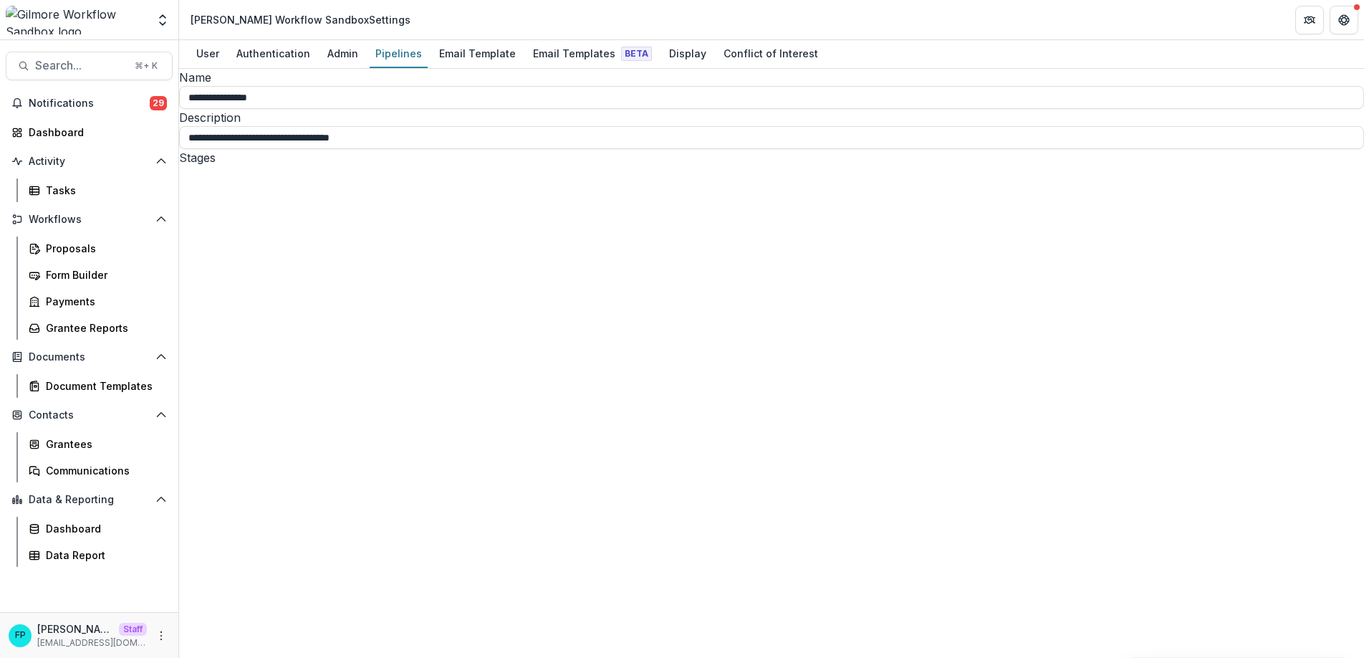
select select "********"
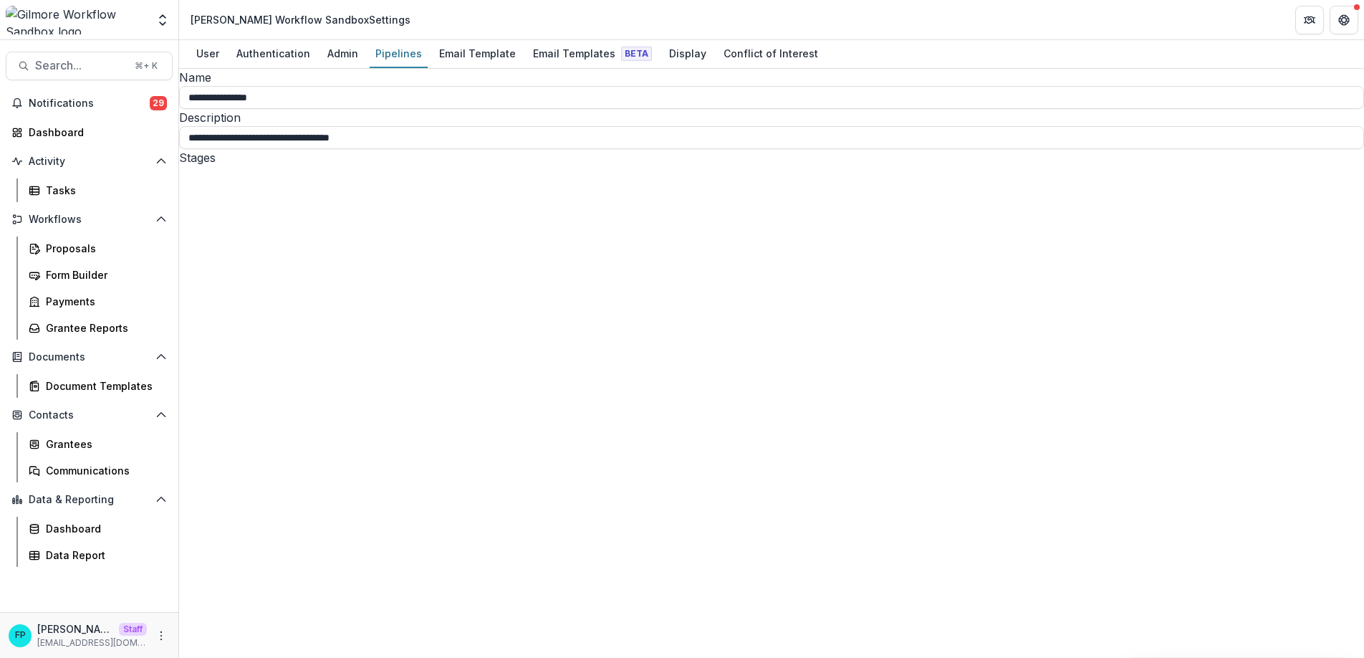
select select "*******"
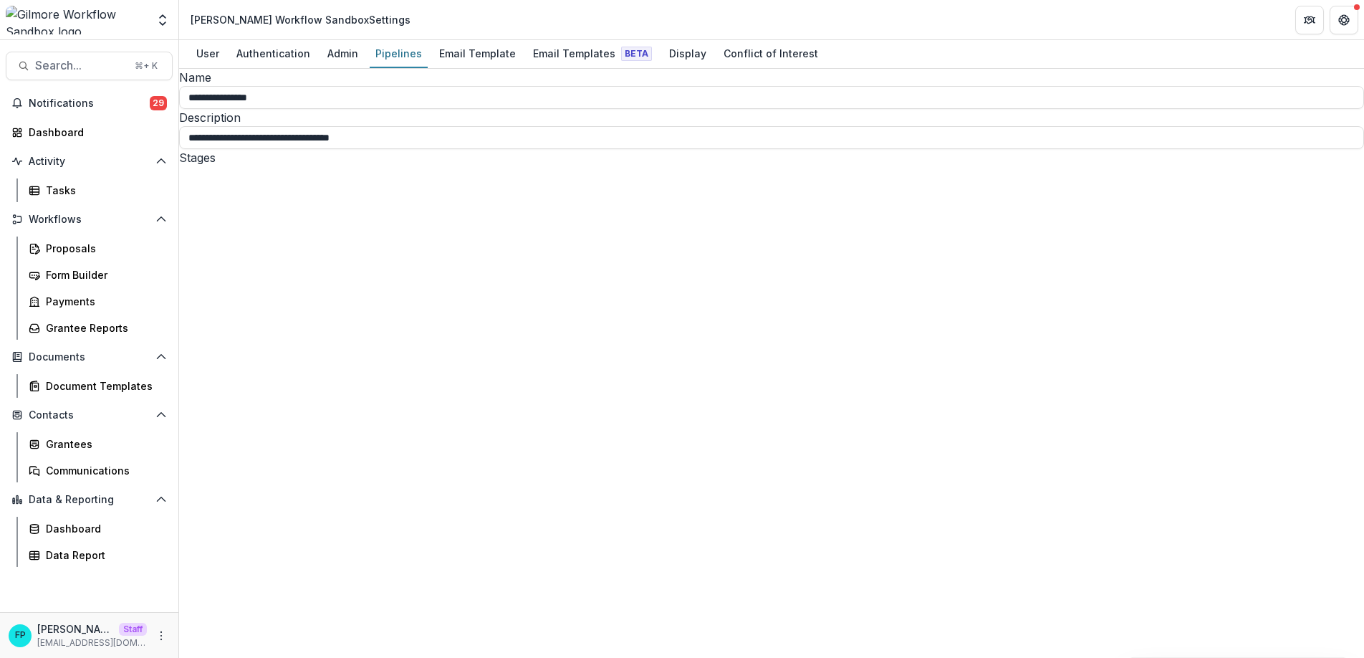
click at [67, 244] on div "Proposals" at bounding box center [103, 248] width 115 height 15
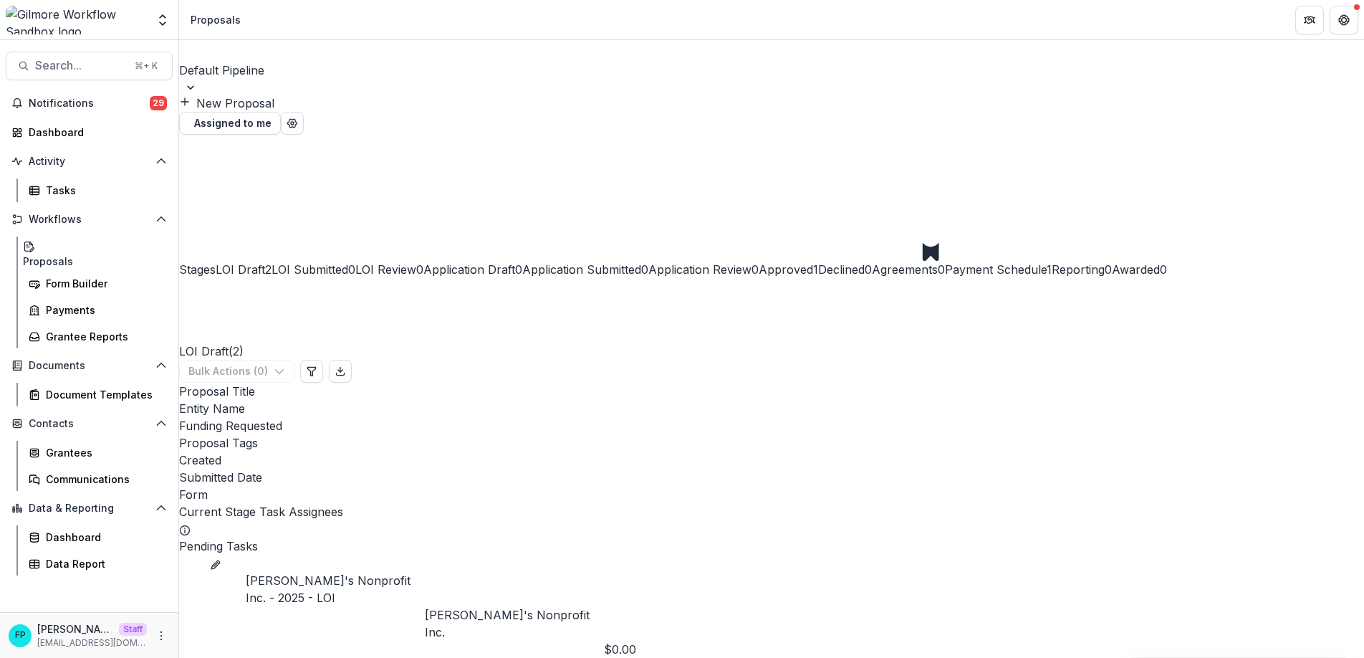
click at [813, 262] on span "Approved" at bounding box center [786, 269] width 54 height 14
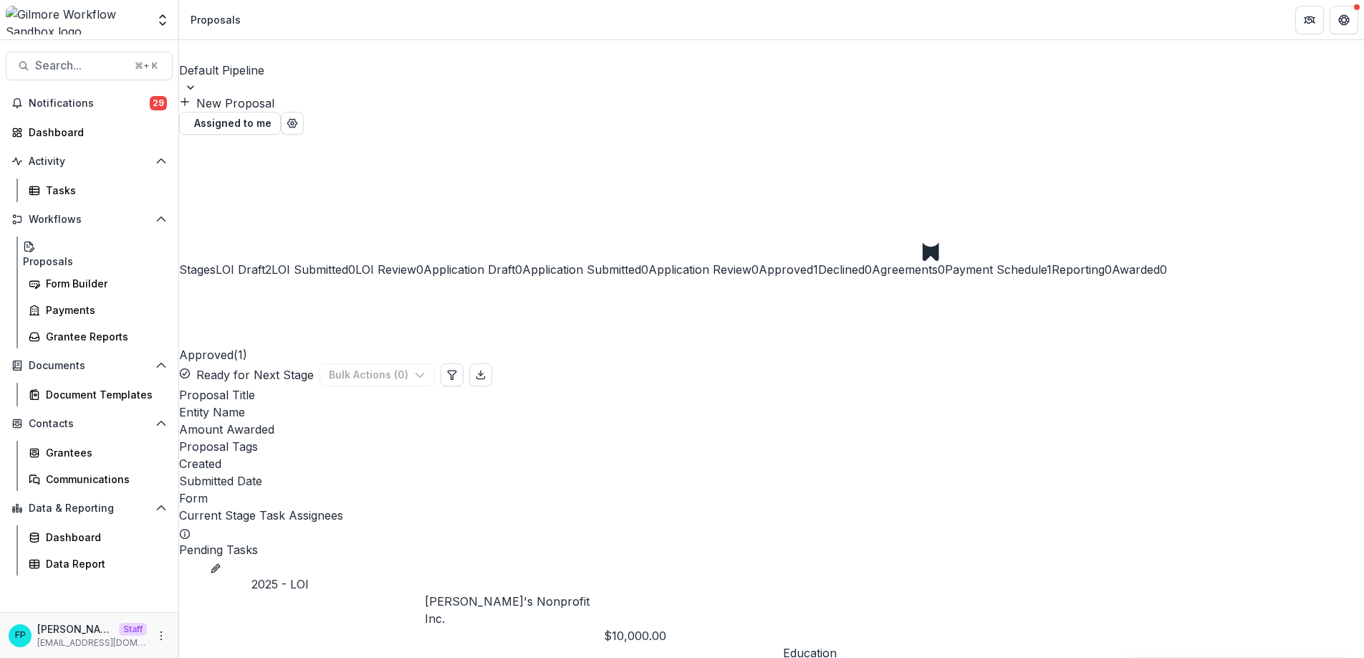
click at [309, 575] on link "2025 - LOI" at bounding box center [279, 583] width 57 height 17
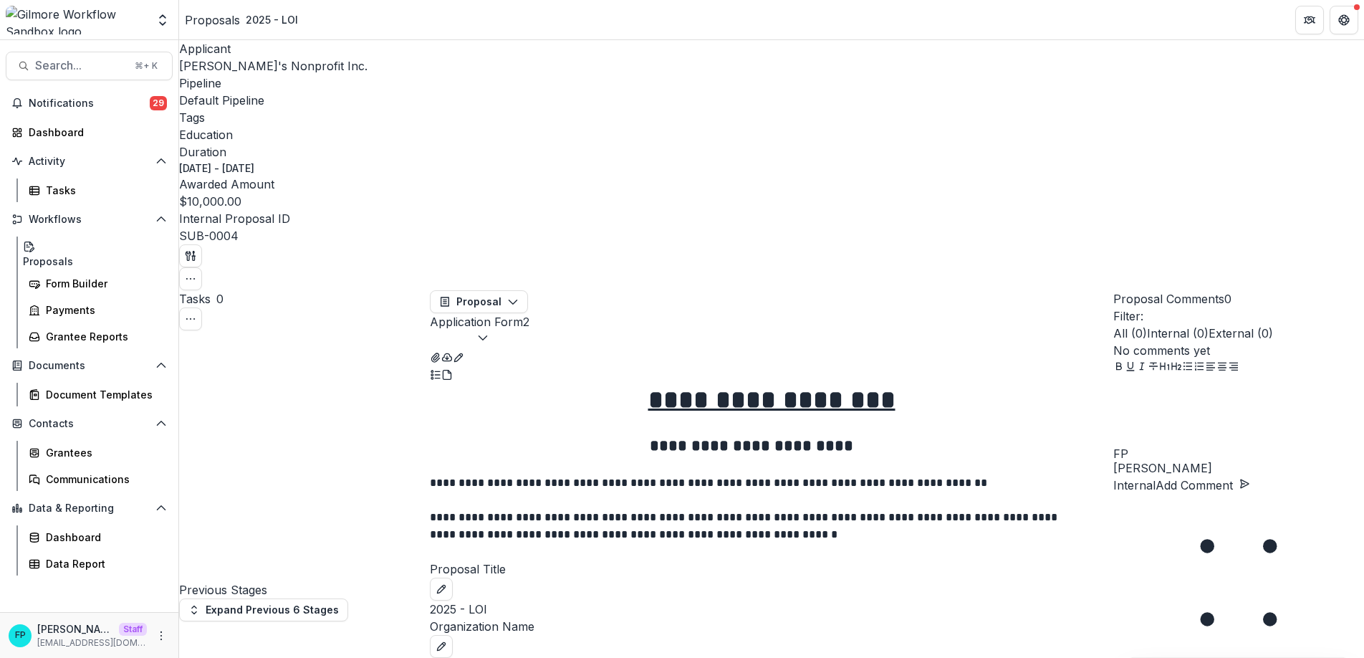
select select "**********"
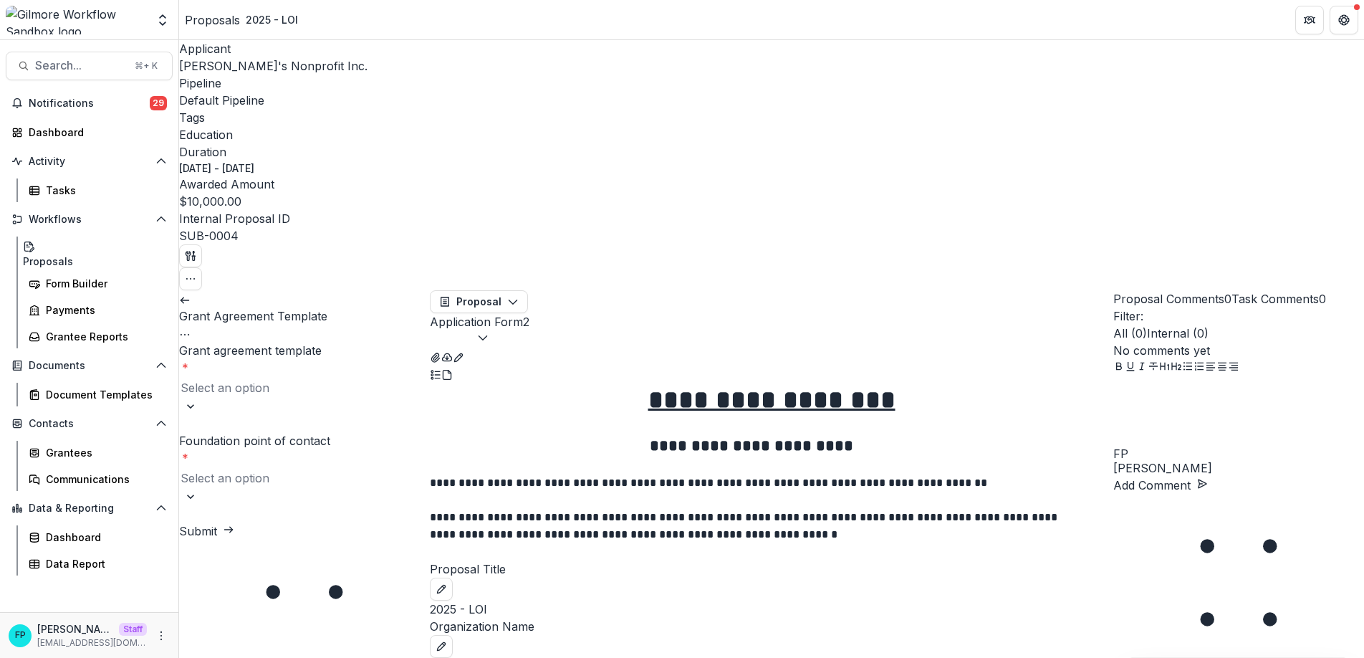
click at [302, 378] on div at bounding box center [305, 388] width 248 height 20
click at [300, 657] on div "Grant Agreement" at bounding box center [682, 666] width 1364 height 17
click at [301, 469] on div at bounding box center [305, 479] width 248 height 20
click at [234, 525] on button "Submit" at bounding box center [206, 533] width 55 height 17
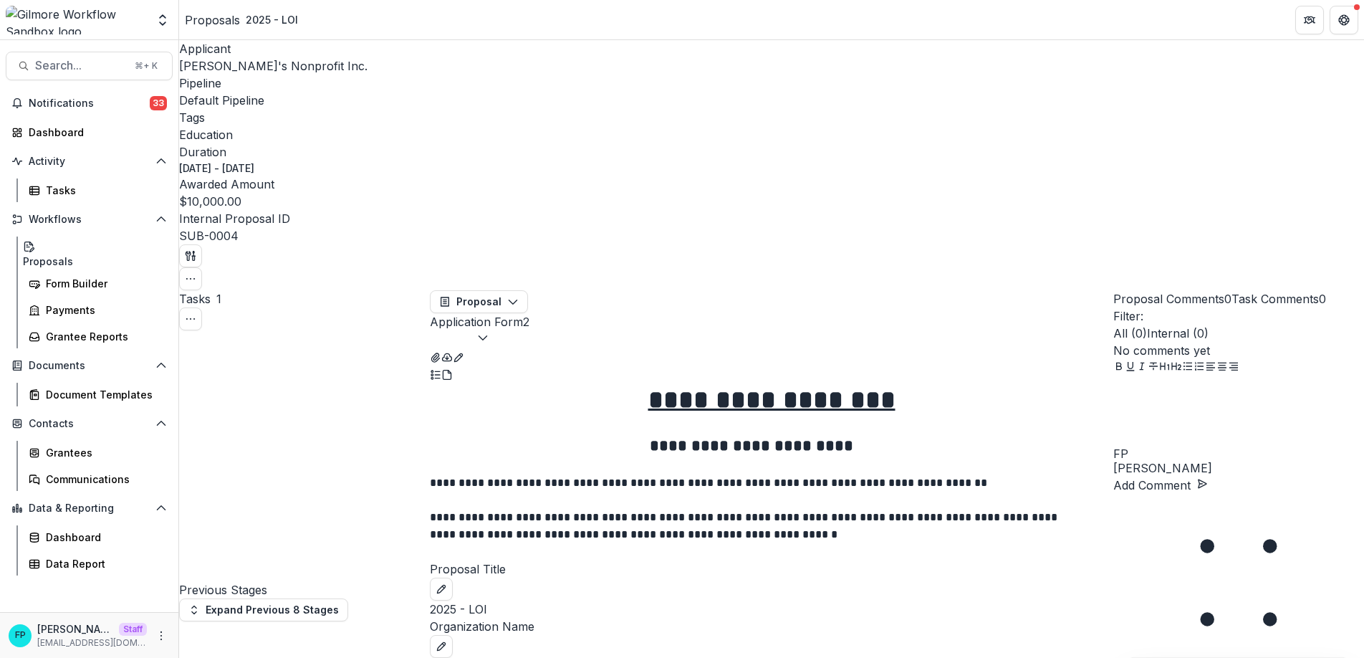
scroll to position [232, 0]
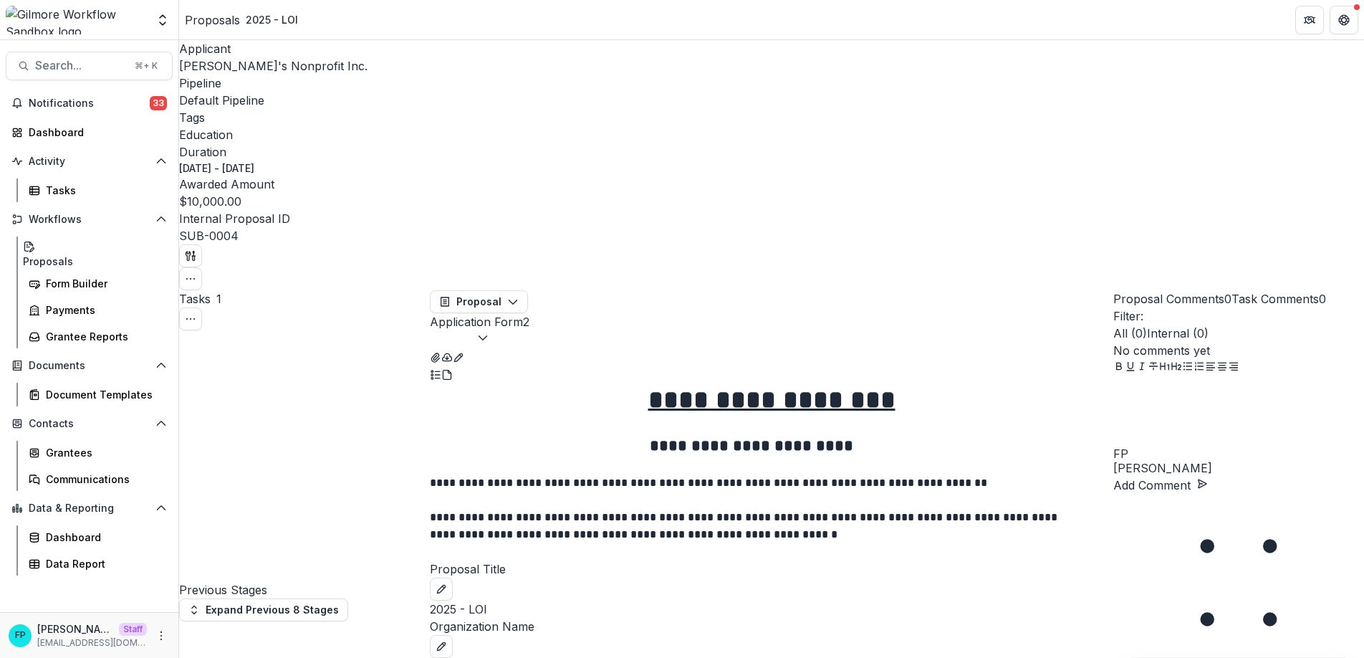
scroll to position [1042, 0]
select select "**********"
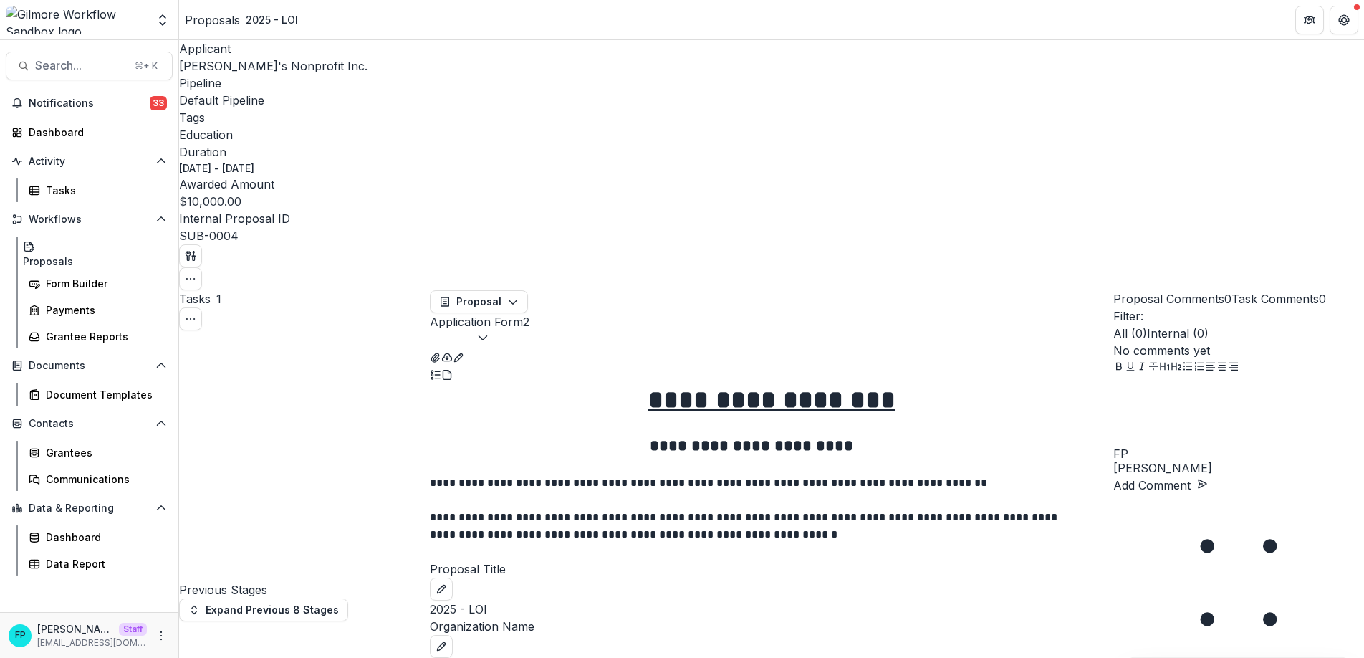
scroll to position [0, 0]
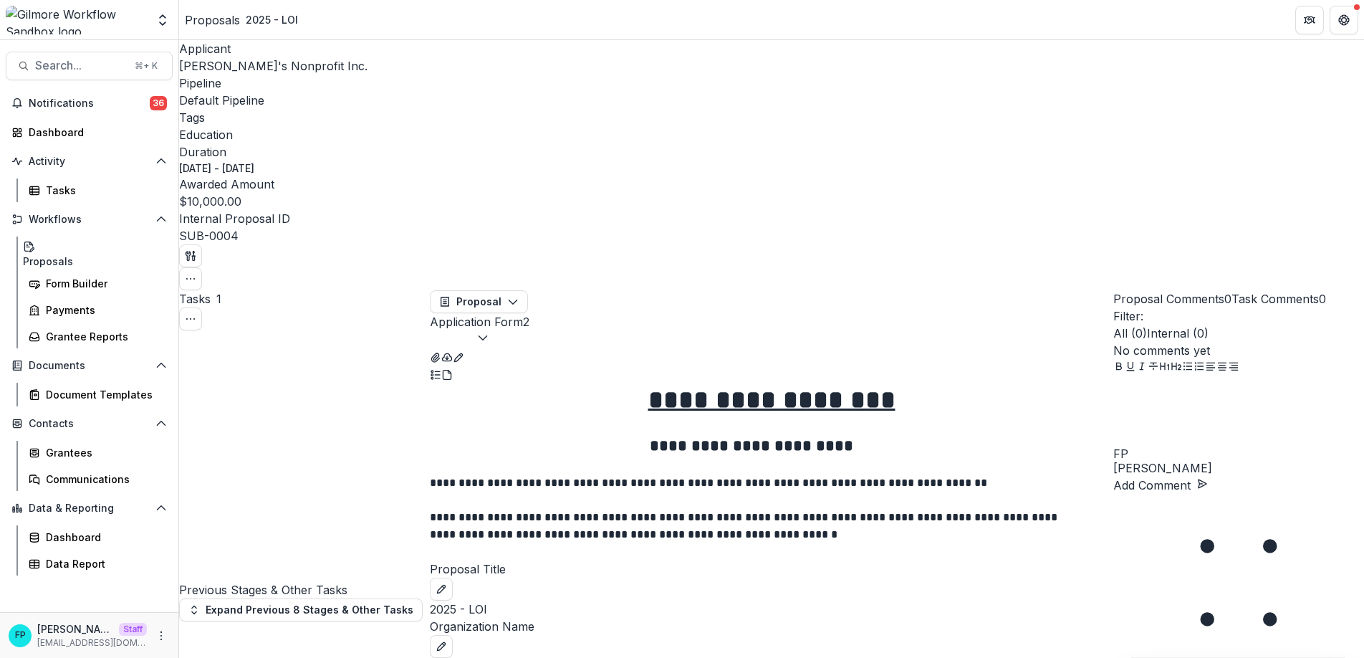
type input "**********"
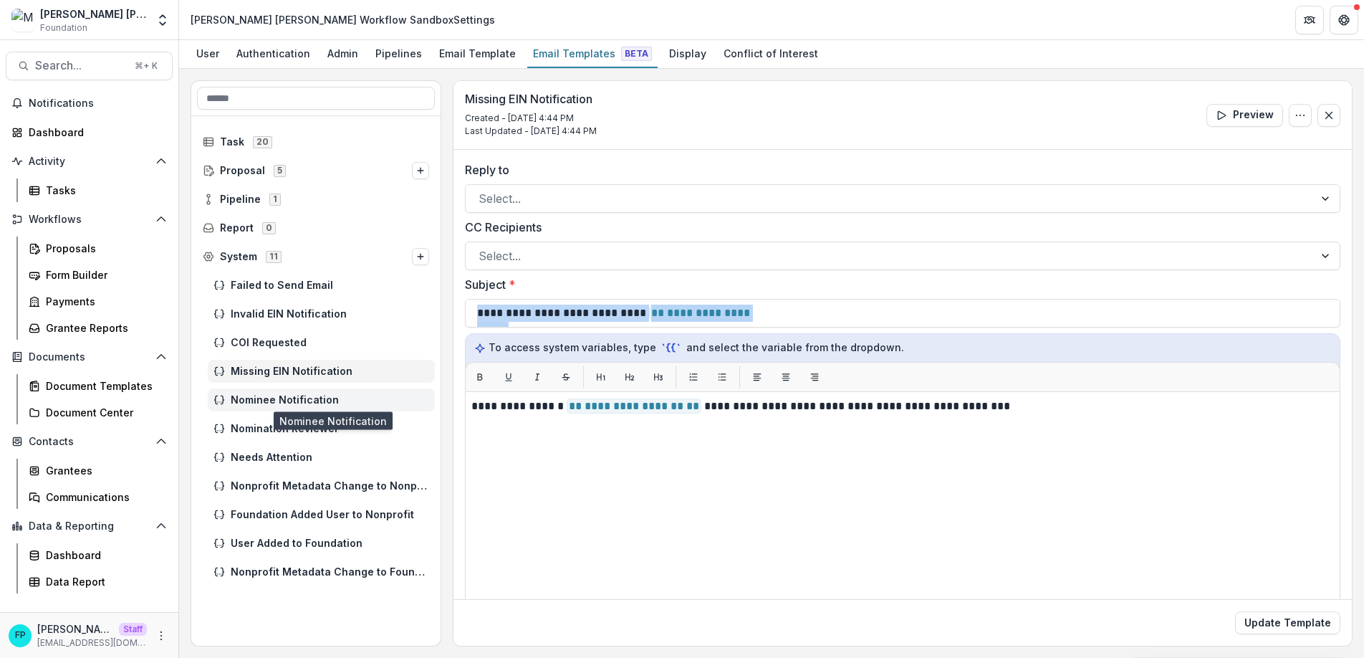
click at [322, 394] on span "Nominee Notification" at bounding box center [330, 400] width 198 height 12
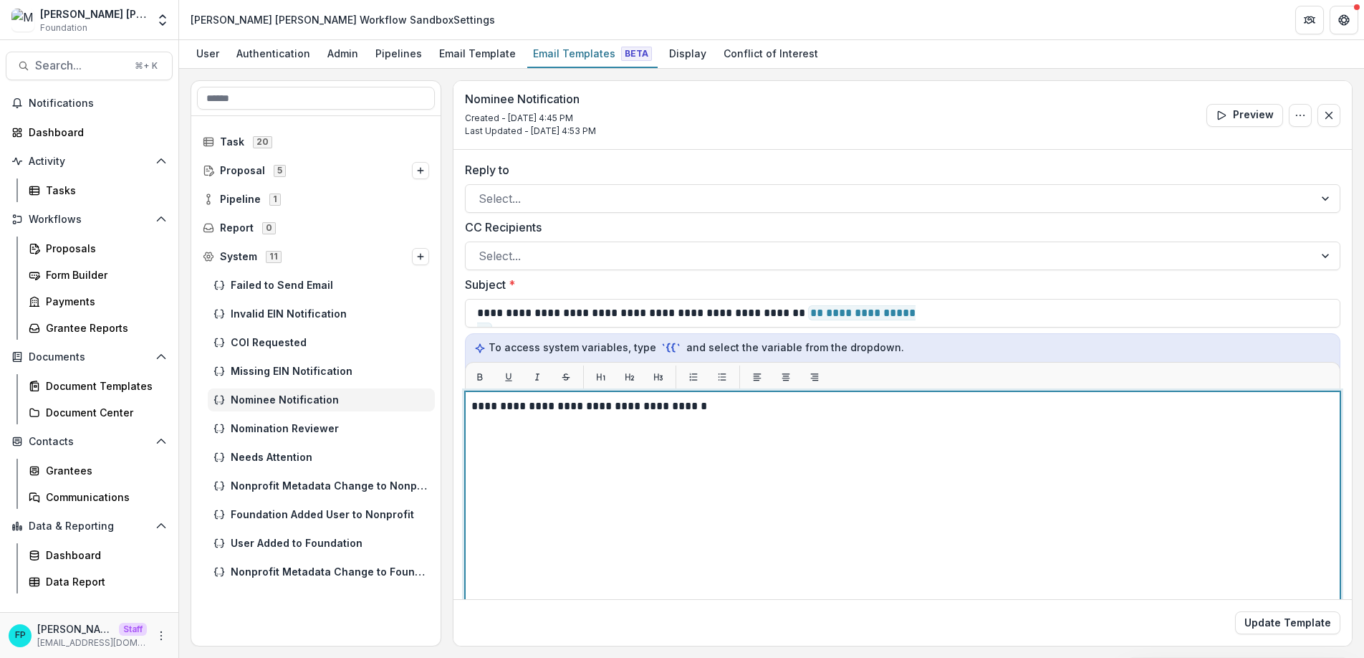
click at [557, 408] on p "**********" at bounding box center [900, 406] width 858 height 17
copy p "**********"
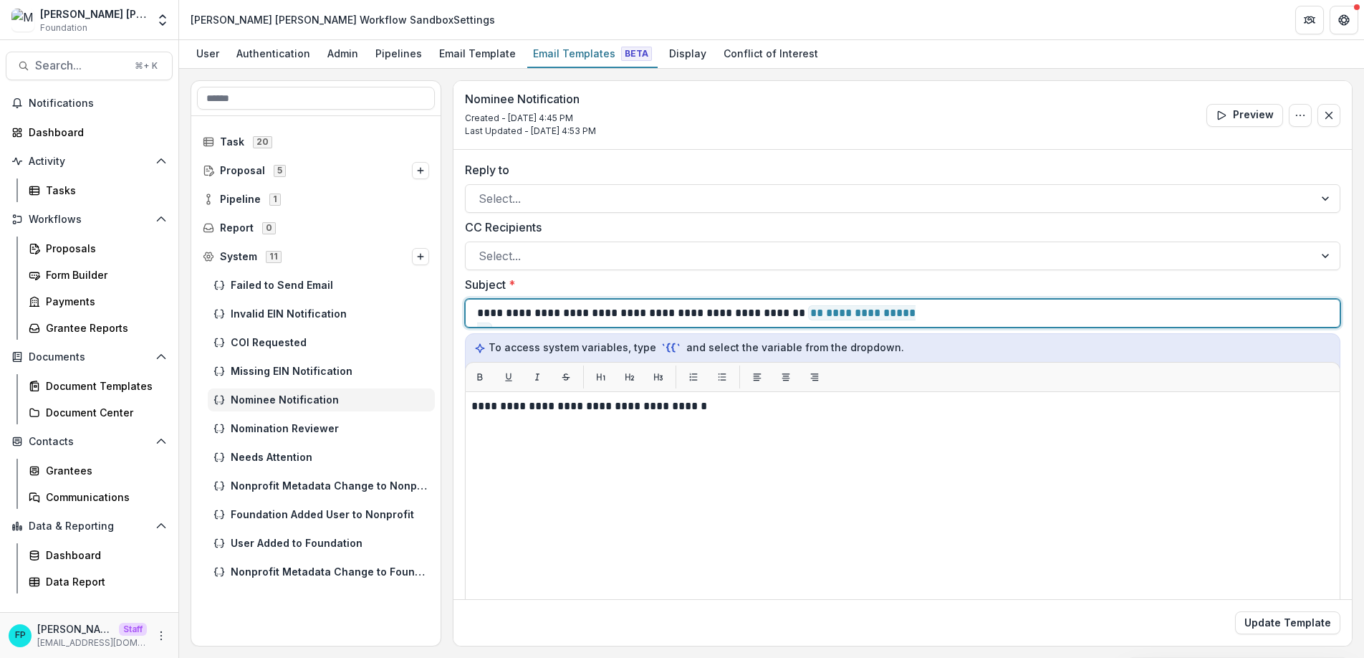
click at [584, 317] on p "**********" at bounding box center [698, 312] width 443 height 17
copy p "**********"
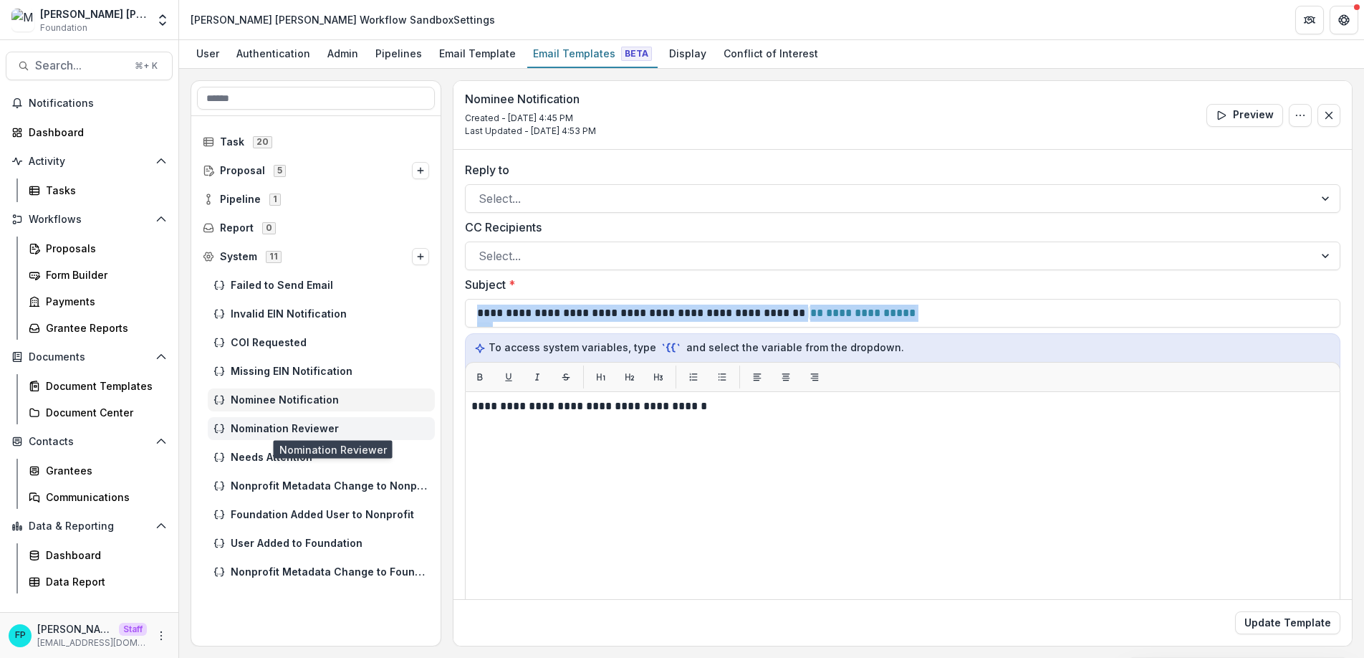
click at [346, 431] on span "Nomination Reviewer" at bounding box center [330, 429] width 198 height 12
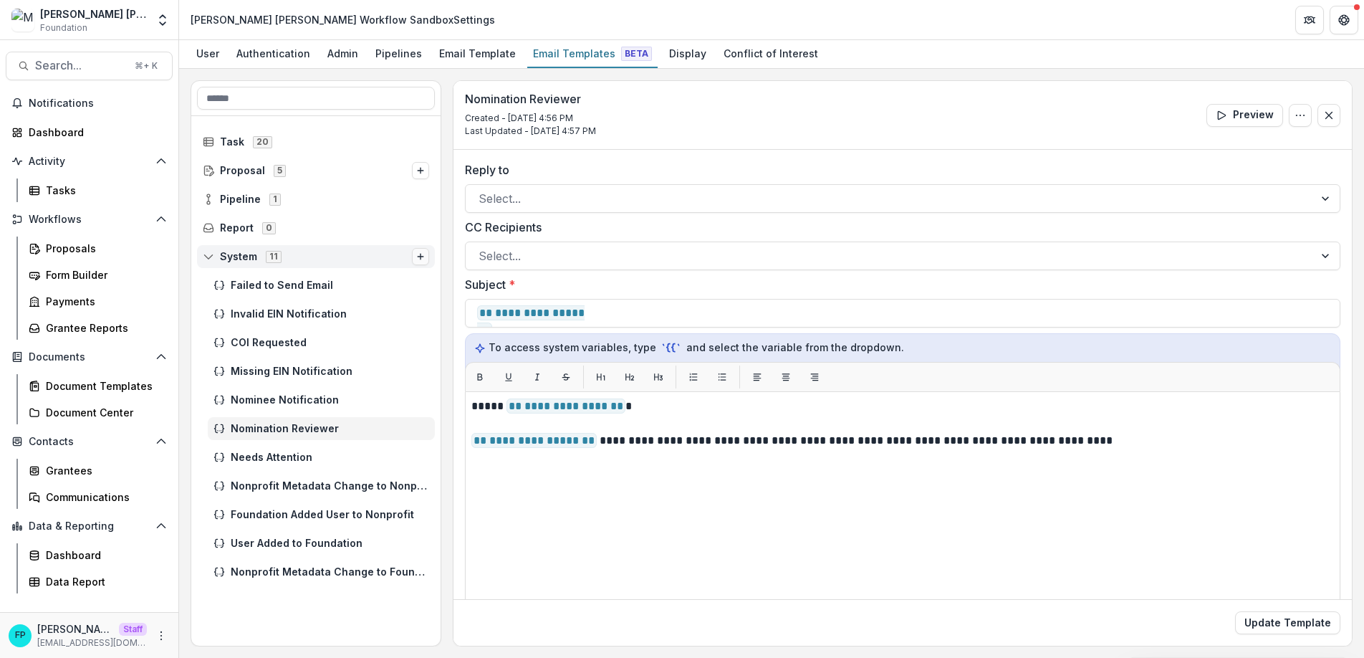
click at [423, 253] on icon "Options" at bounding box center [420, 256] width 9 height 9
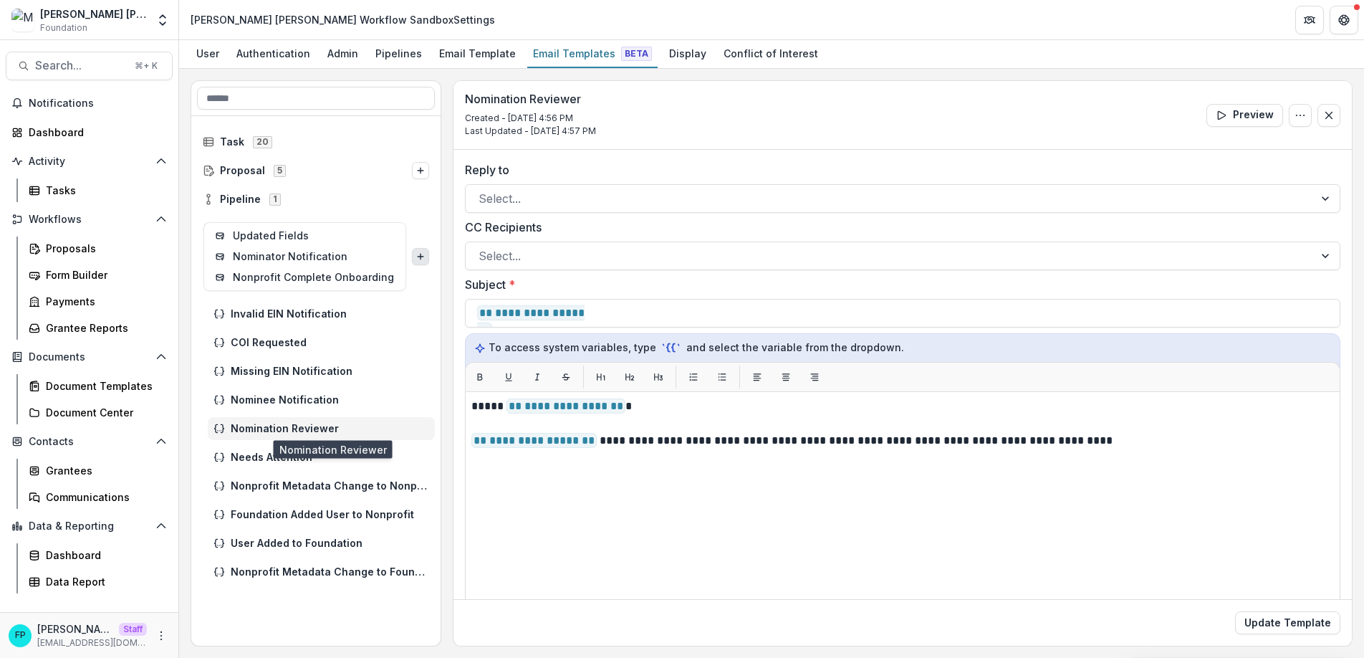
click at [331, 429] on span "Nomination Reviewer" at bounding box center [330, 429] width 198 height 12
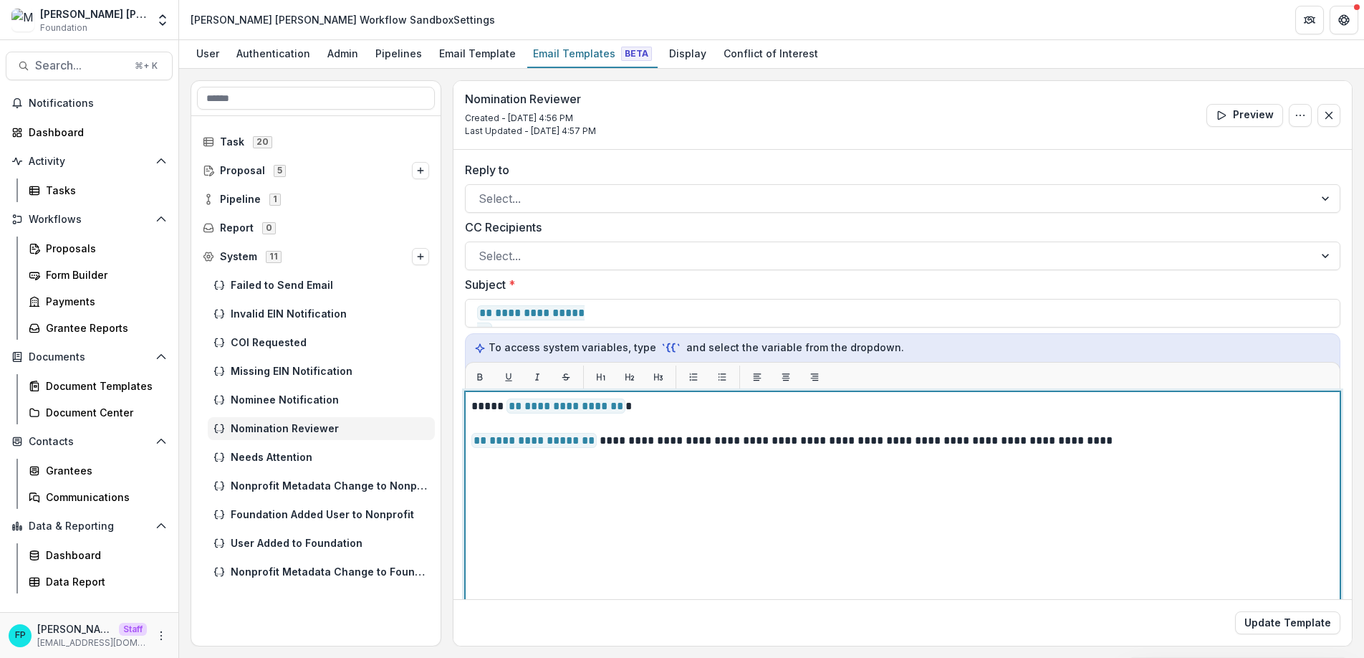
click at [686, 438] on p "**********" at bounding box center [900, 440] width 858 height 17
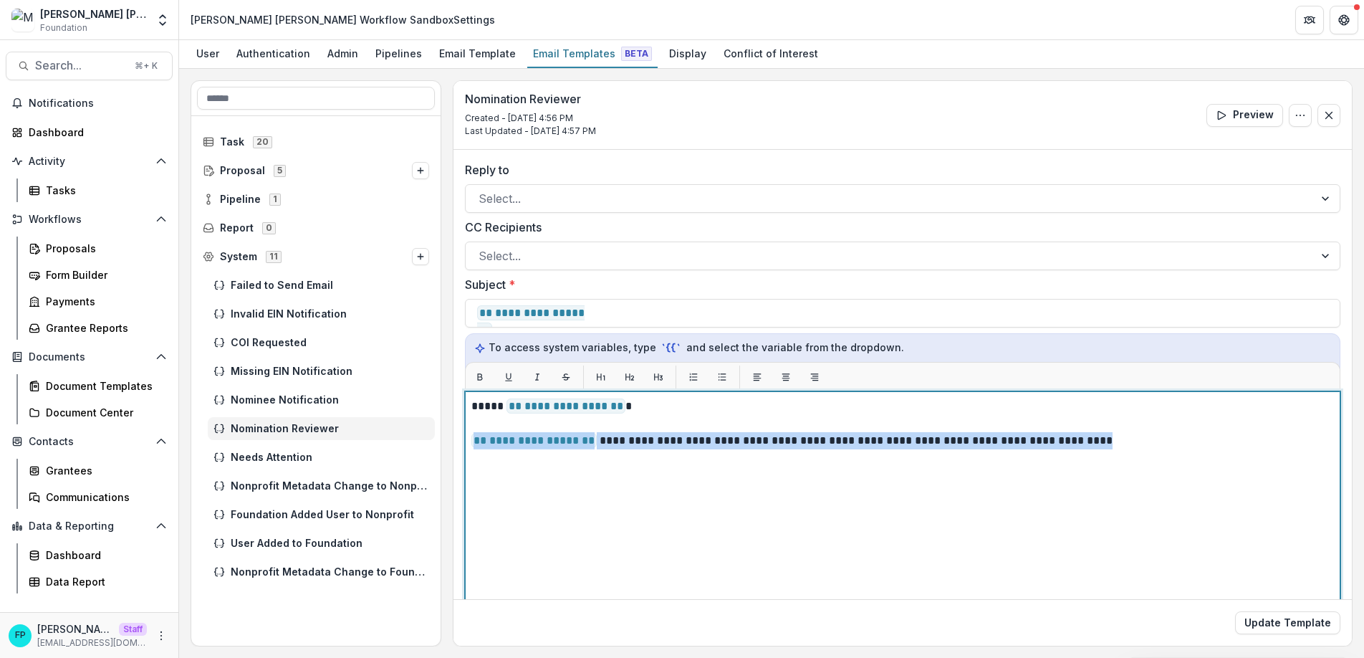
click at [686, 438] on p "**********" at bounding box center [900, 440] width 858 height 17
click at [1115, 442] on p "**********" at bounding box center [900, 440] width 858 height 17
drag, startPoint x: 1114, startPoint y: 440, endPoint x: 461, endPoint y: 394, distance: 654.2
click at [461, 394] on div "**********" at bounding box center [902, 482] width 898 height 664
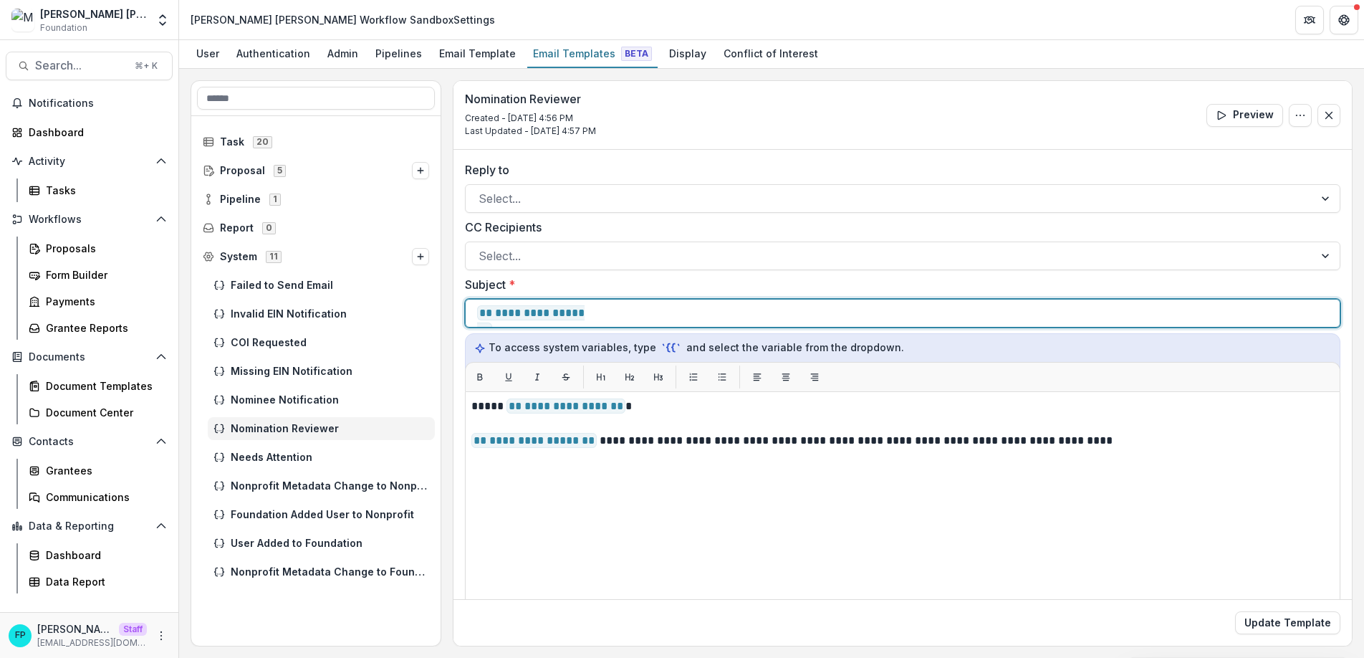
click at [632, 314] on p "**********" at bounding box center [657, 312] width 360 height 17
copy p "********"
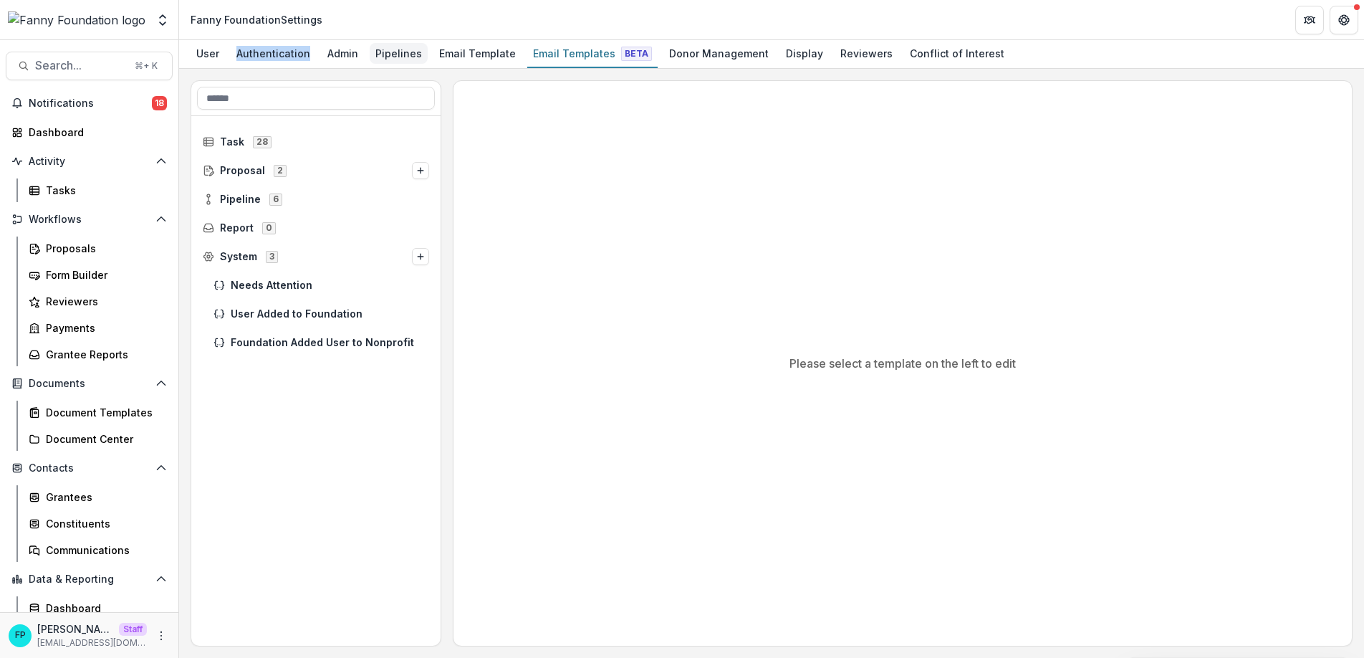
click at [385, 50] on div "Pipelines" at bounding box center [399, 53] width 58 height 21
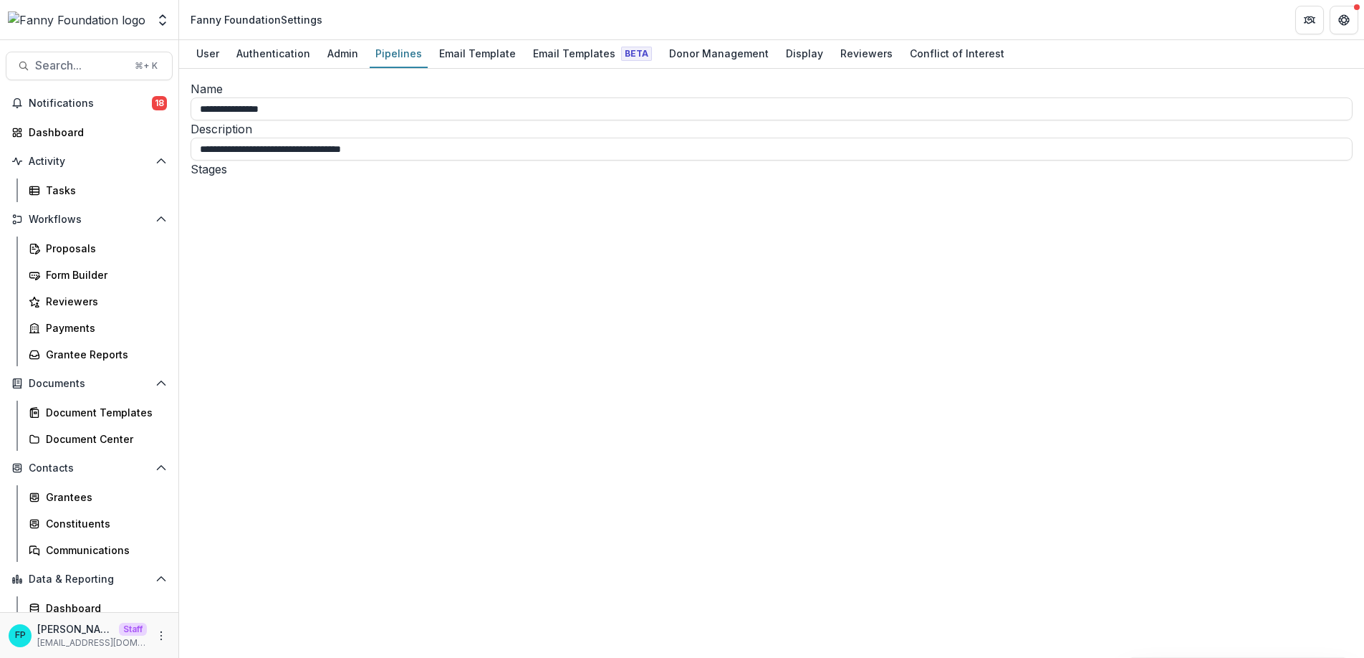
select select "********"
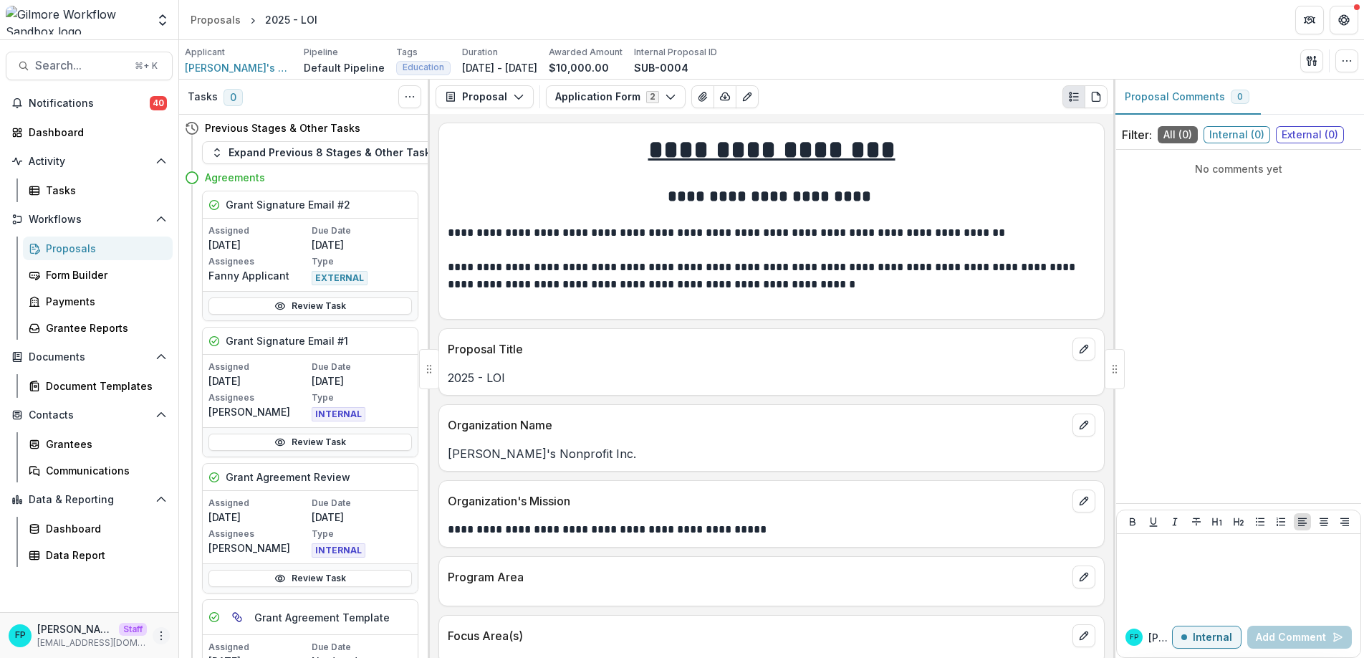
click at [165, 635] on icon "More" at bounding box center [160, 635] width 11 height 11
click at [234, 608] on link "User Settings" at bounding box center [255, 605] width 153 height 24
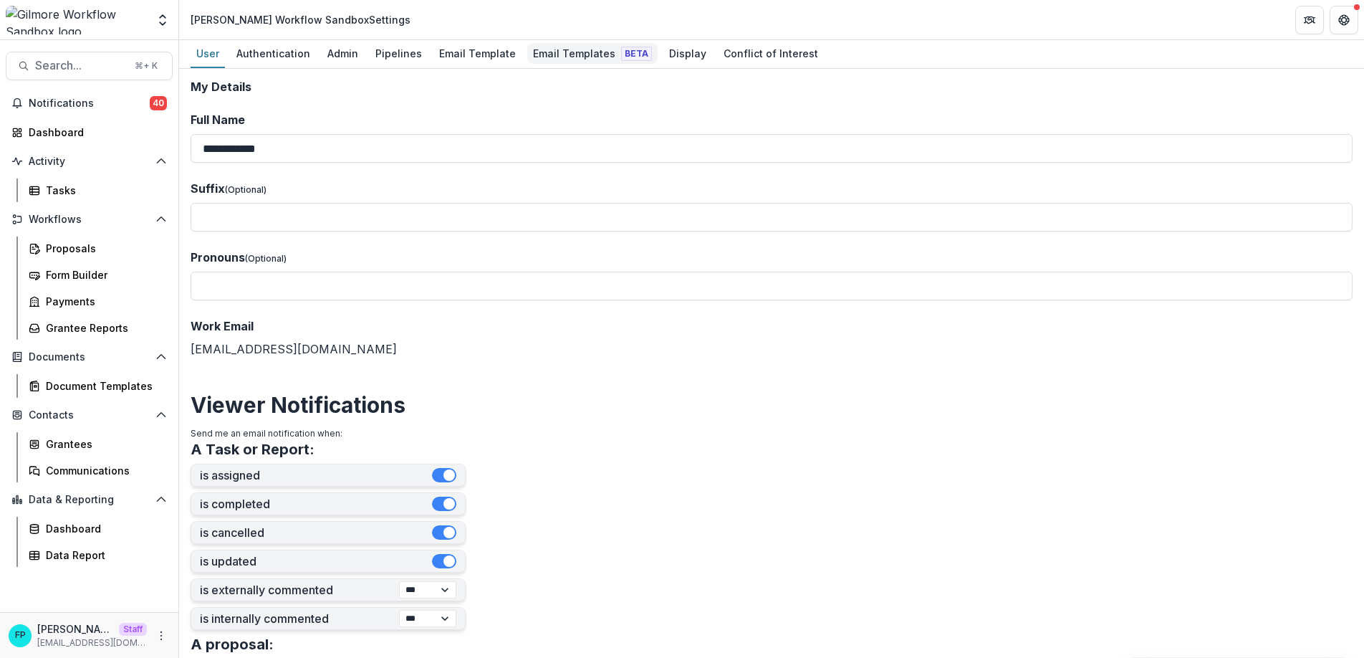
click at [557, 54] on div "Email Templates Beta" at bounding box center [592, 53] width 130 height 21
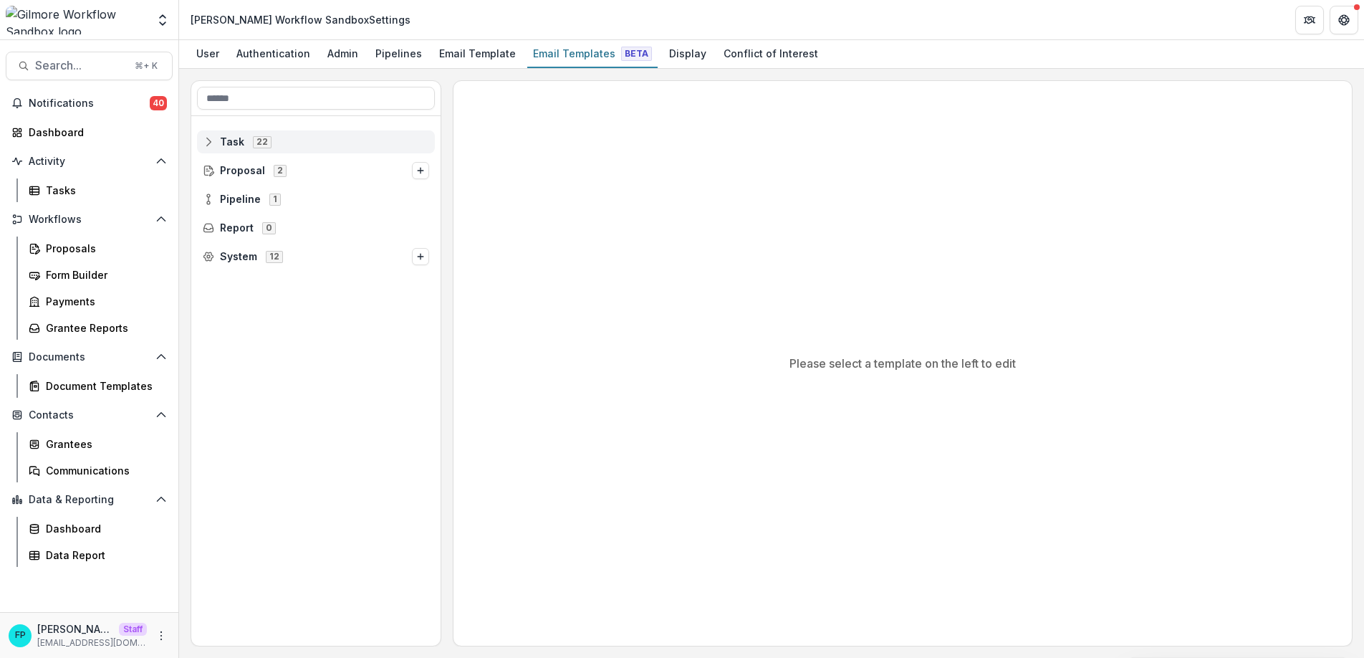
click at [236, 138] on span "Task" at bounding box center [232, 142] width 24 height 12
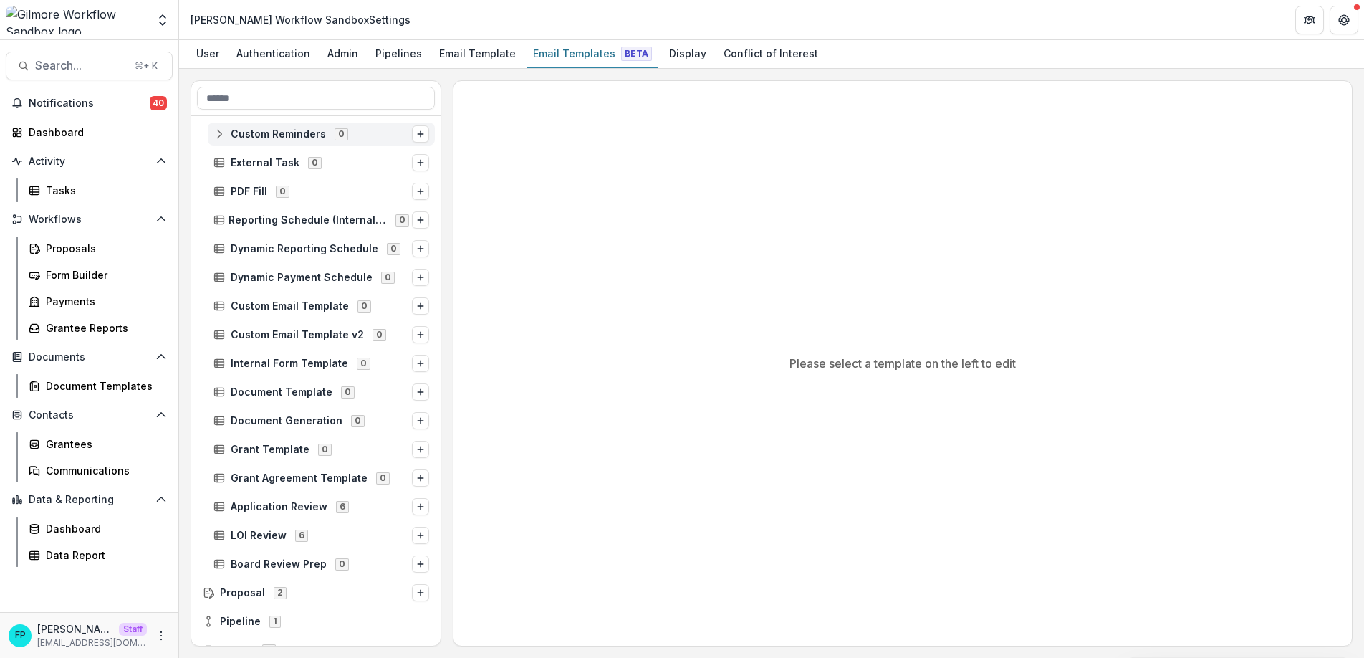
scroll to position [256, 0]
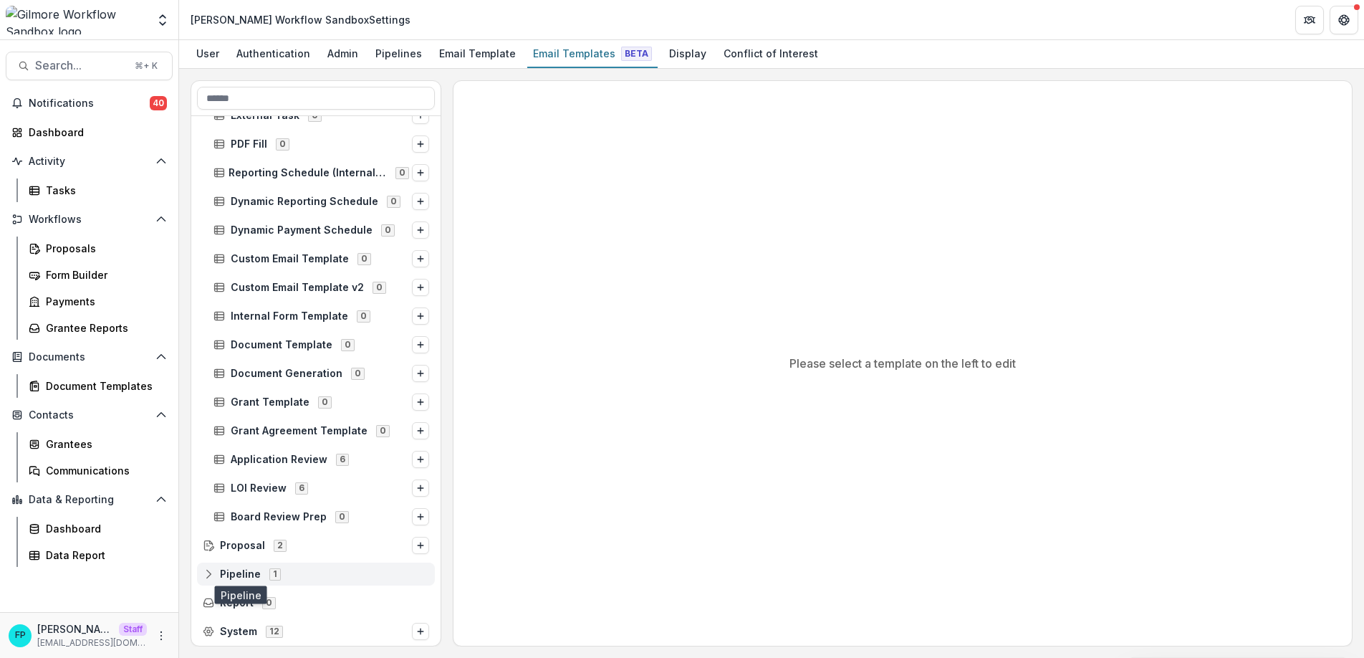
click at [231, 575] on span "Pipeline" at bounding box center [240, 574] width 41 height 12
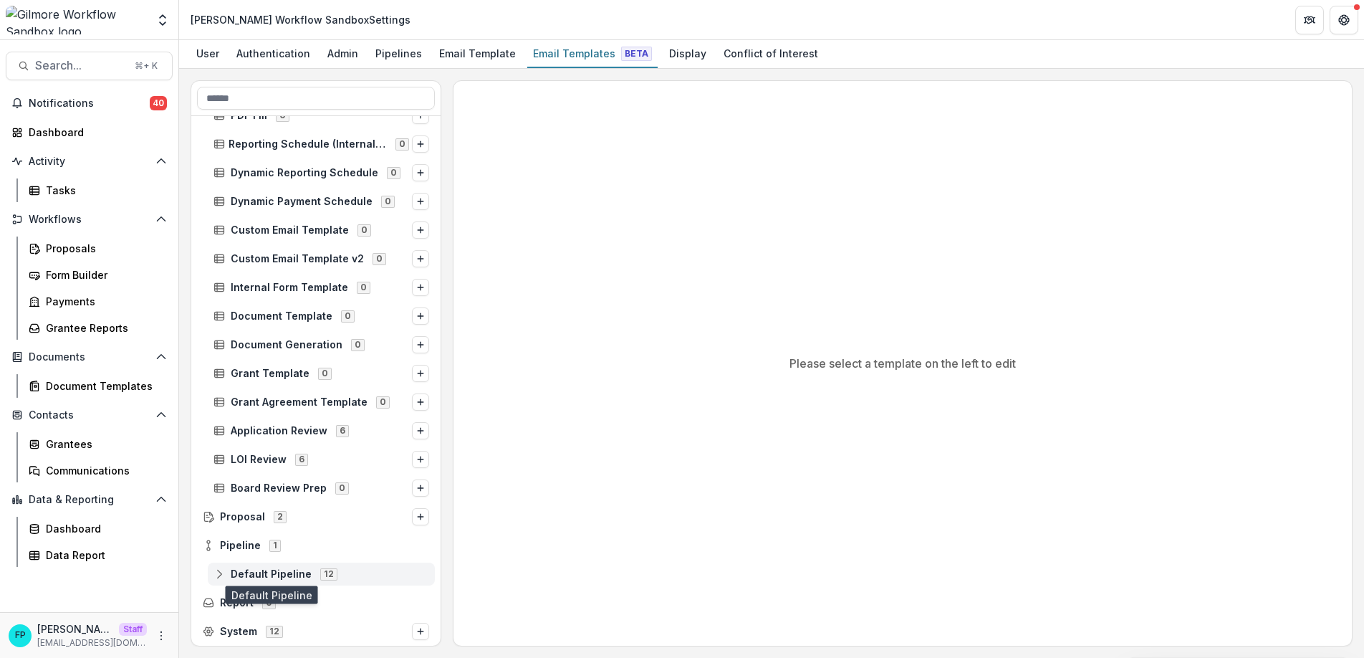
click at [279, 572] on span "Default Pipeline" at bounding box center [271, 574] width 81 height 12
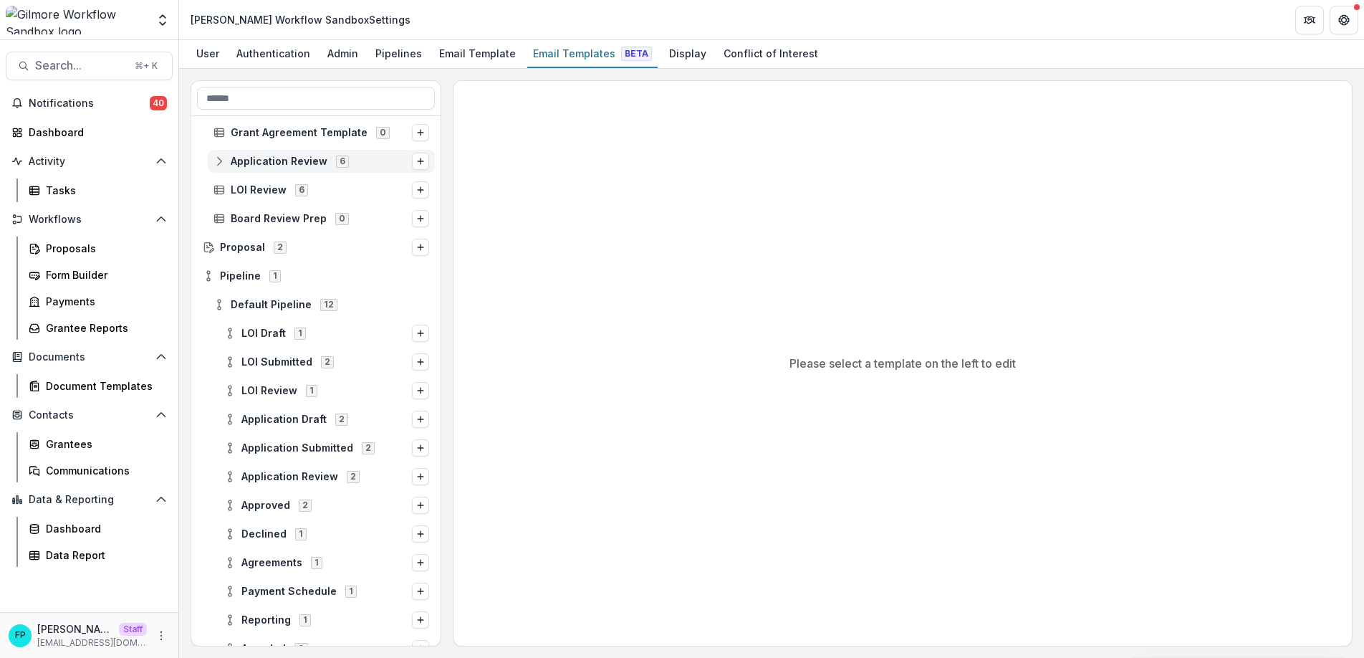
scroll to position [628, 0]
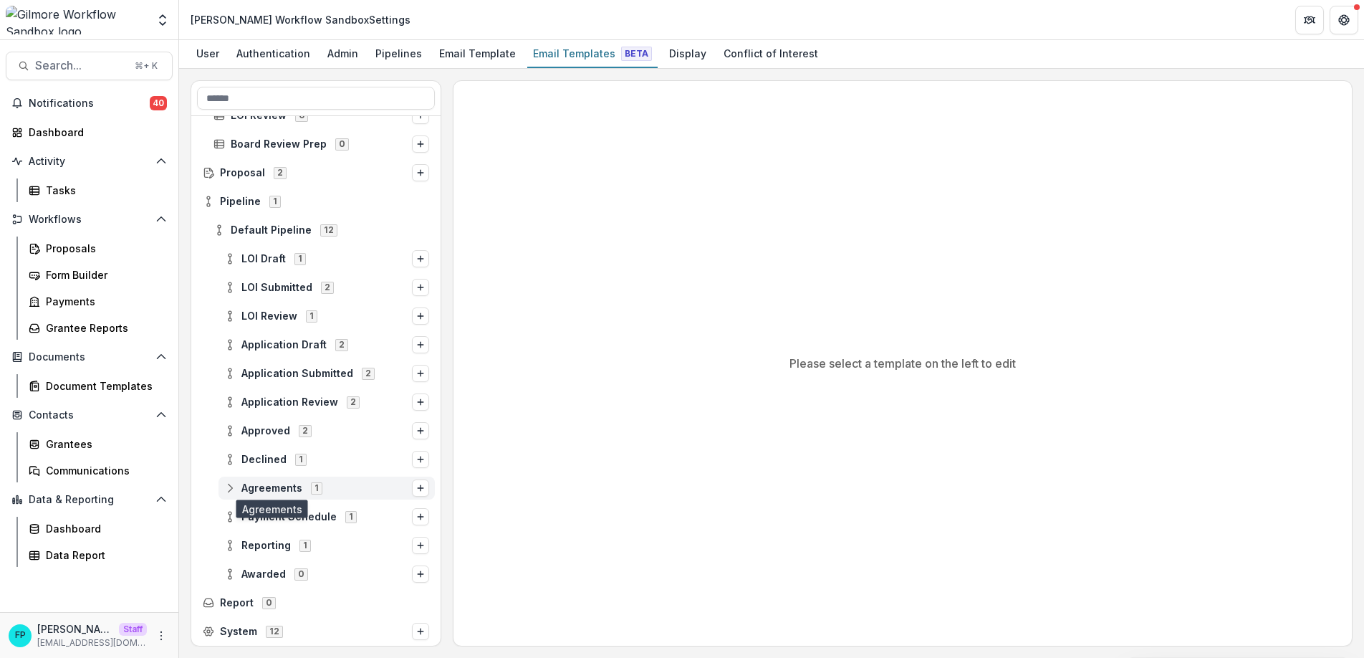
click at [277, 485] on span "Agreements" at bounding box center [271, 488] width 61 height 12
click at [416, 516] on icon "Options" at bounding box center [420, 516] width 9 height 9
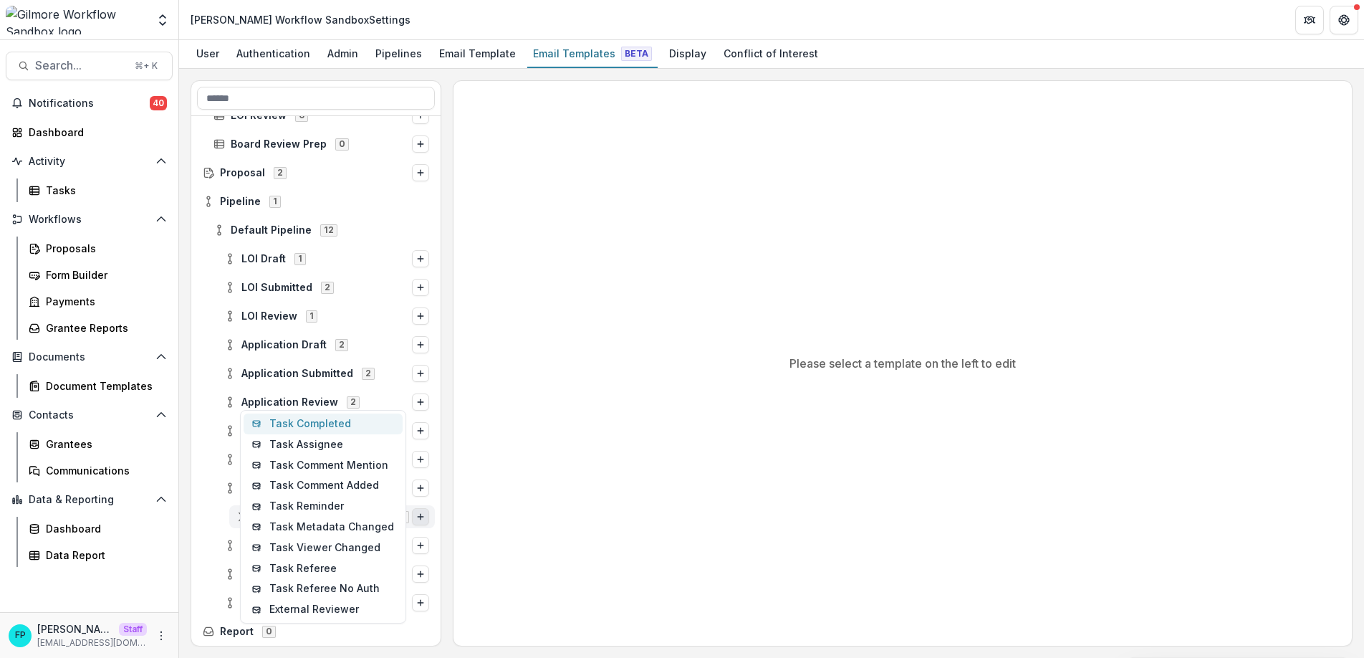
click at [361, 426] on button "Task Completed" at bounding box center [323, 423] width 159 height 21
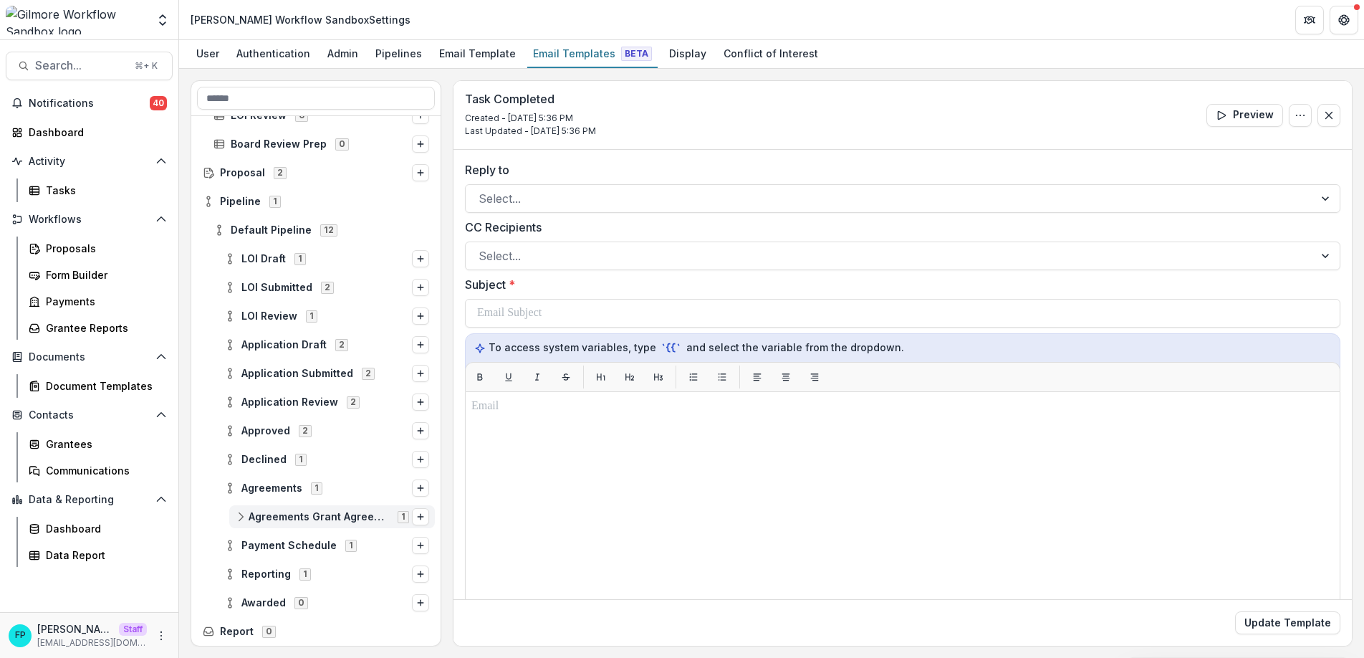
click at [336, 507] on div "Agreements Grant Agreement Template 1" at bounding box center [332, 516] width 206 height 23
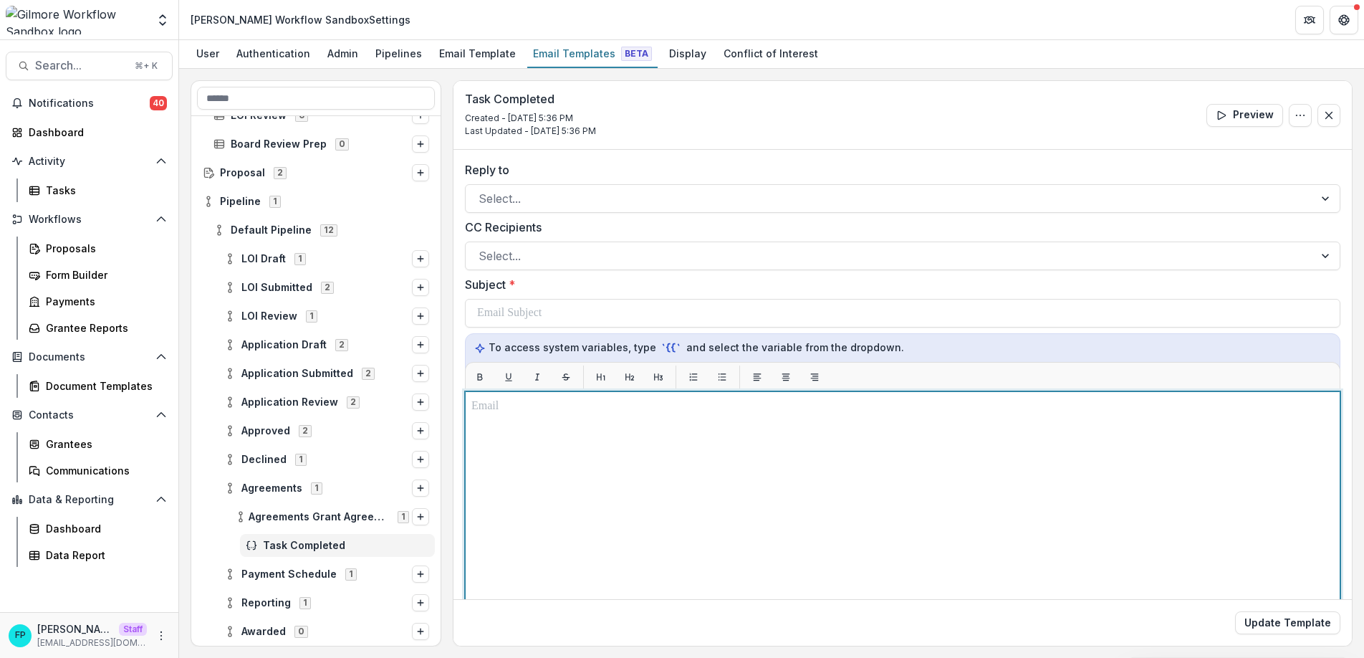
click at [532, 431] on div at bounding box center [902, 570] width 862 height 345
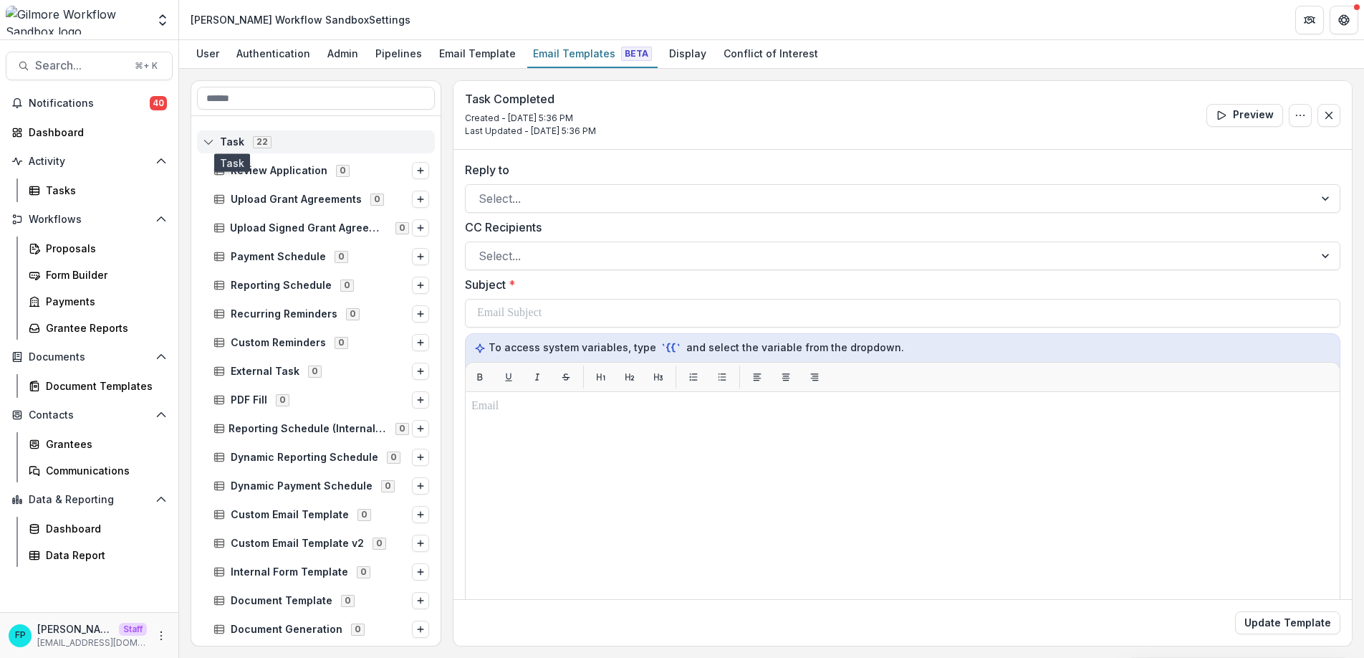
click at [234, 138] on span "Task" at bounding box center [232, 142] width 24 height 12
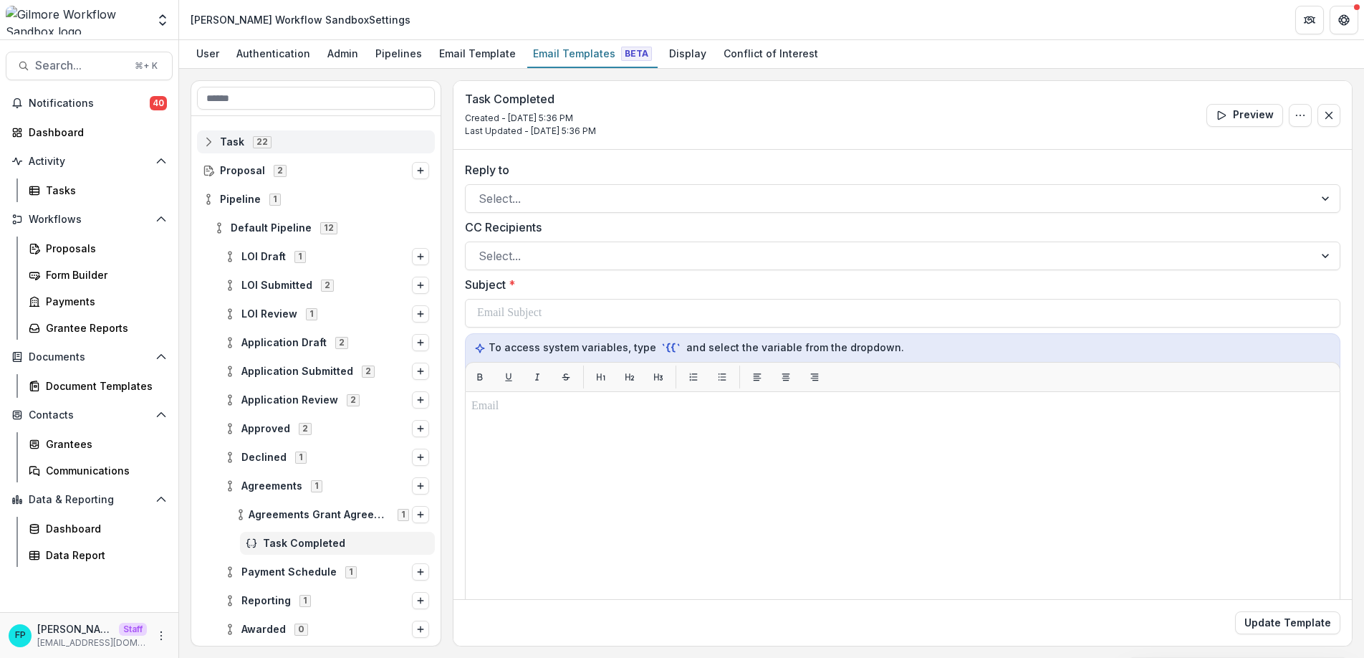
click at [234, 138] on span "Task" at bounding box center [232, 142] width 24 height 12
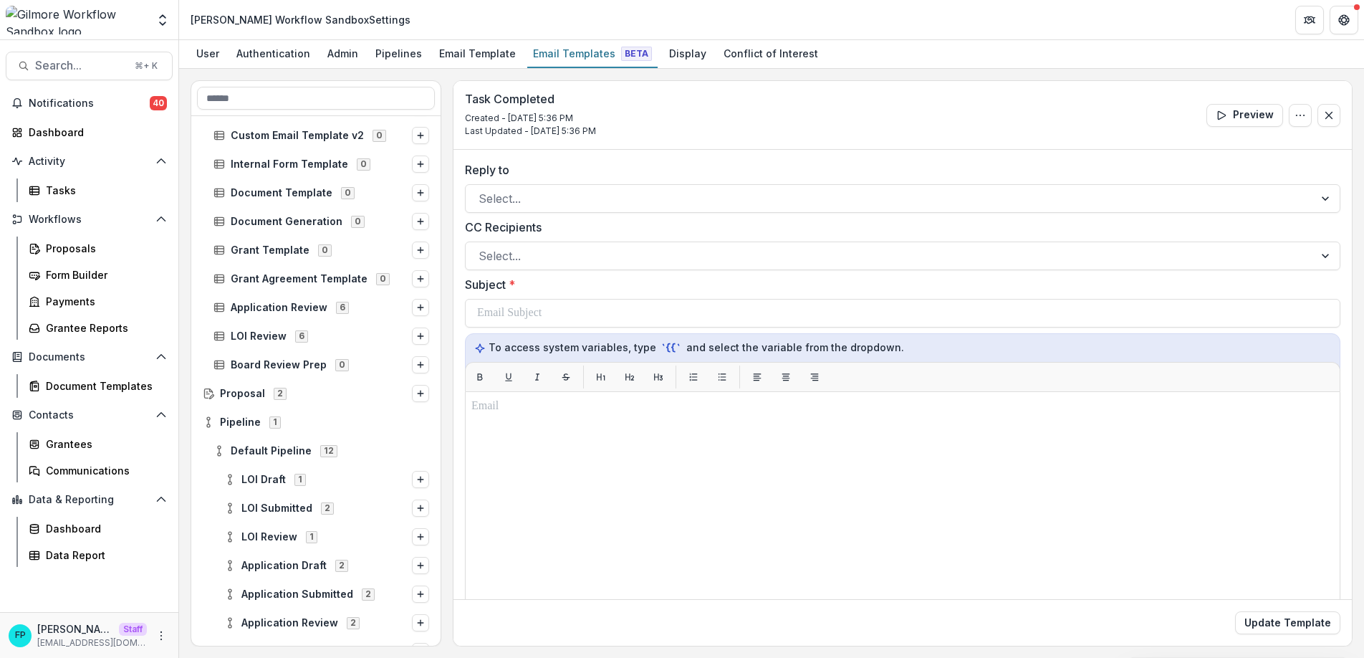
scroll to position [413, 0]
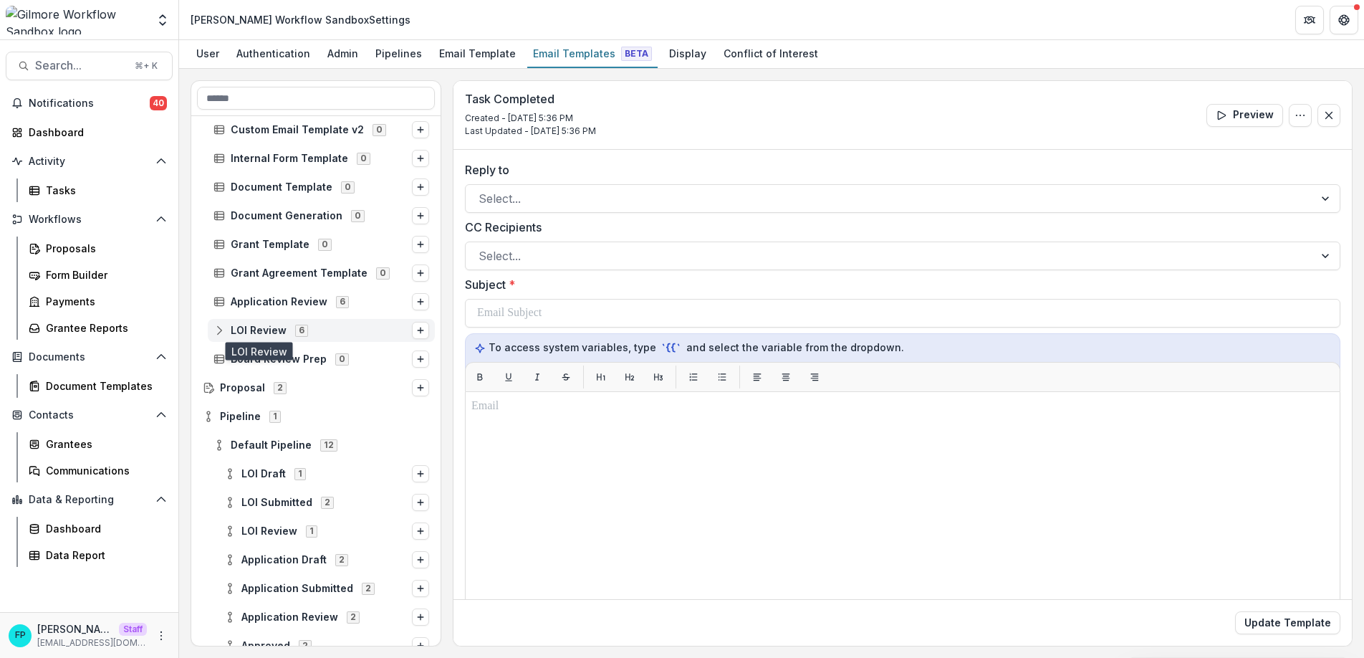
click at [266, 329] on span "LOI Review" at bounding box center [259, 331] width 56 height 12
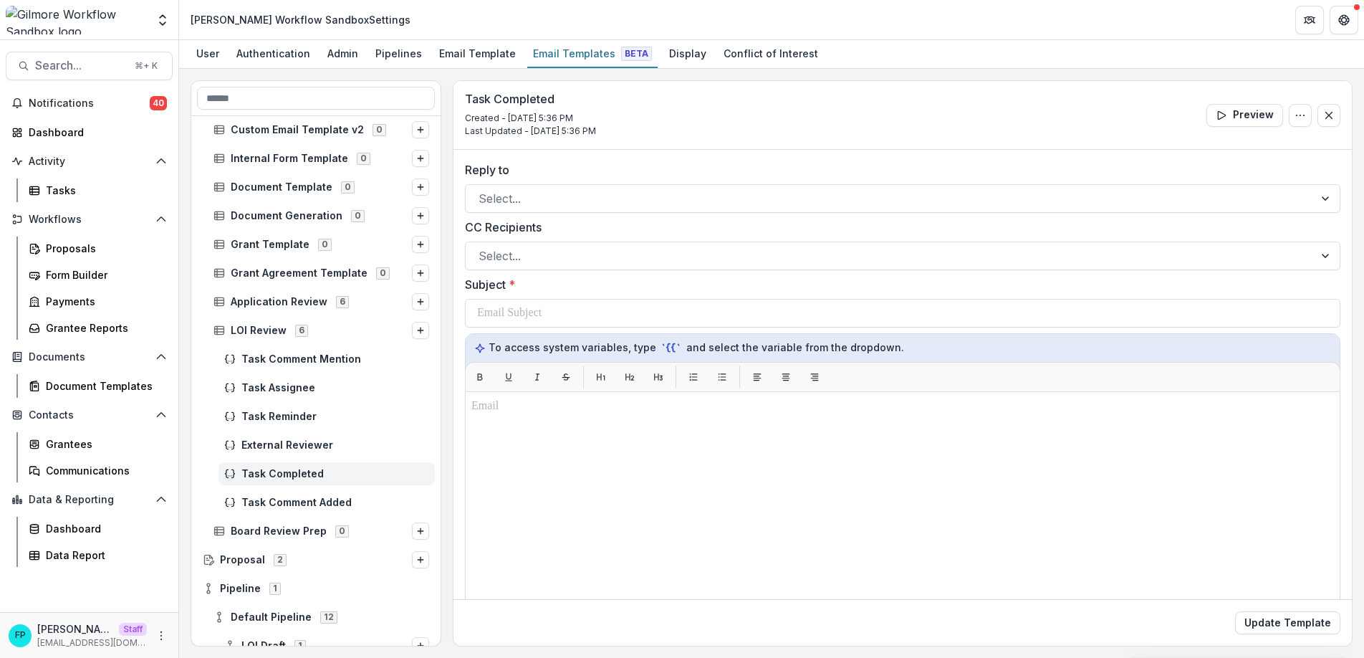
click at [317, 468] on span "Task Completed" at bounding box center [335, 474] width 188 height 12
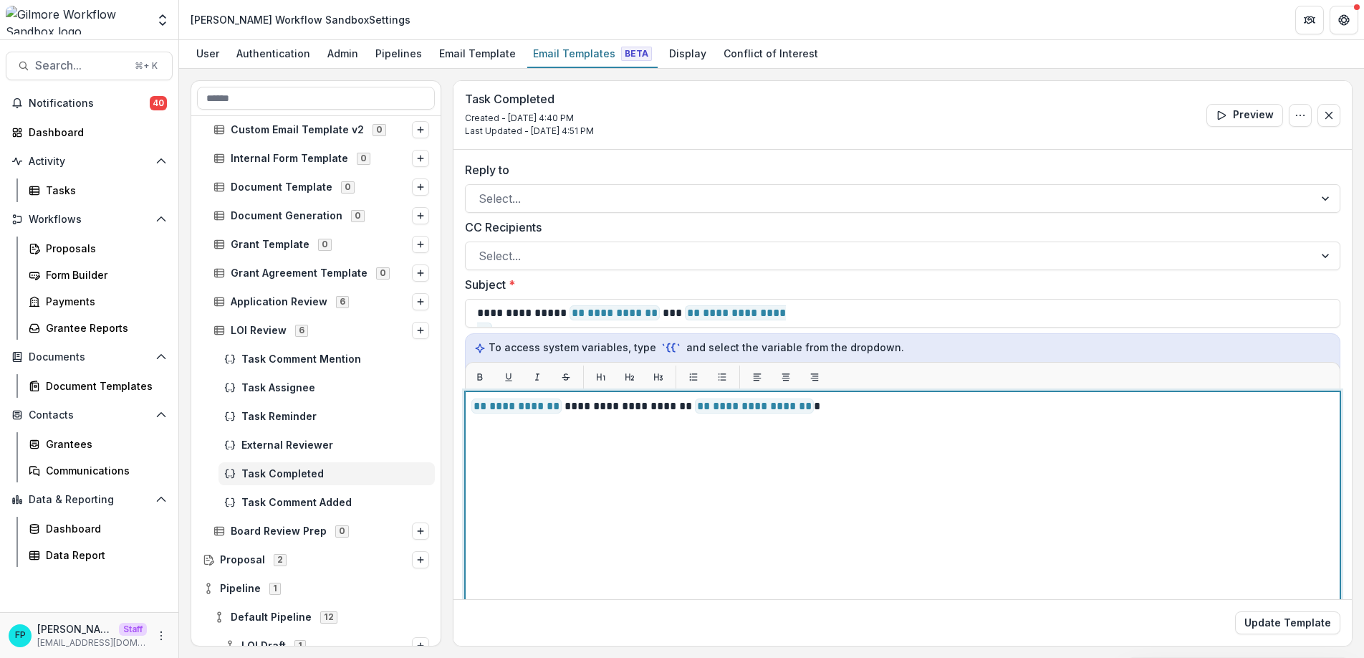
click at [612, 410] on p "**********" at bounding box center [900, 406] width 858 height 17
copy p "**********"
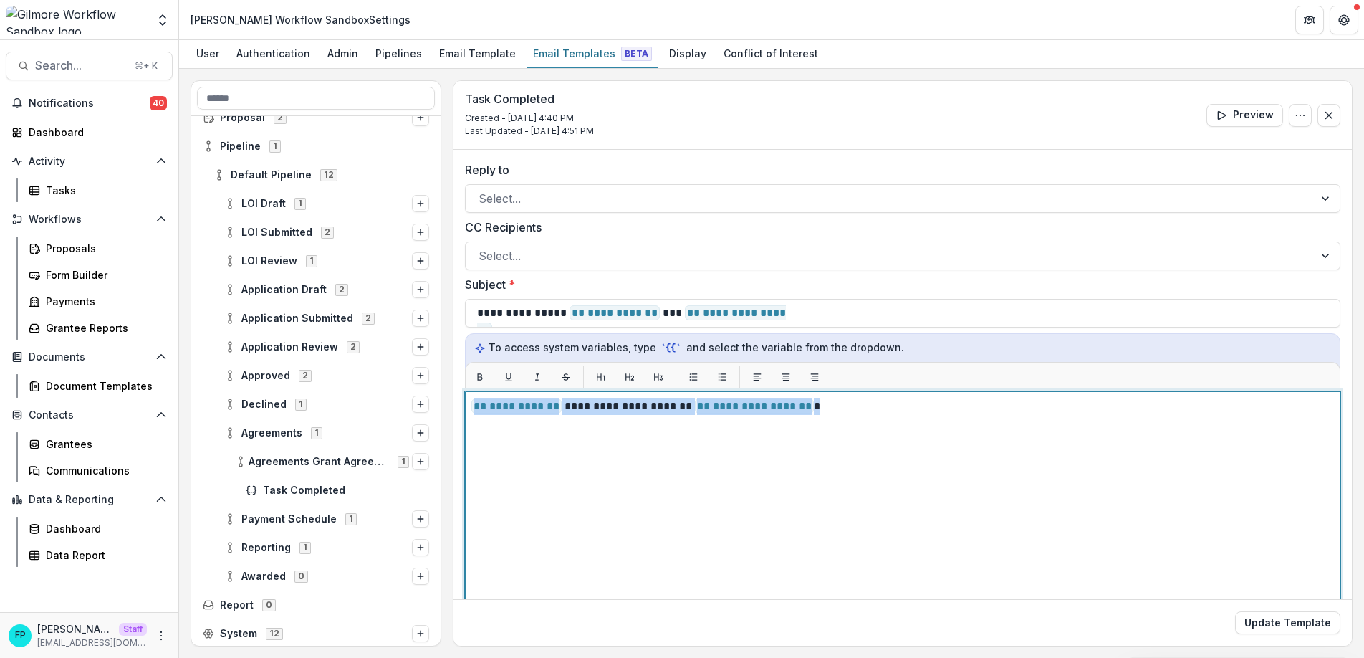
scroll to position [857, 0]
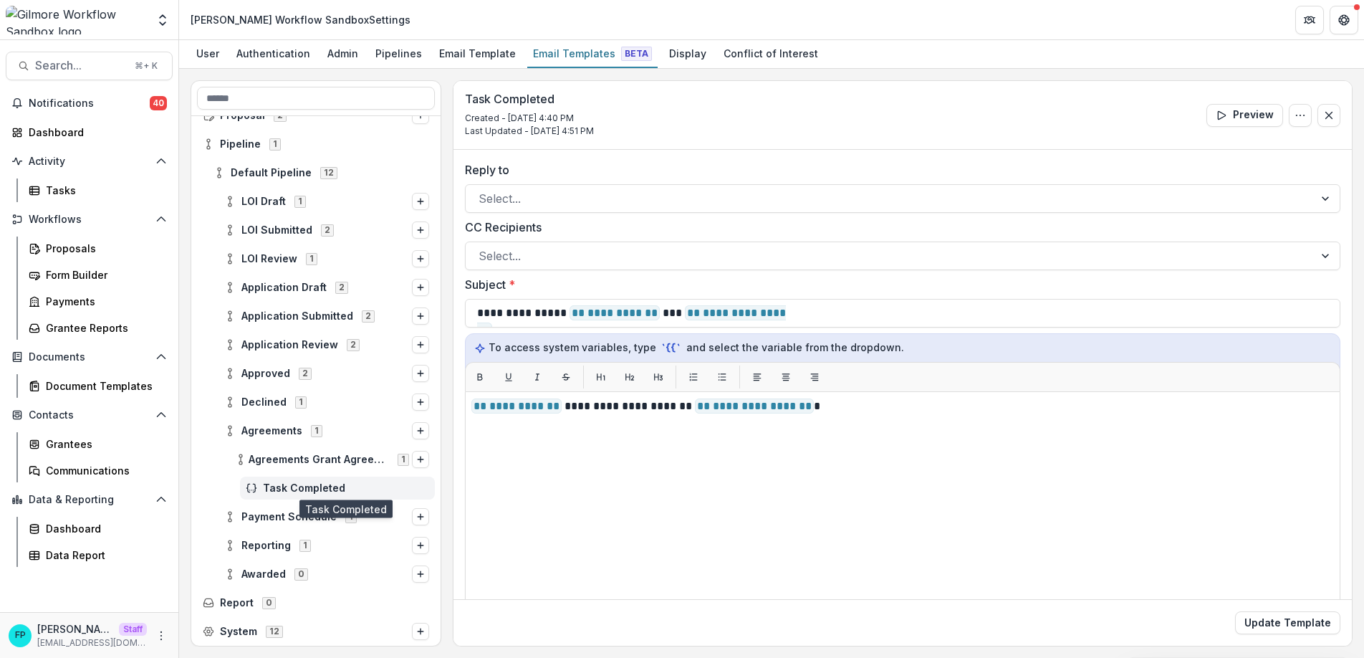
click at [311, 486] on span "Task Completed" at bounding box center [346, 488] width 166 height 12
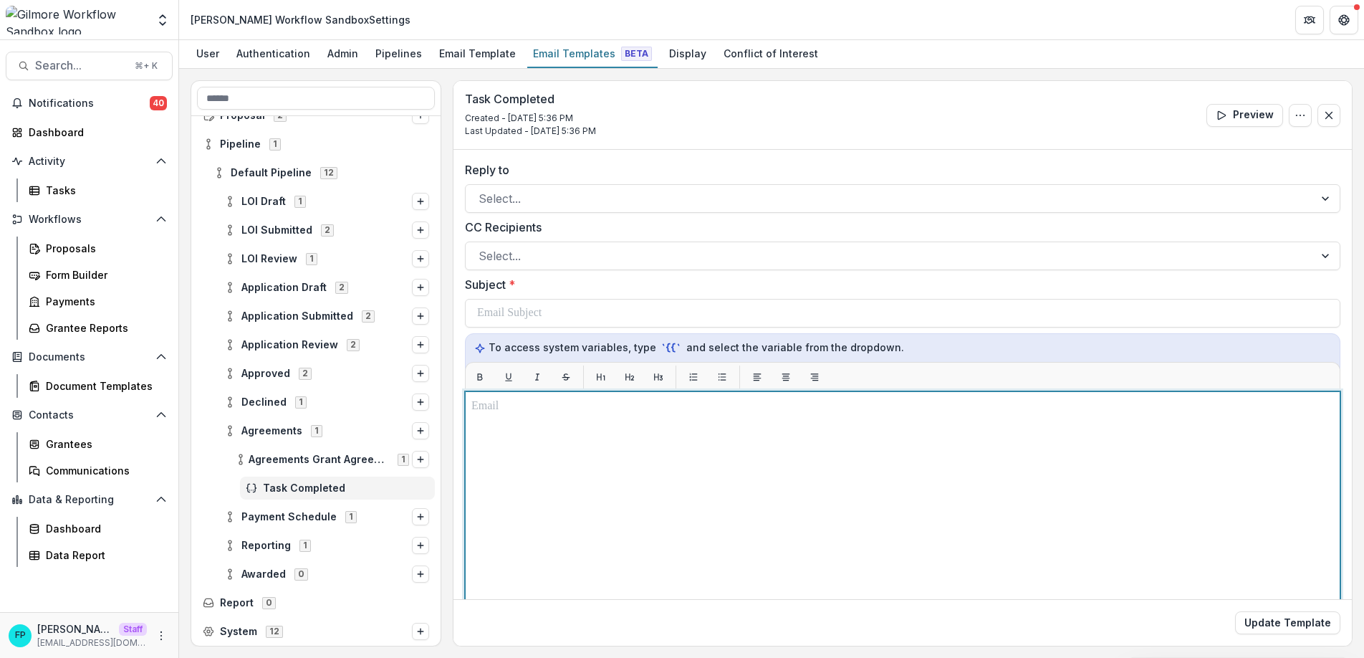
click at [605, 423] on div at bounding box center [902, 570] width 862 height 345
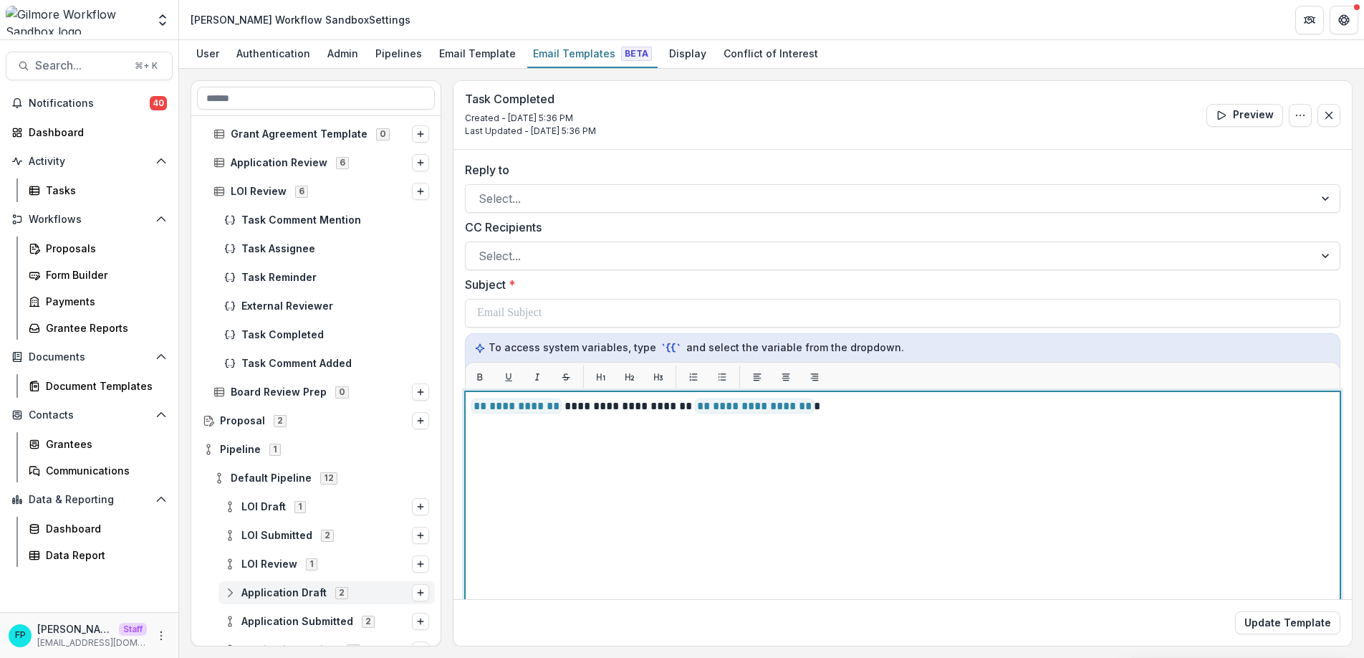
scroll to position [547, 0]
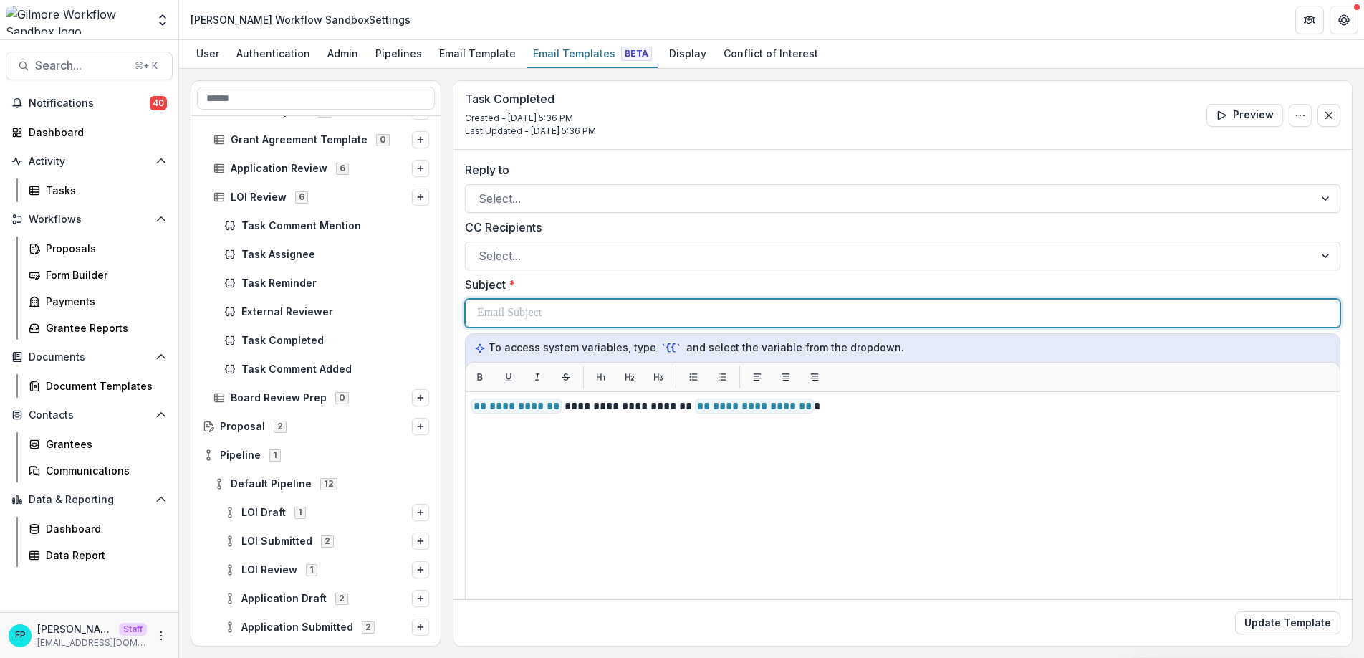
click at [542, 306] on p at bounding box center [509, 312] width 64 height 17
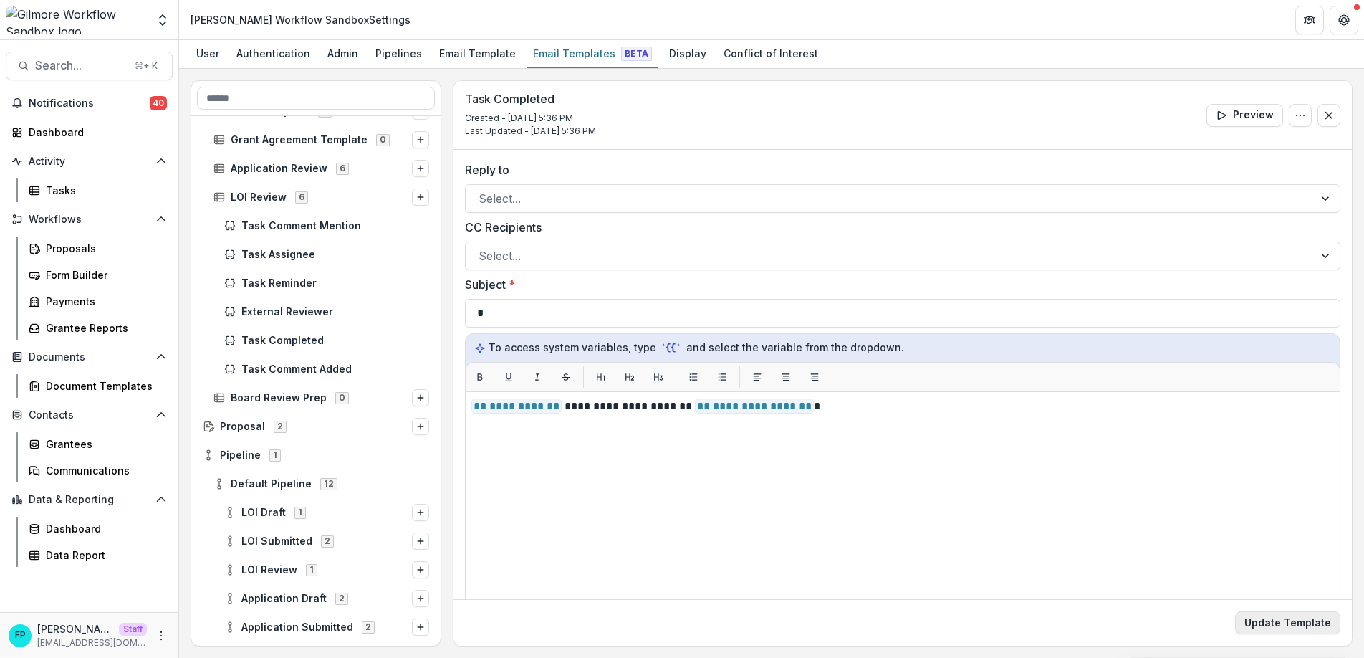
click at [1275, 622] on button "Update Template" at bounding box center [1287, 622] width 105 height 23
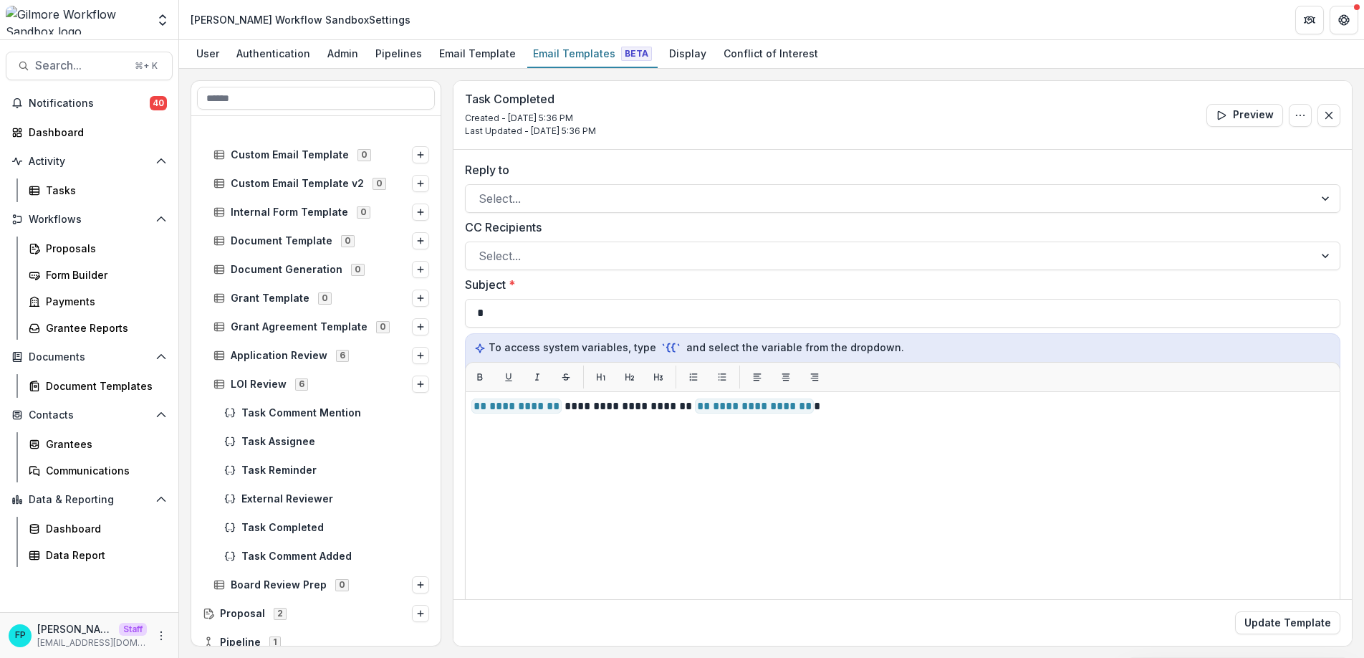
scroll to position [408, 0]
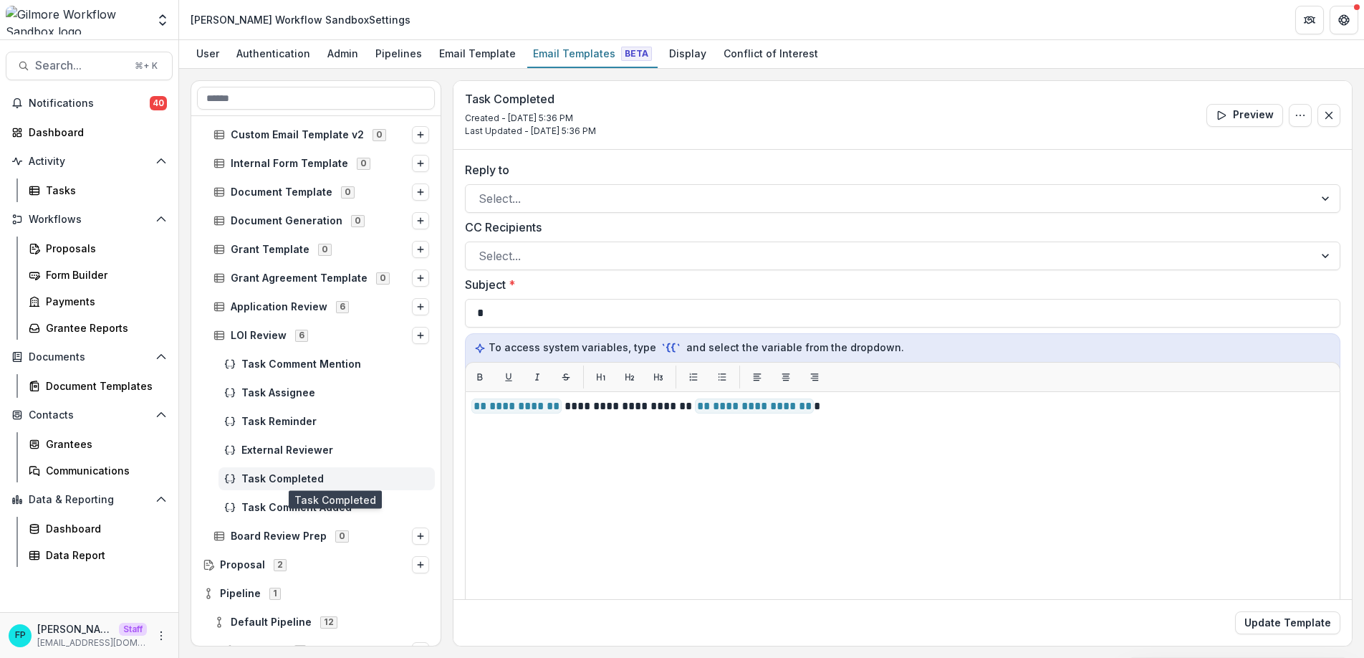
click at [305, 479] on span "Task Completed" at bounding box center [335, 479] width 188 height 12
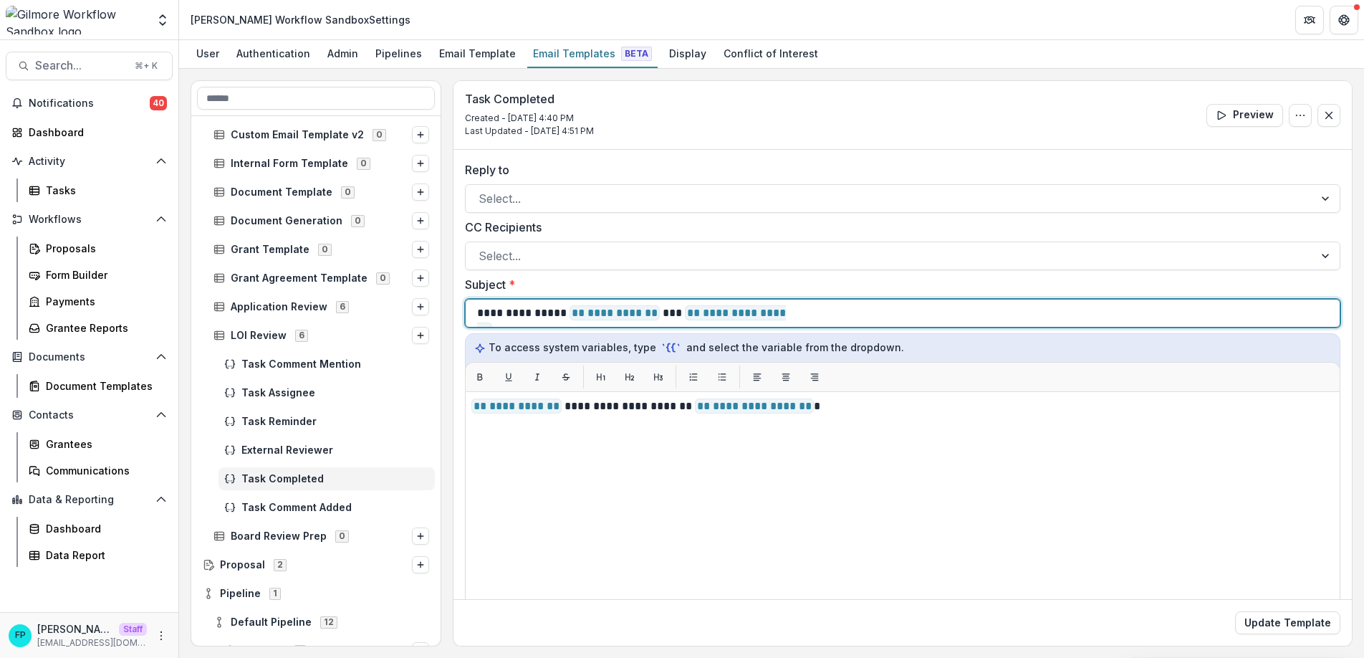
click at [532, 314] on p "**********" at bounding box center [636, 312] width 319 height 17
copy p "**********"
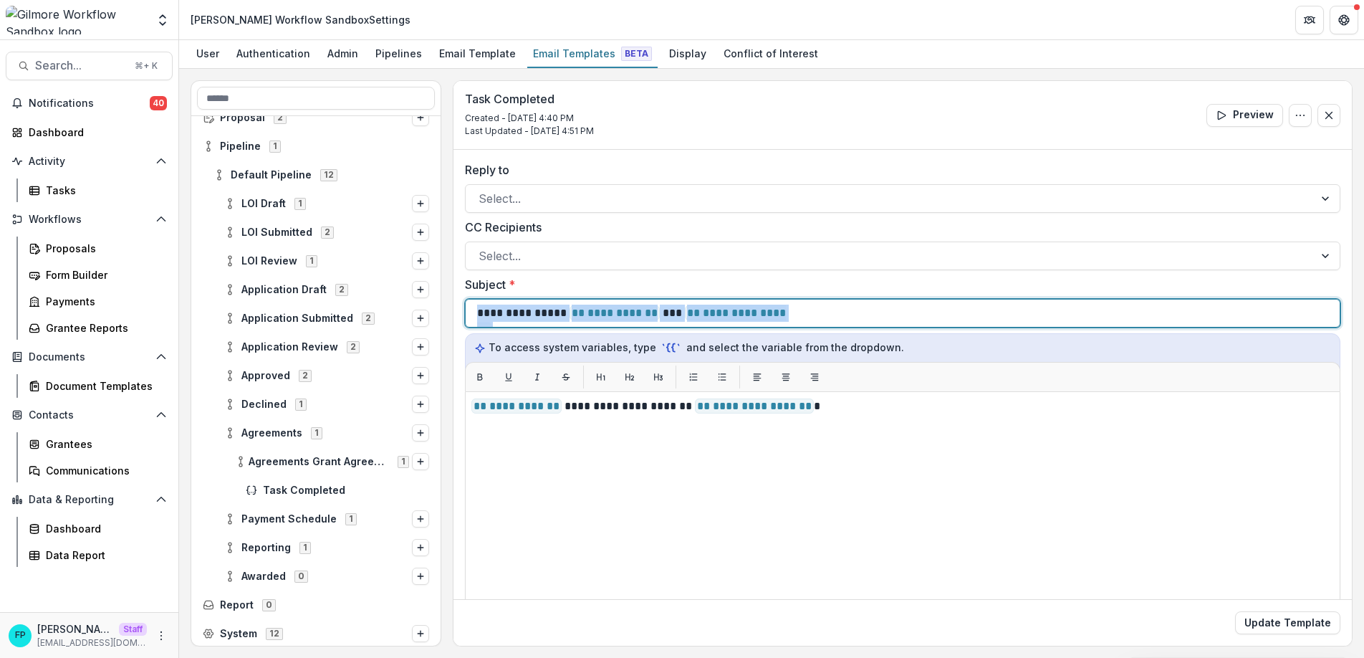
scroll to position [857, 0]
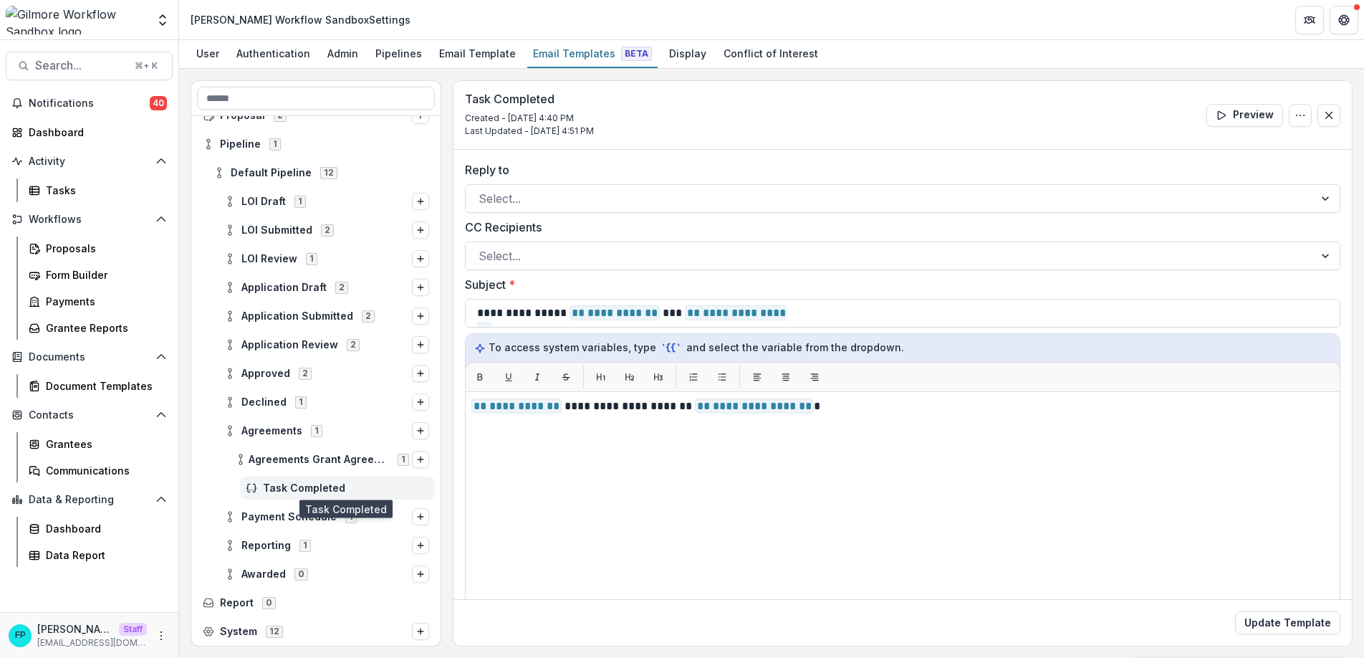
click at [329, 483] on span "Task Completed" at bounding box center [346, 488] width 166 height 12
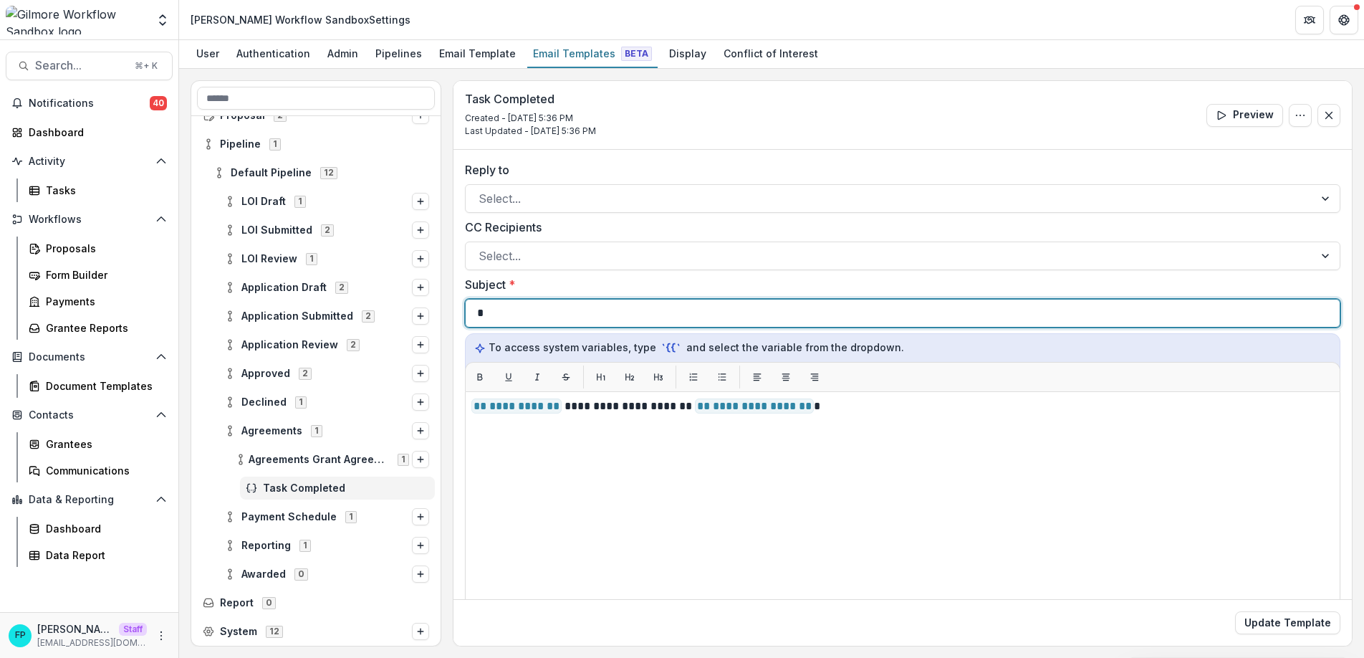
click at [534, 315] on div "*" at bounding box center [902, 312] width 851 height 27
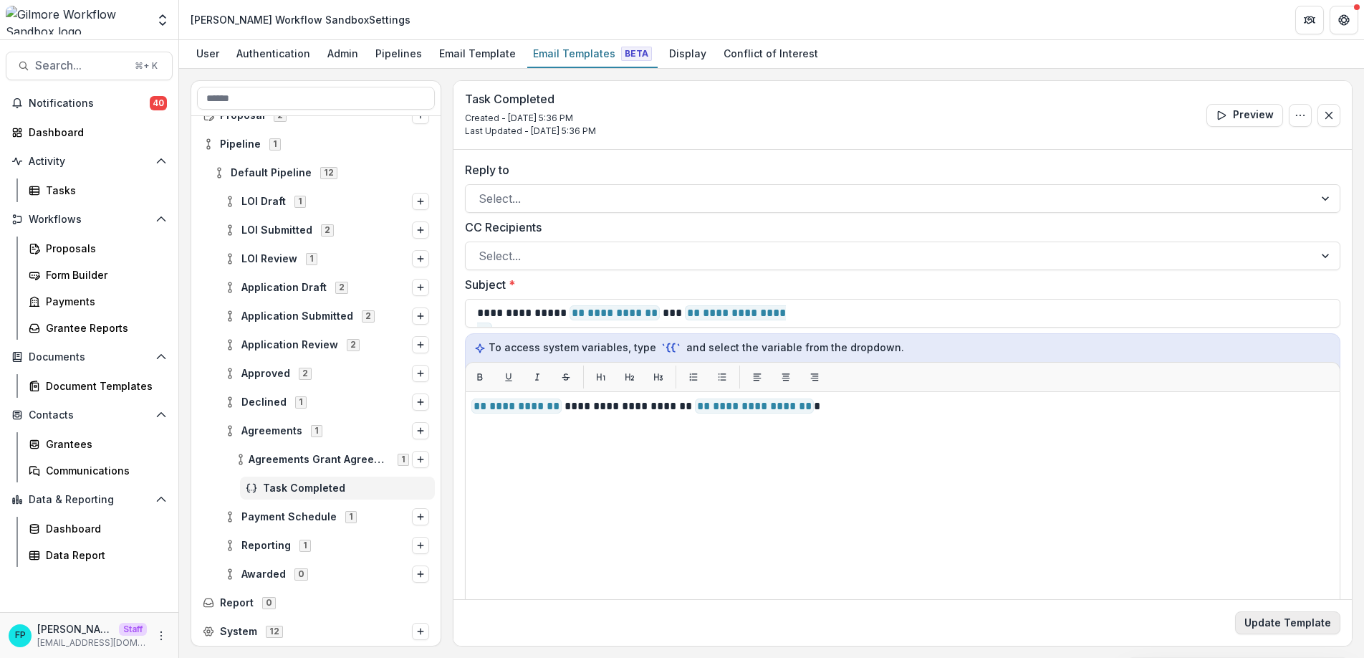
click at [1255, 621] on button "Update Template" at bounding box center [1287, 622] width 105 height 23
